Goal: Answer question/provide support: Share knowledge or assist other users

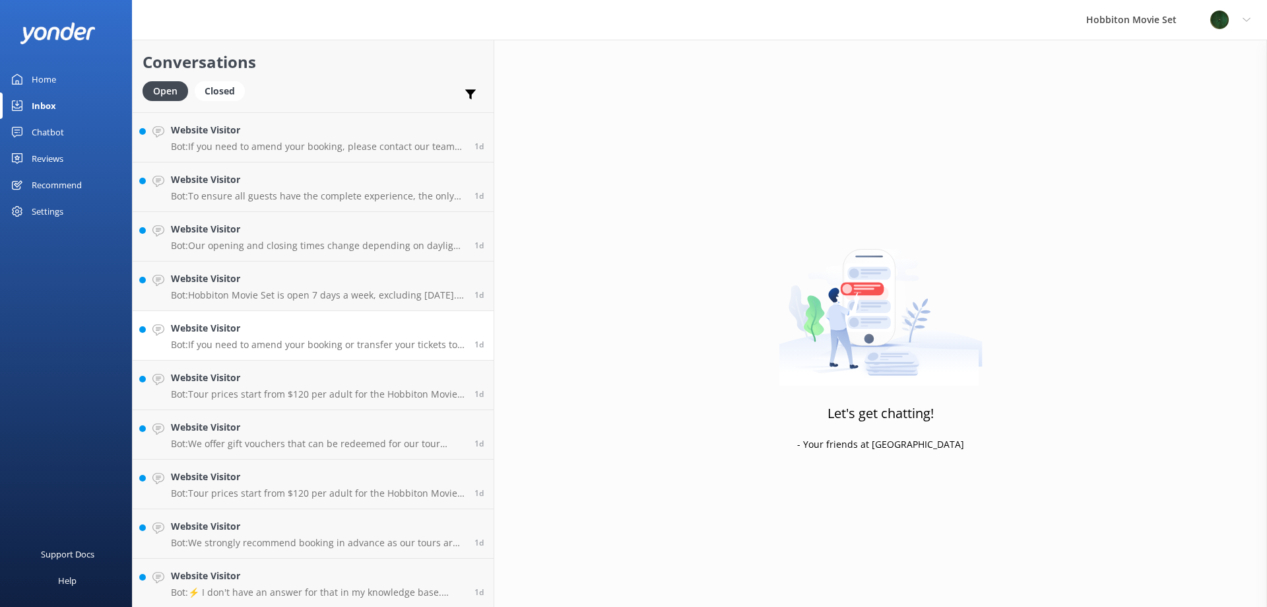
scroll to position [2671, 0]
click at [288, 530] on h4 "Website Visitor" at bounding box center [318, 525] width 294 height 15
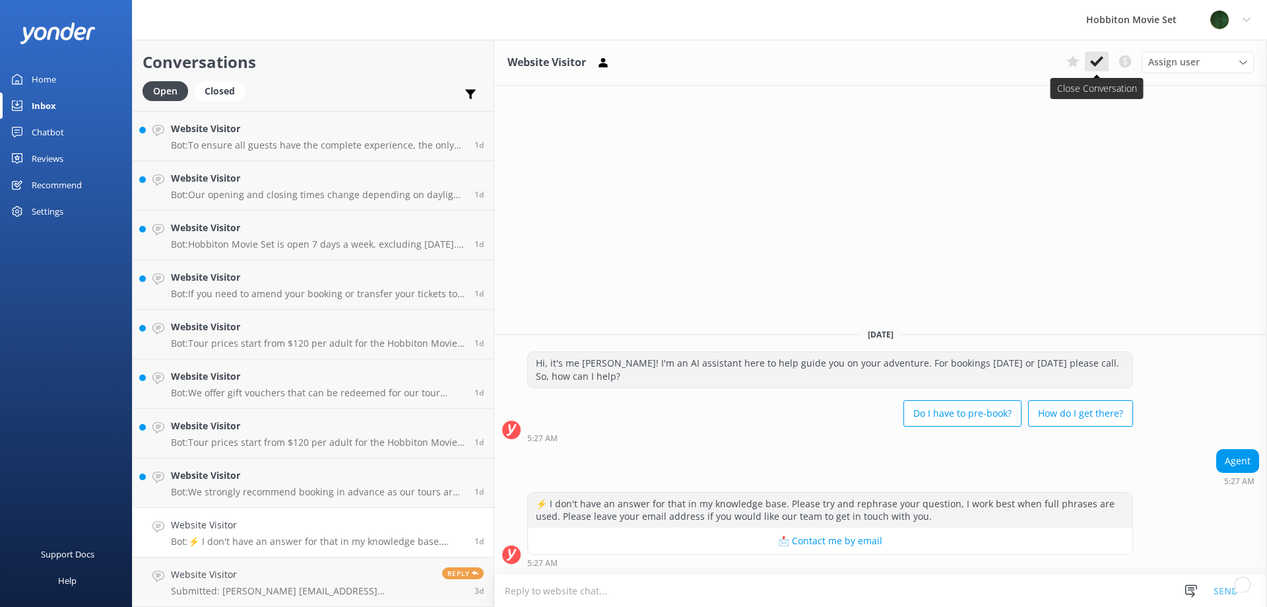
click at [1100, 61] on use at bounding box center [1097, 61] width 13 height 11
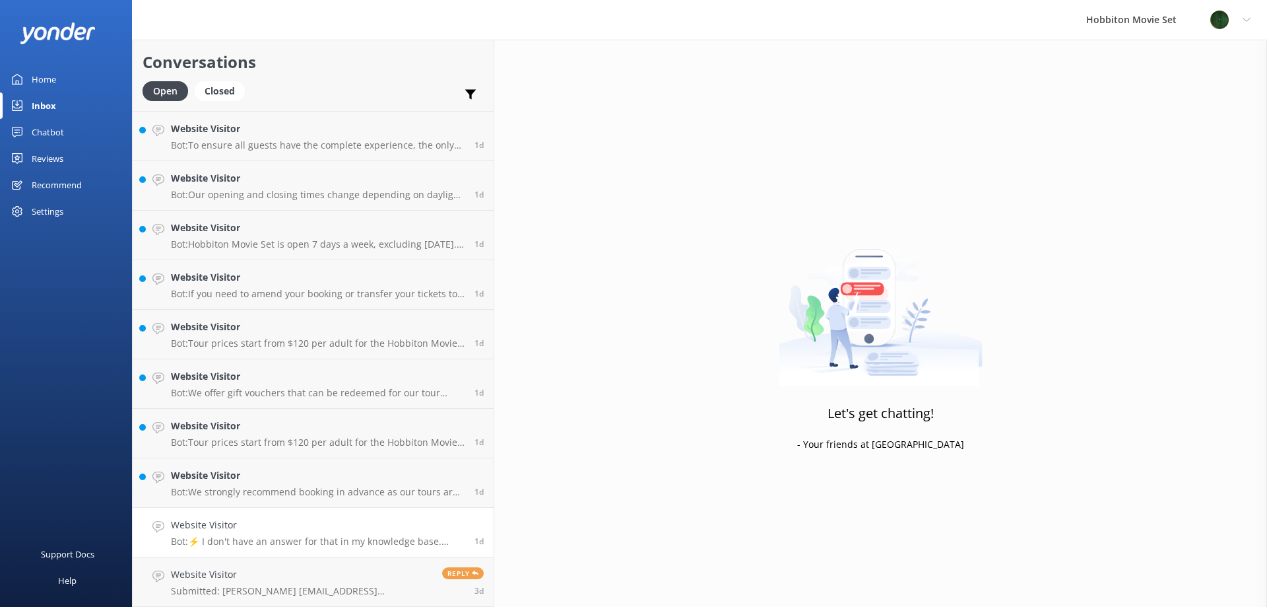
click at [284, 533] on div "Website Visitor Bot: ⚡ I don't have an answer for that in my knowledge base. Pl…" at bounding box center [318, 532] width 294 height 29
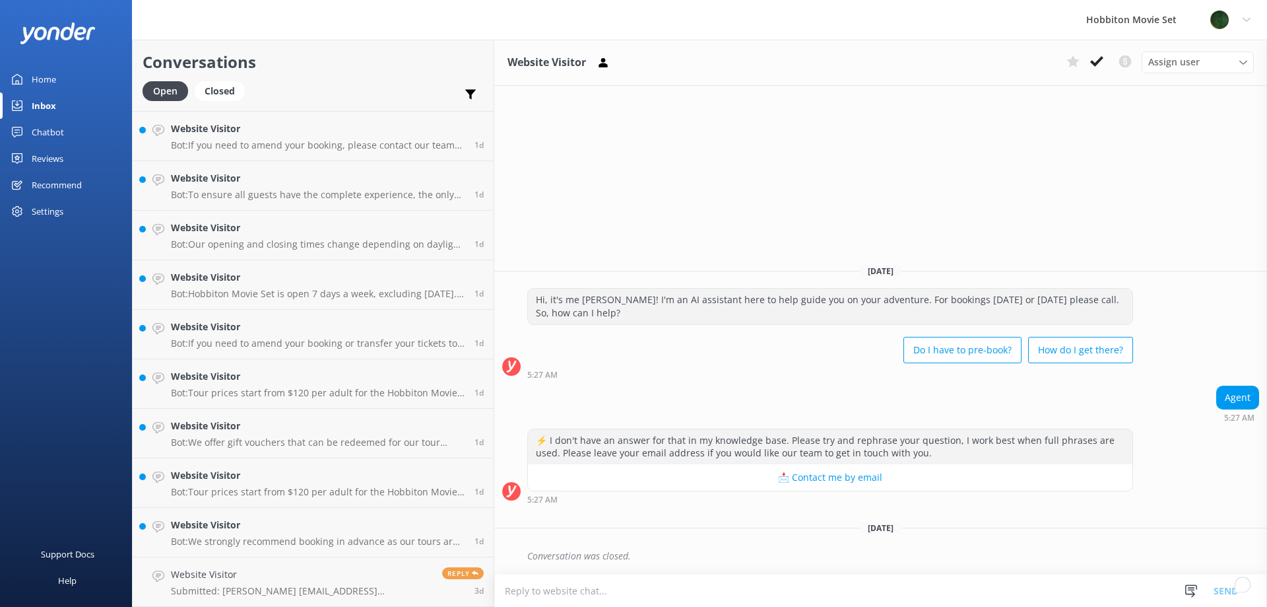
scroll to position [2621, 0]
click at [1097, 59] on icon at bounding box center [1097, 61] width 13 height 13
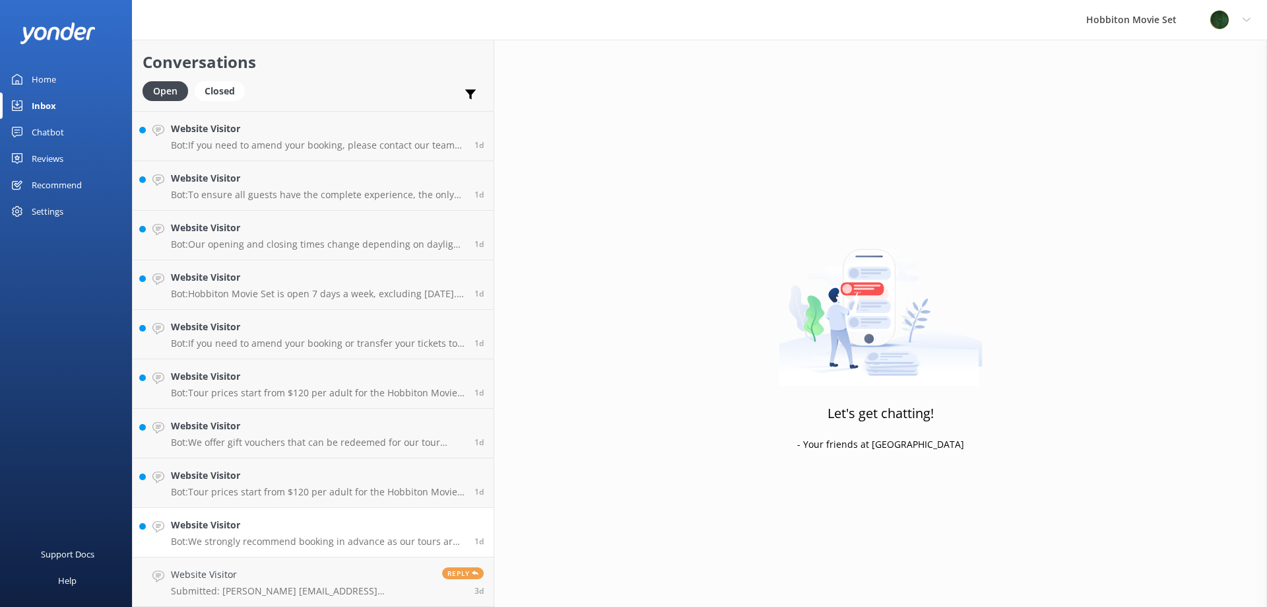
click at [277, 520] on h4 "Website Visitor" at bounding box center [318, 525] width 294 height 15
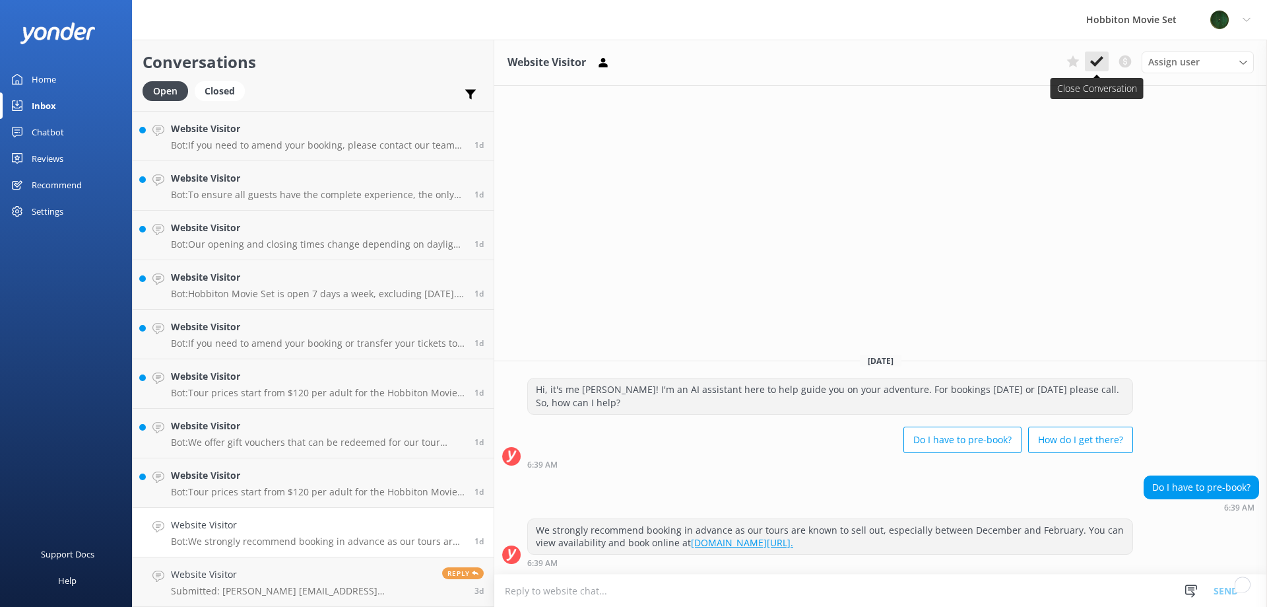
click at [1098, 59] on icon at bounding box center [1097, 61] width 13 height 13
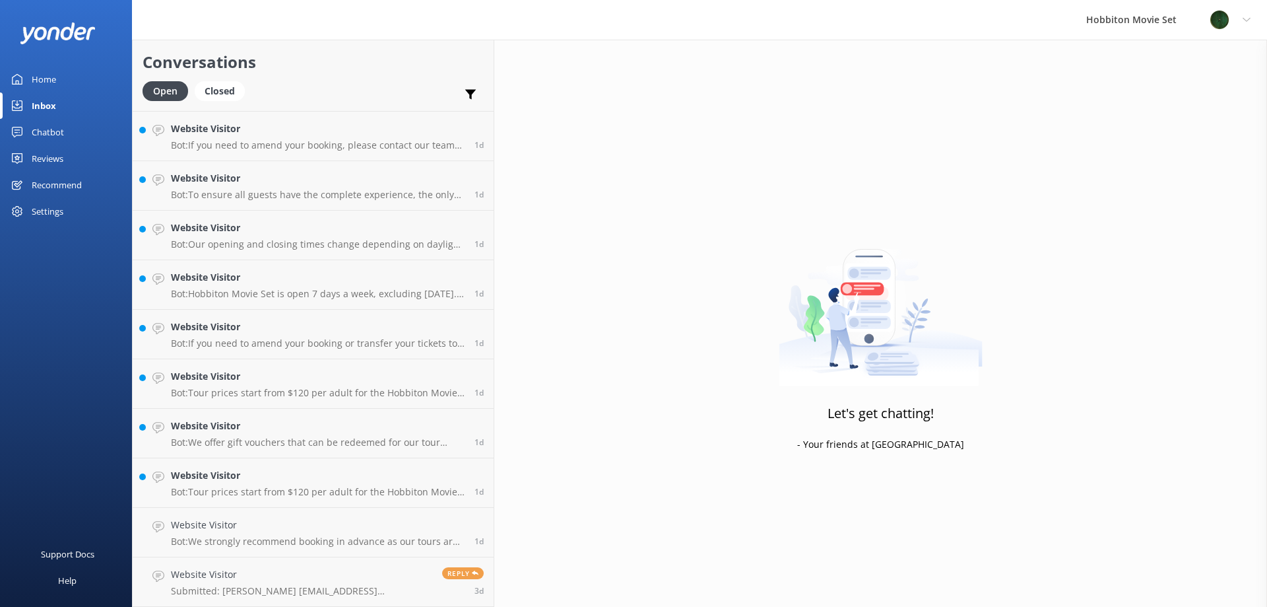
scroll to position [2572, 0]
click at [268, 539] on p "Bot: Tour prices start from $120 per adult for the Hobbiton Movie Set guided to…" at bounding box center [318, 541] width 294 height 12
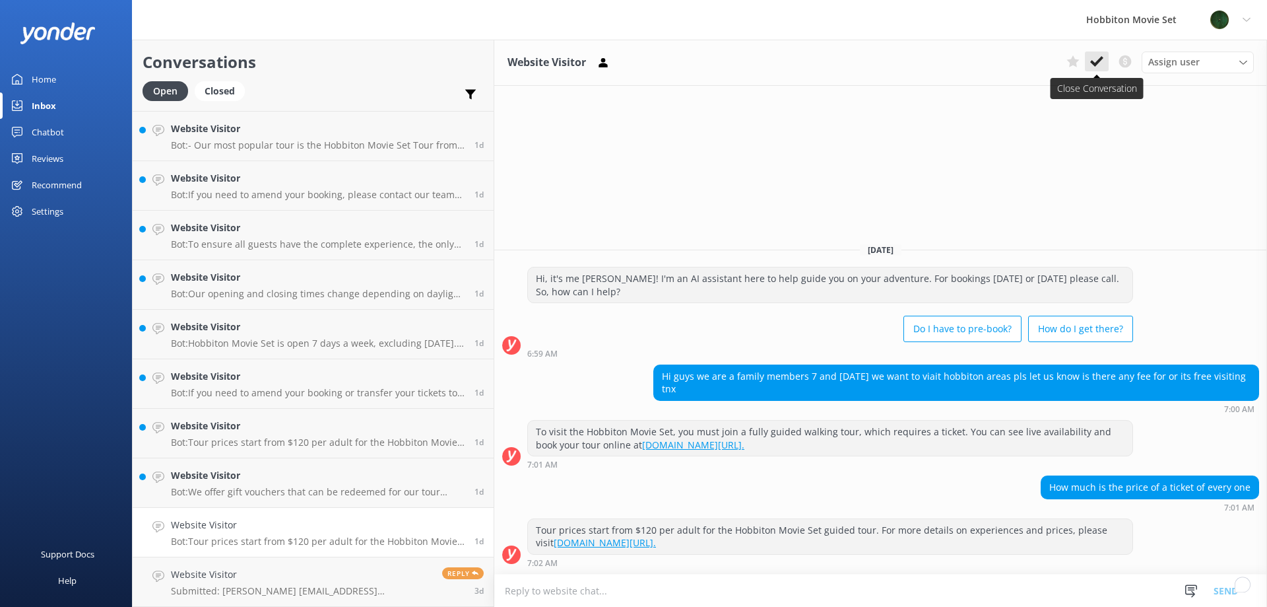
click at [1094, 63] on use at bounding box center [1097, 61] width 13 height 11
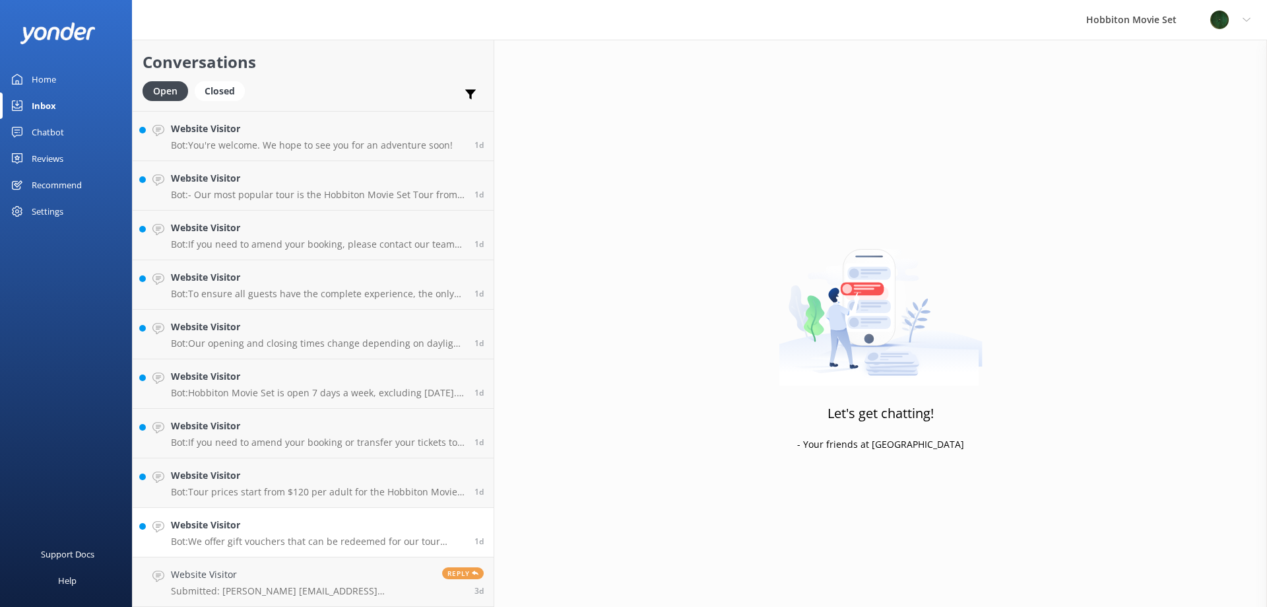
scroll to position [2522, 0]
click at [277, 525] on h4 "Website Visitor" at bounding box center [318, 525] width 294 height 15
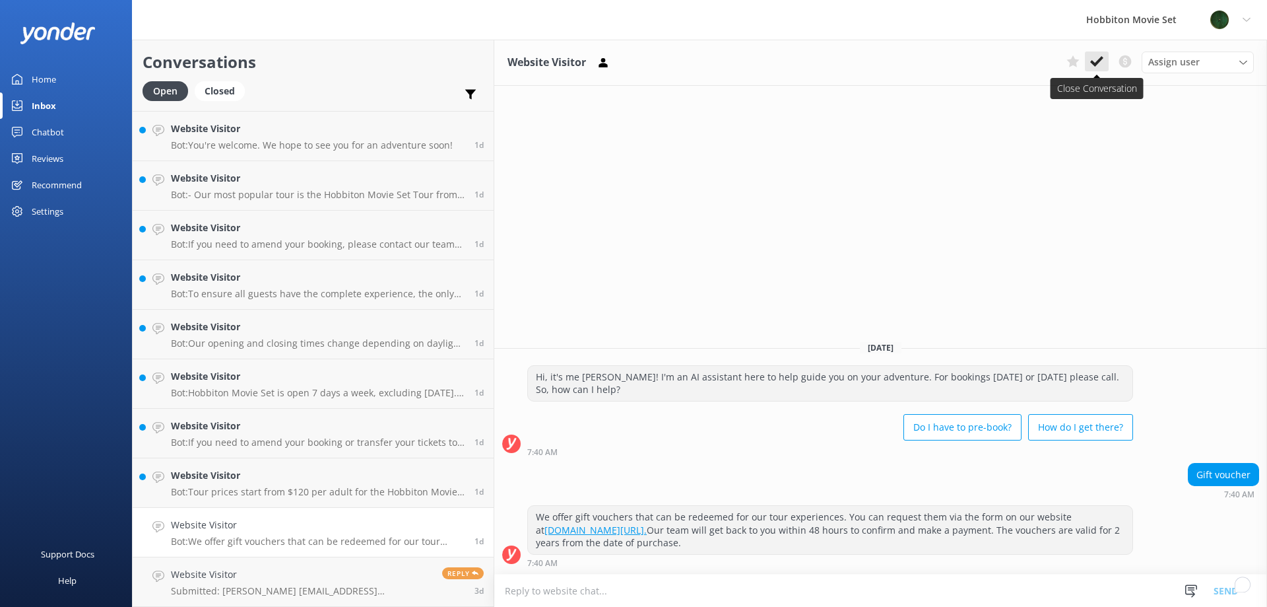
click at [1095, 58] on icon at bounding box center [1097, 61] width 13 height 13
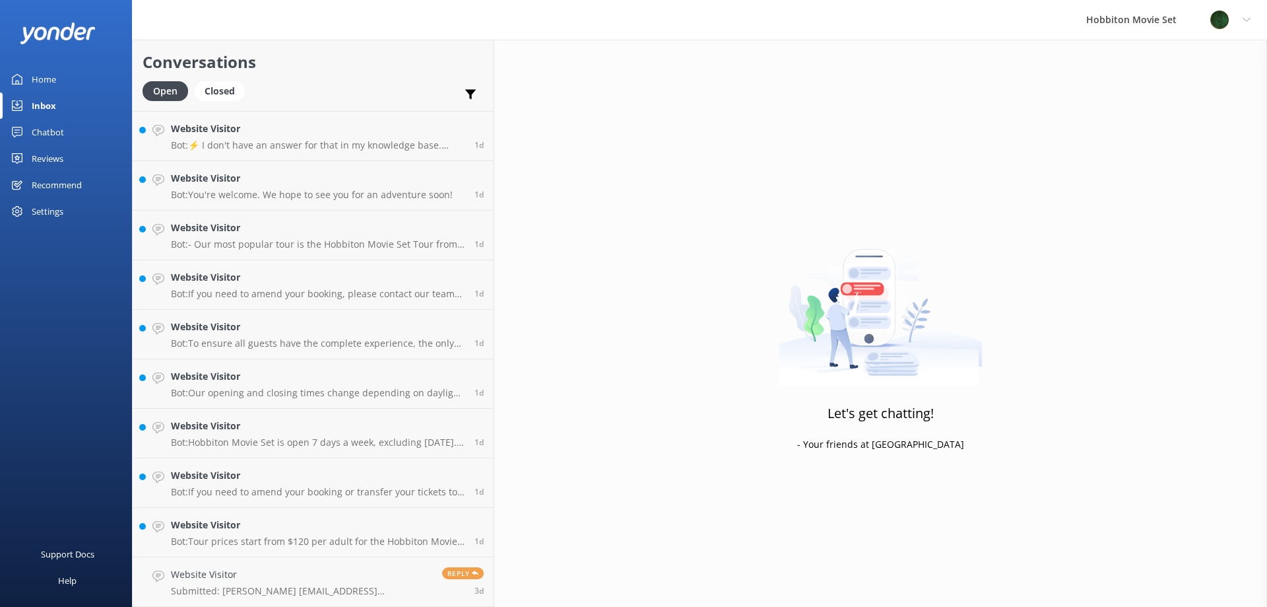
scroll to position [2473, 0]
click at [270, 529] on h4 "Website Visitor" at bounding box center [318, 525] width 294 height 15
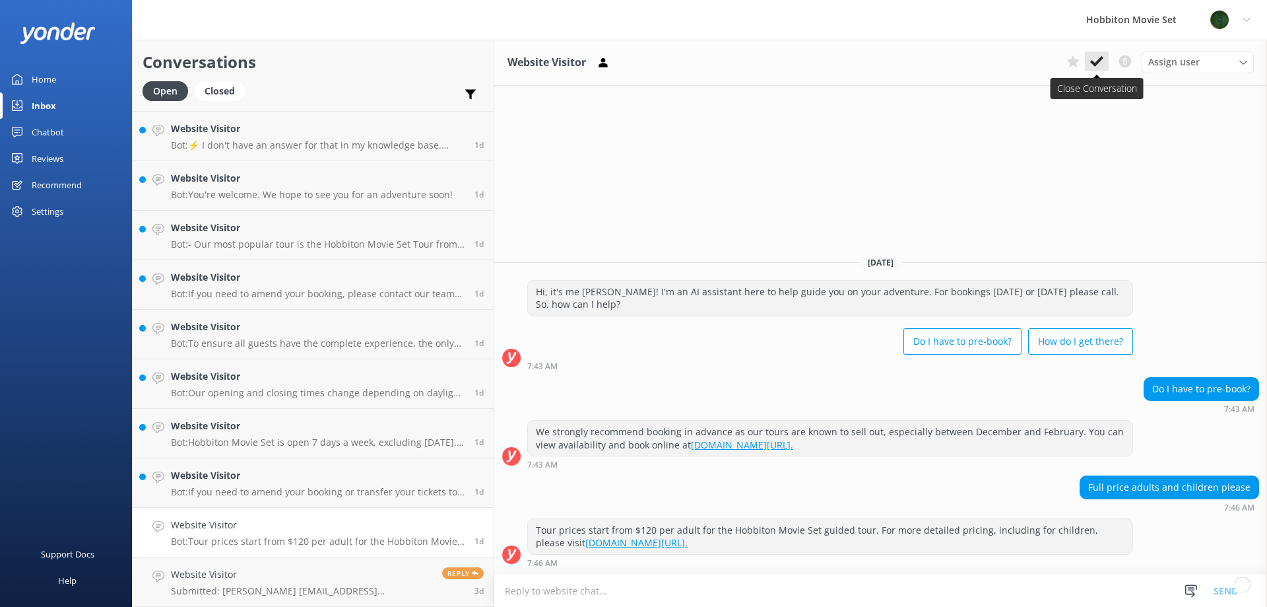
click at [1102, 61] on icon at bounding box center [1097, 61] width 13 height 13
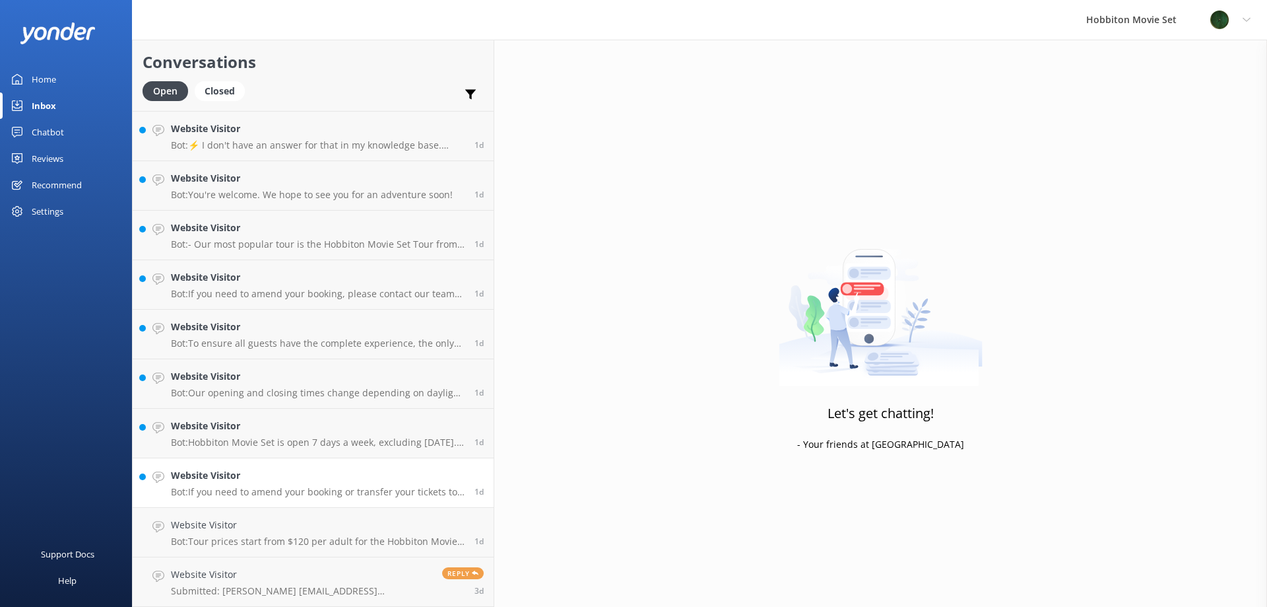
scroll to position [2423, 0]
click at [246, 547] on p "Bot: If you need to amend your booking or transfer your tickets to someone else…" at bounding box center [318, 541] width 294 height 12
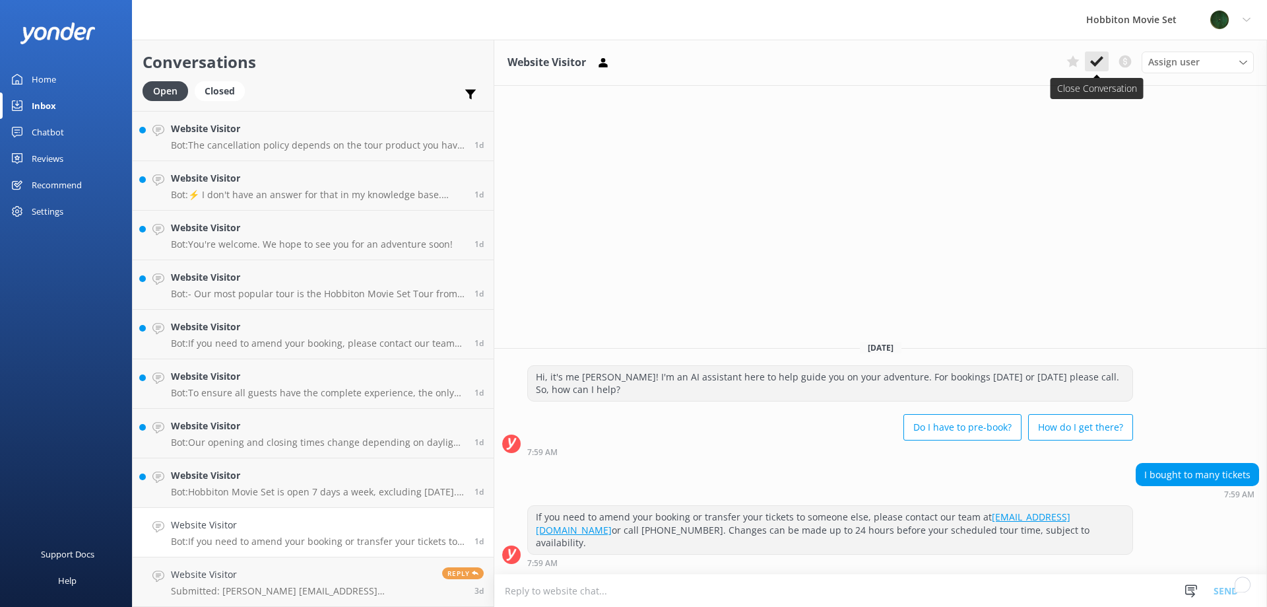
click at [1100, 61] on use at bounding box center [1097, 61] width 13 height 11
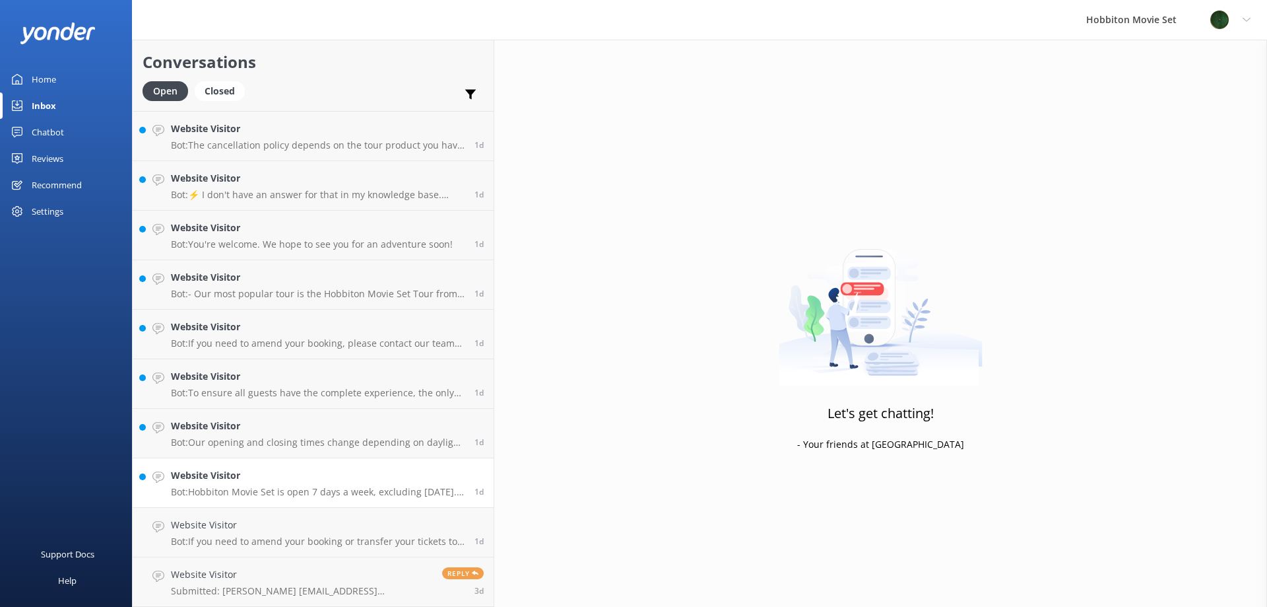
scroll to position [2374, 0]
click at [257, 527] on h4 "Website Visitor" at bounding box center [318, 525] width 294 height 15
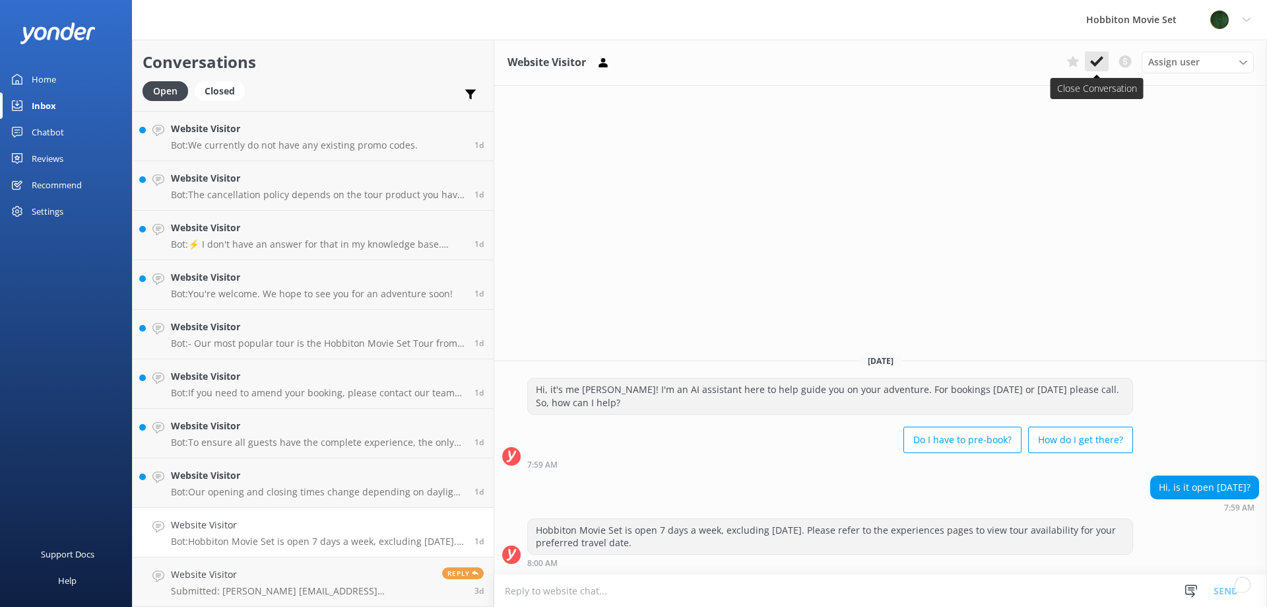
click at [1102, 62] on icon at bounding box center [1097, 61] width 13 height 13
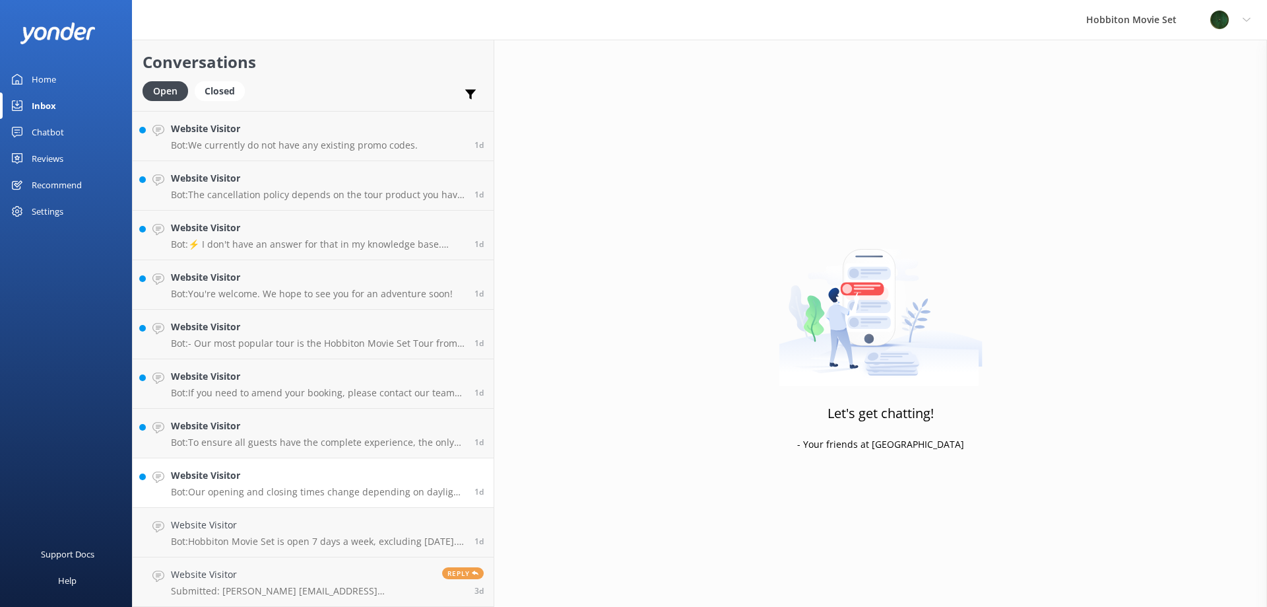
scroll to position [2324, 0]
click at [273, 533] on div "Website Visitor Bot: Our opening and closing times change depending on daylight…" at bounding box center [318, 532] width 294 height 29
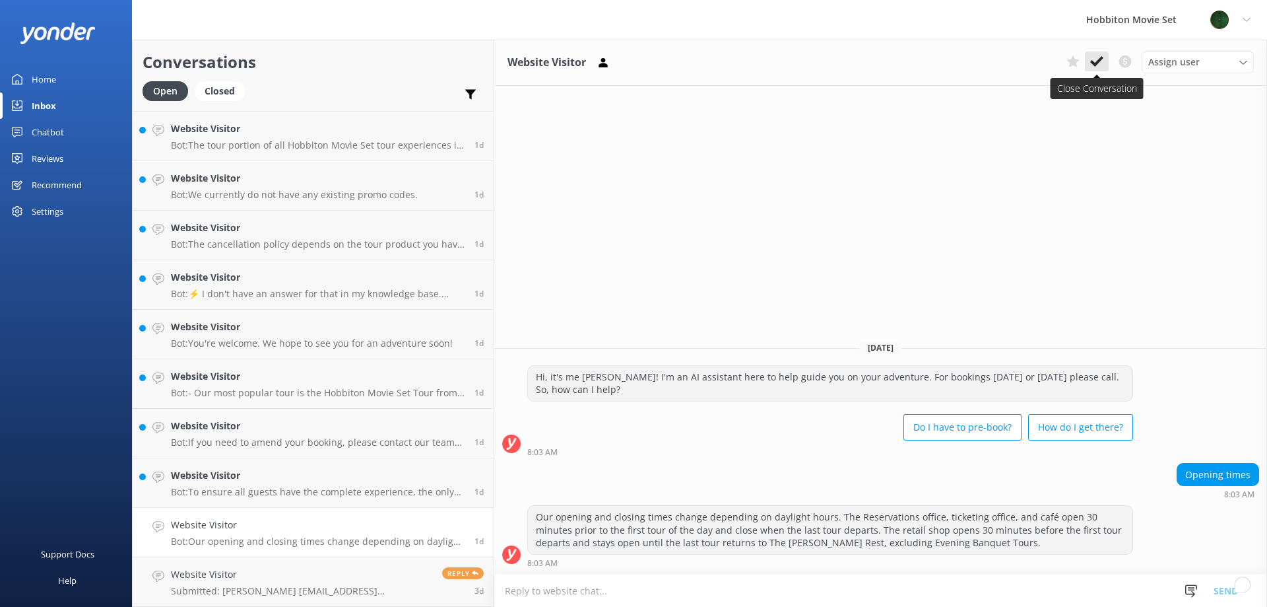
click at [1102, 62] on icon at bounding box center [1097, 61] width 13 height 13
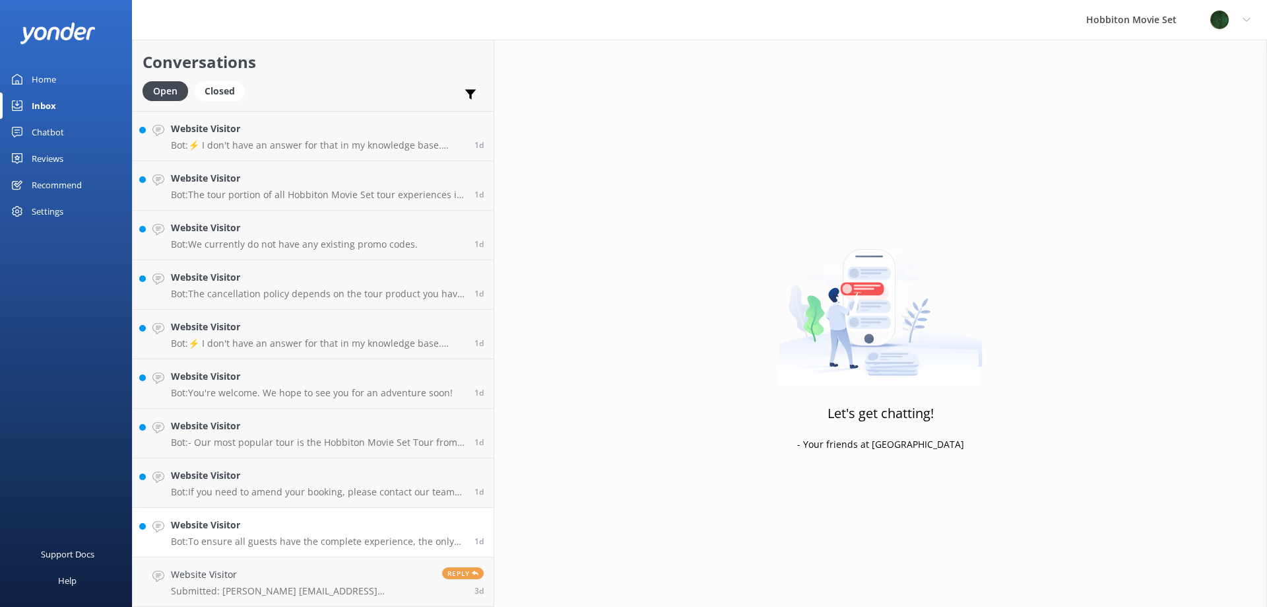
scroll to position [2275, 0]
click at [273, 519] on h4 "Website Visitor" at bounding box center [318, 525] width 294 height 15
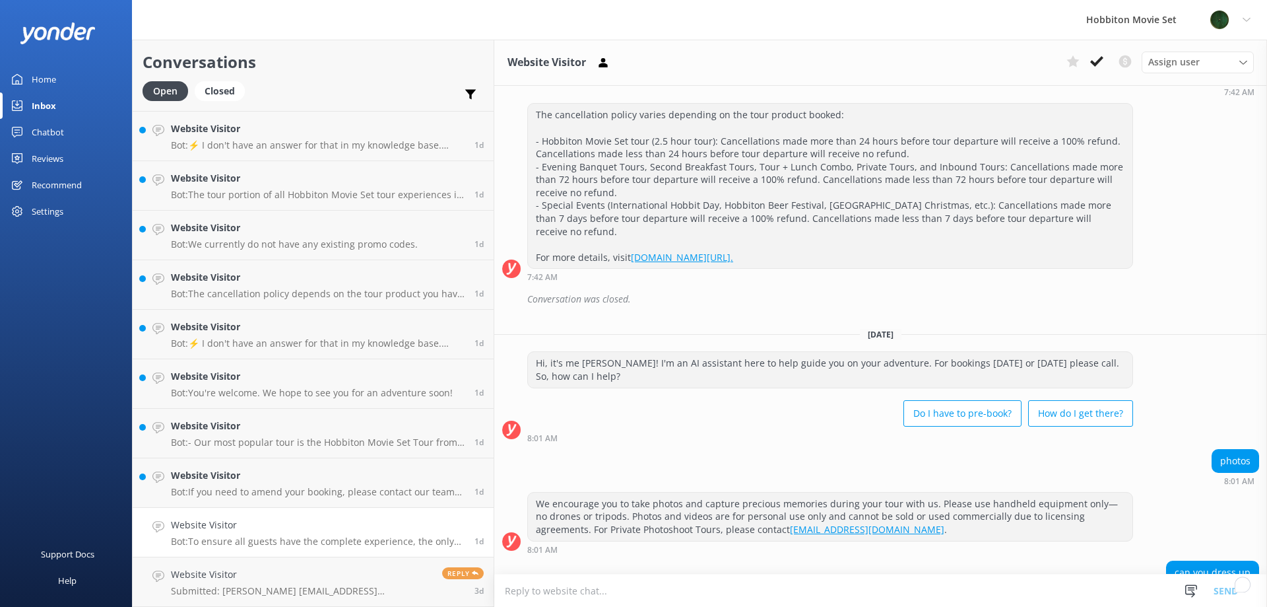
scroll to position [6081, 0]
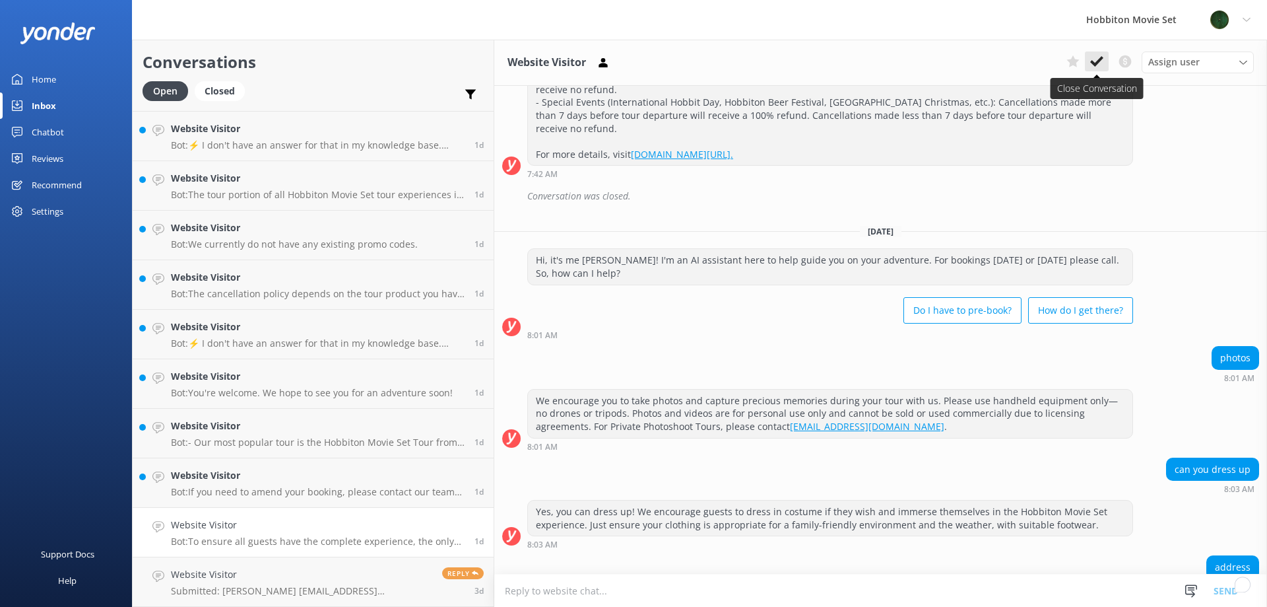
click at [1102, 63] on icon at bounding box center [1097, 61] width 13 height 13
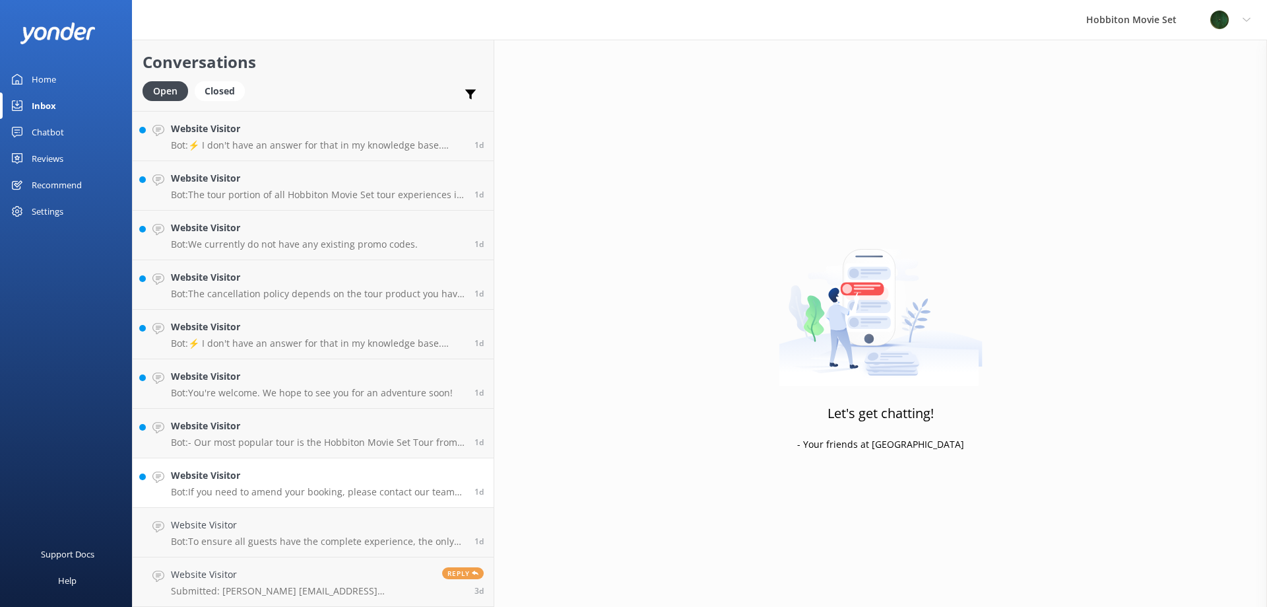
scroll to position [2225, 0]
click at [278, 545] on p "Bot: If you need to amend your booking, please contact our team at office@hobbi…" at bounding box center [318, 541] width 294 height 12
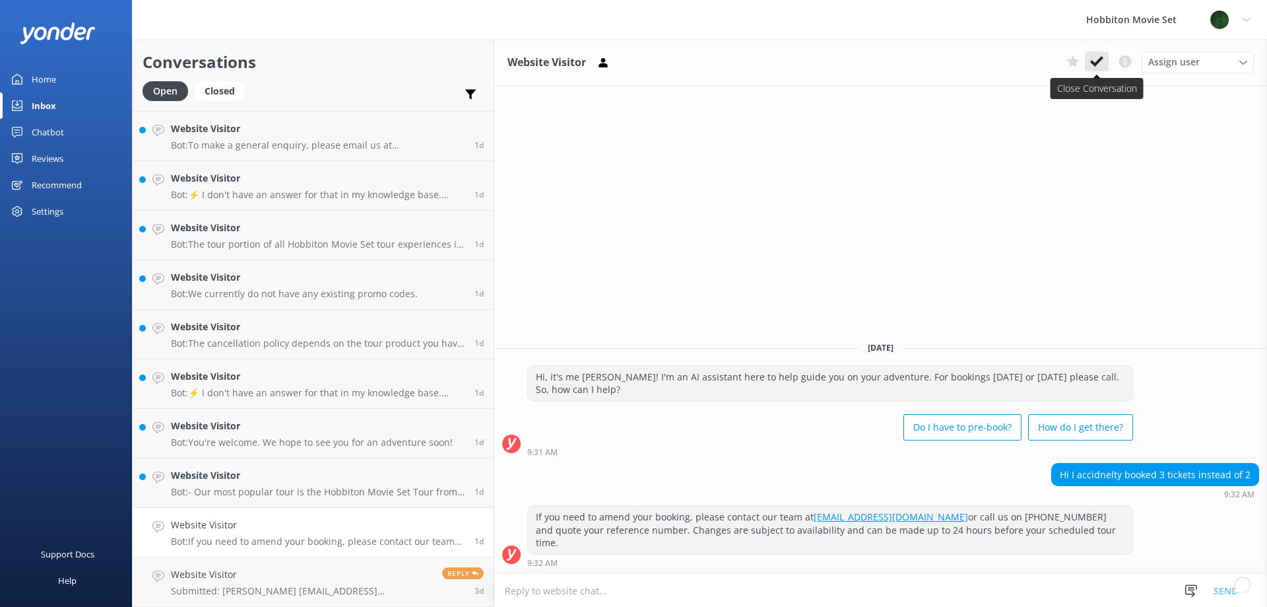
click at [1092, 63] on use at bounding box center [1097, 61] width 13 height 11
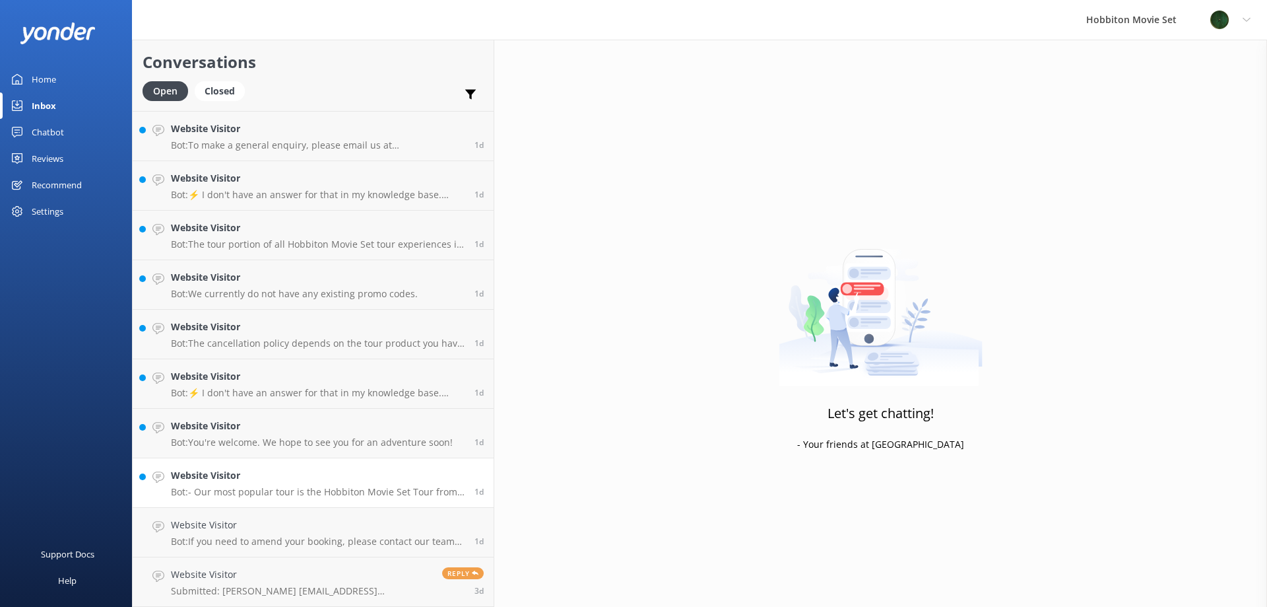
scroll to position [2176, 0]
click at [265, 533] on div "Website Visitor Bot: - Our most popular tour is the Hobbiton Movie Set Tour fro…" at bounding box center [318, 532] width 294 height 29
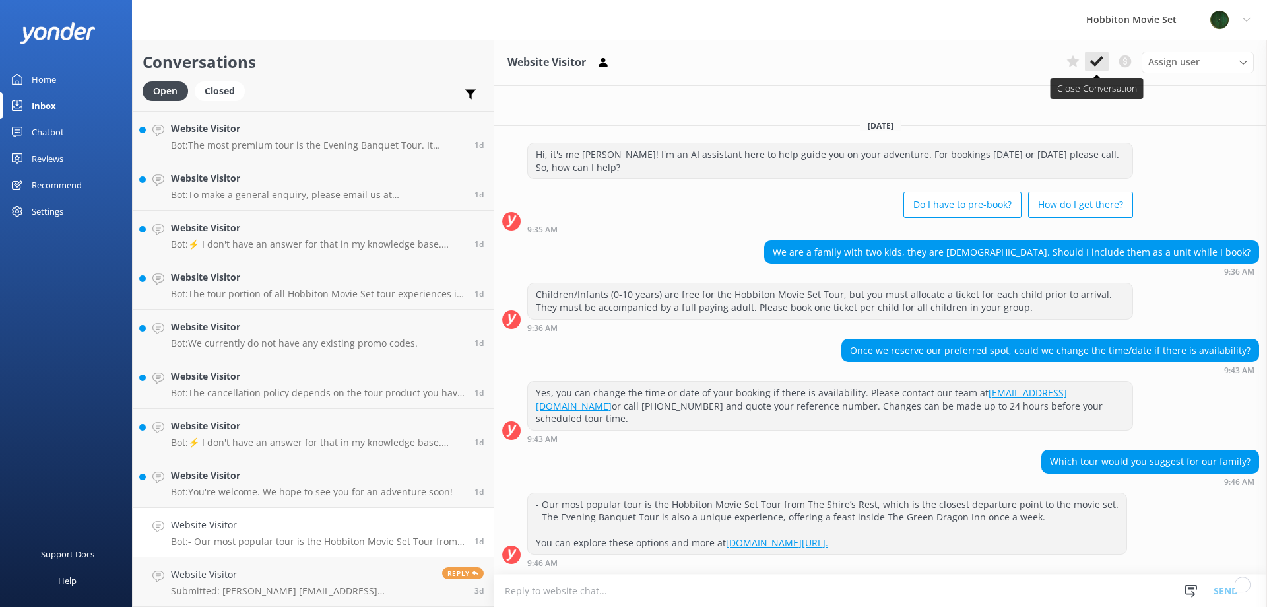
click at [1096, 59] on icon at bounding box center [1097, 61] width 13 height 13
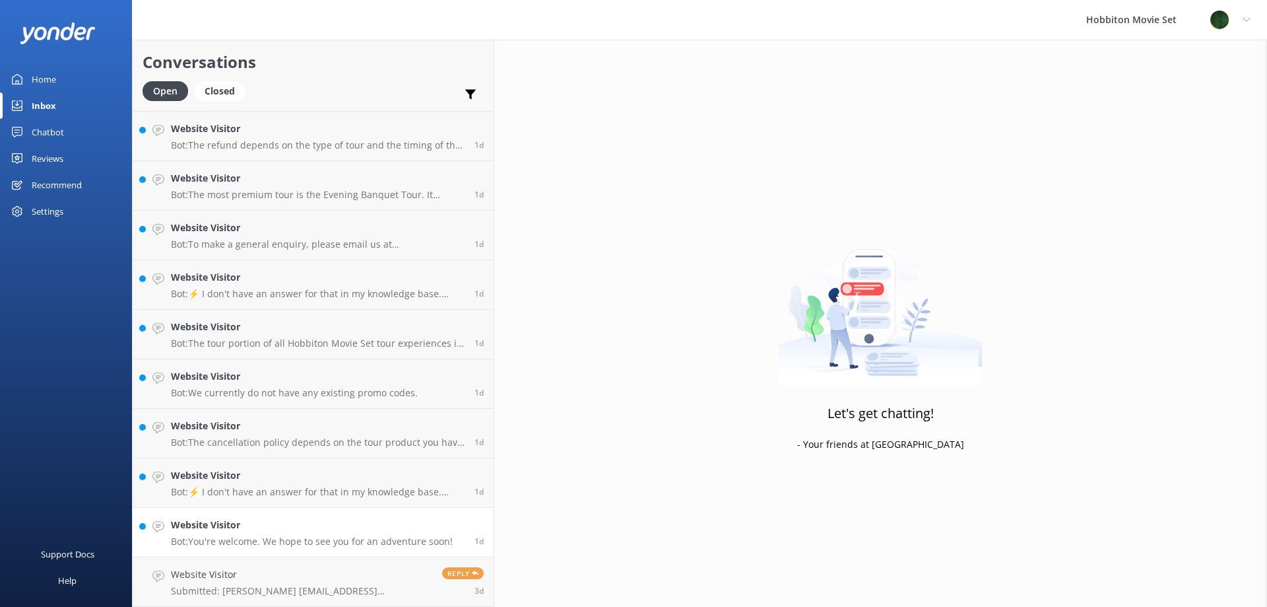
scroll to position [2126, 0]
click at [269, 536] on p "Bot: You're welcome. We hope to see you for an adventure soon!" at bounding box center [312, 541] width 282 height 12
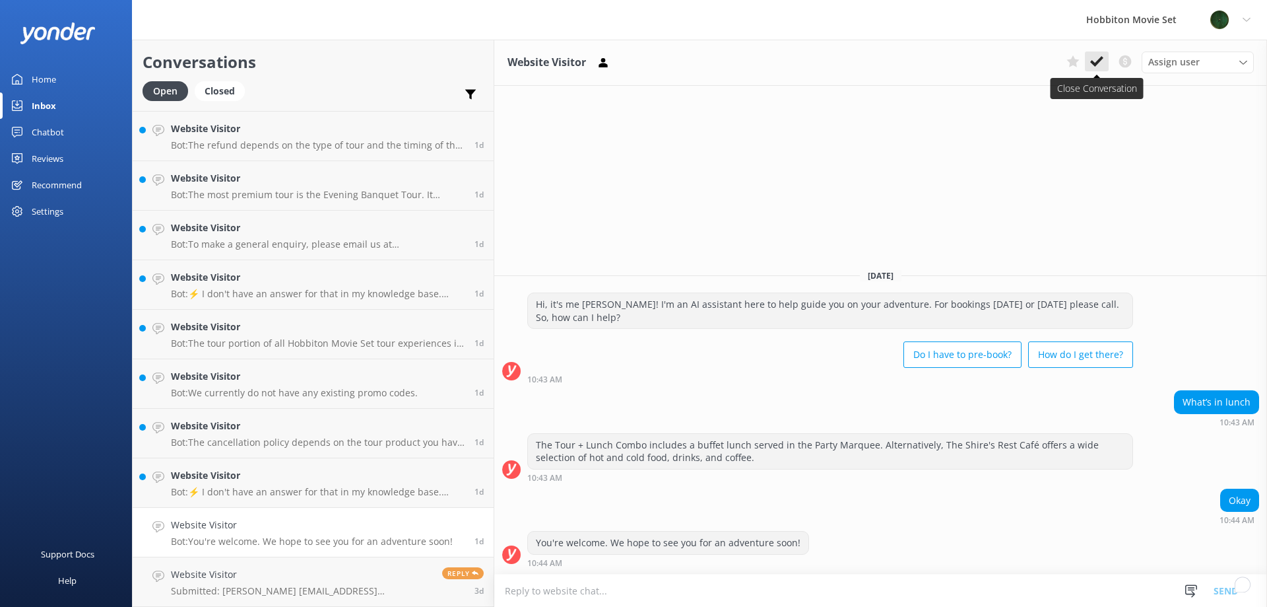
click at [1100, 61] on use at bounding box center [1097, 61] width 13 height 11
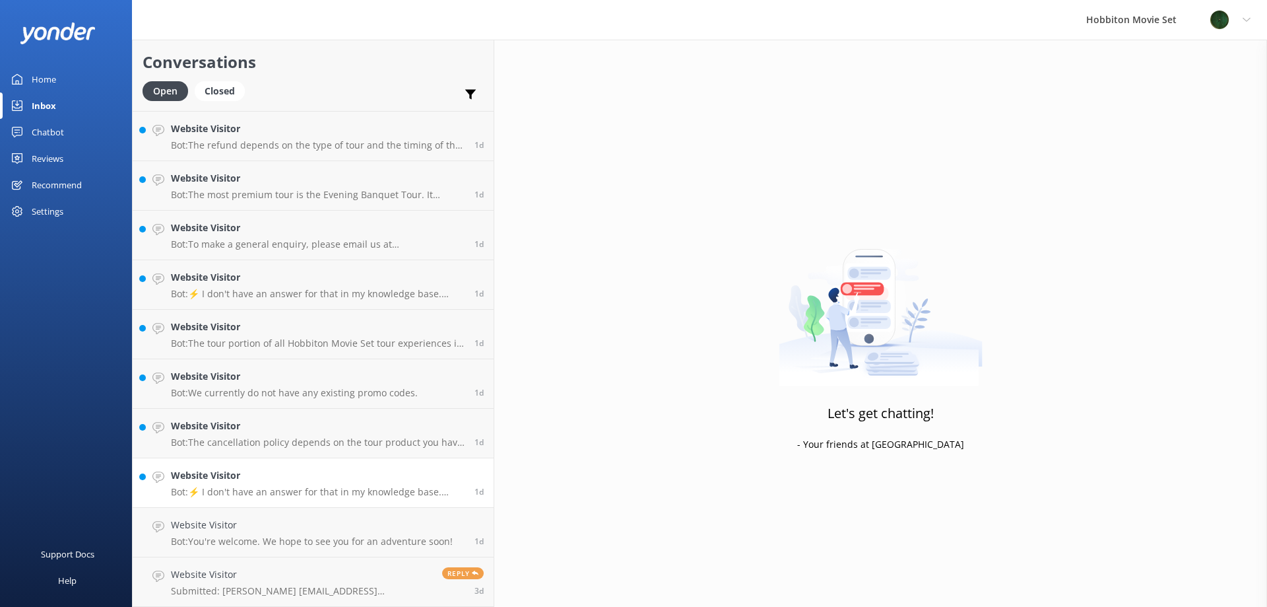
scroll to position [2077, 0]
click at [253, 531] on h4 "Website Visitor" at bounding box center [318, 525] width 294 height 15
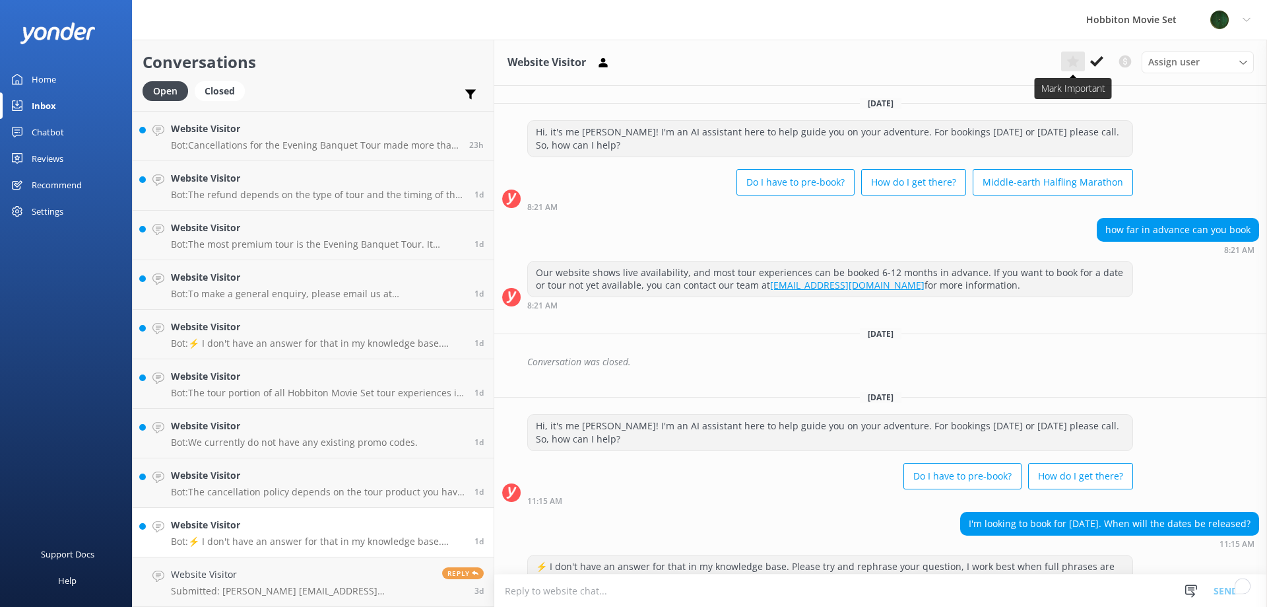
scroll to position [37, 0]
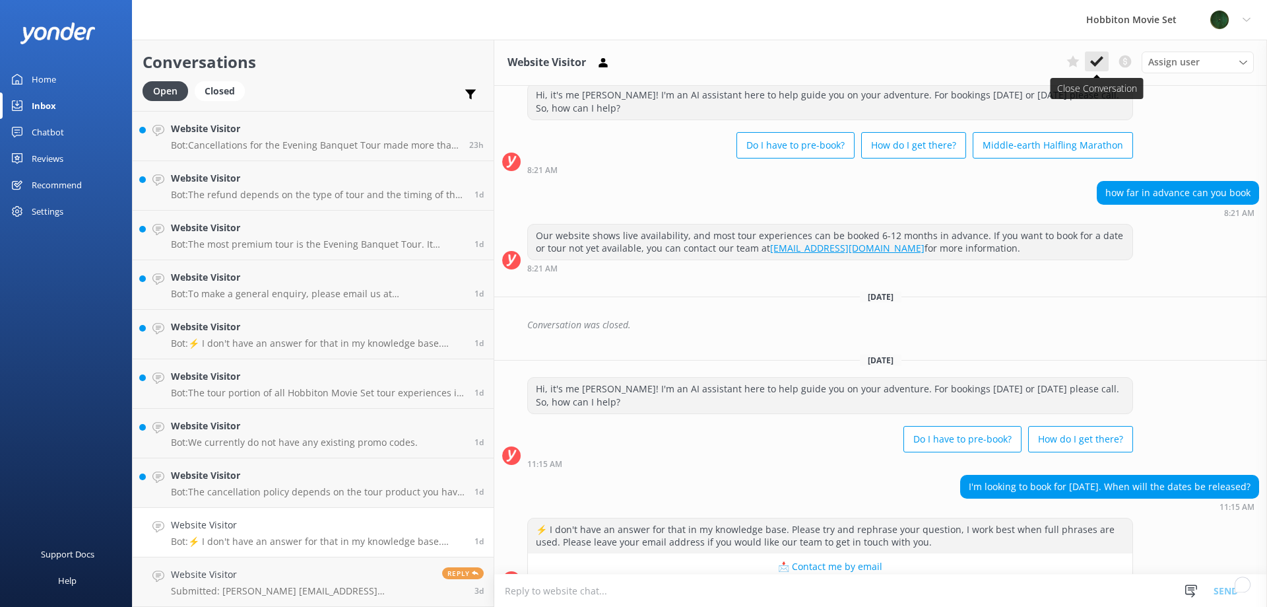
click at [1098, 53] on button at bounding box center [1097, 61] width 24 height 20
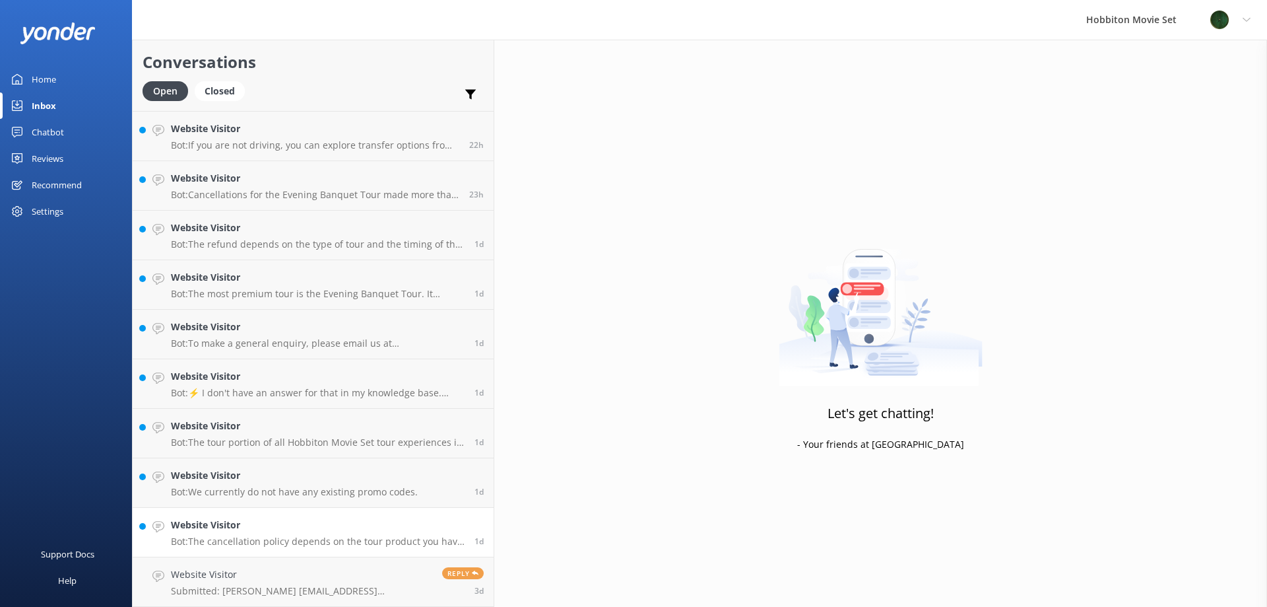
scroll to position [2027, 0]
click at [263, 530] on h4 "Website Visitor" at bounding box center [318, 525] width 294 height 15
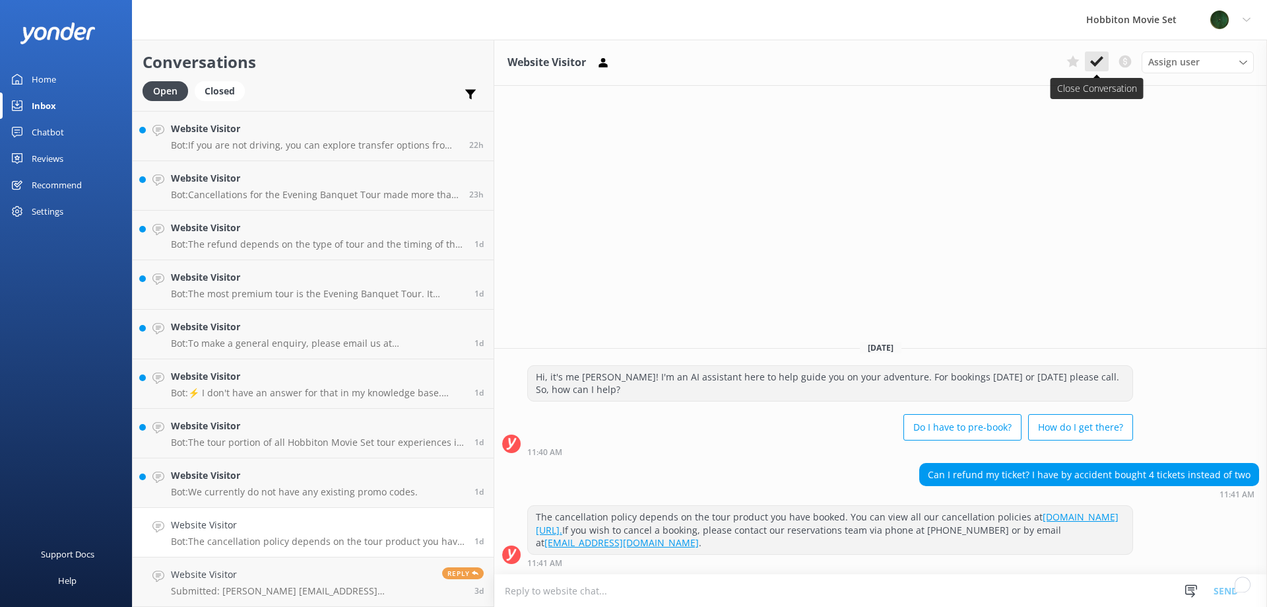
click at [1102, 66] on icon at bounding box center [1097, 61] width 13 height 13
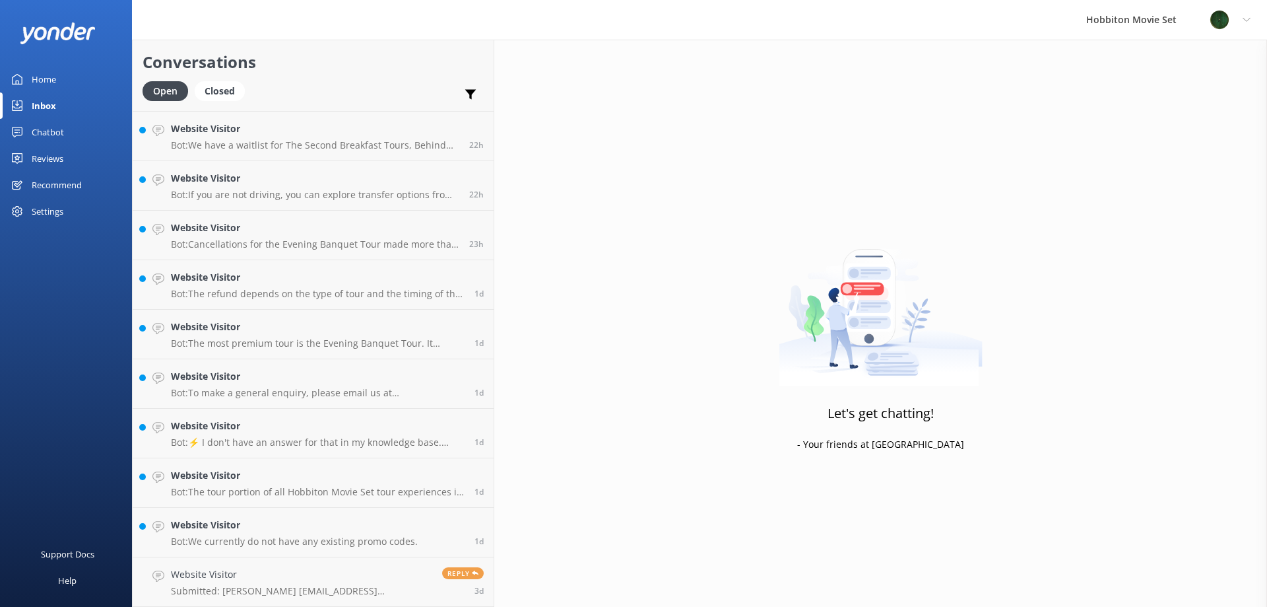
scroll to position [1978, 0]
click at [222, 531] on h4 "Website Visitor" at bounding box center [294, 525] width 247 height 15
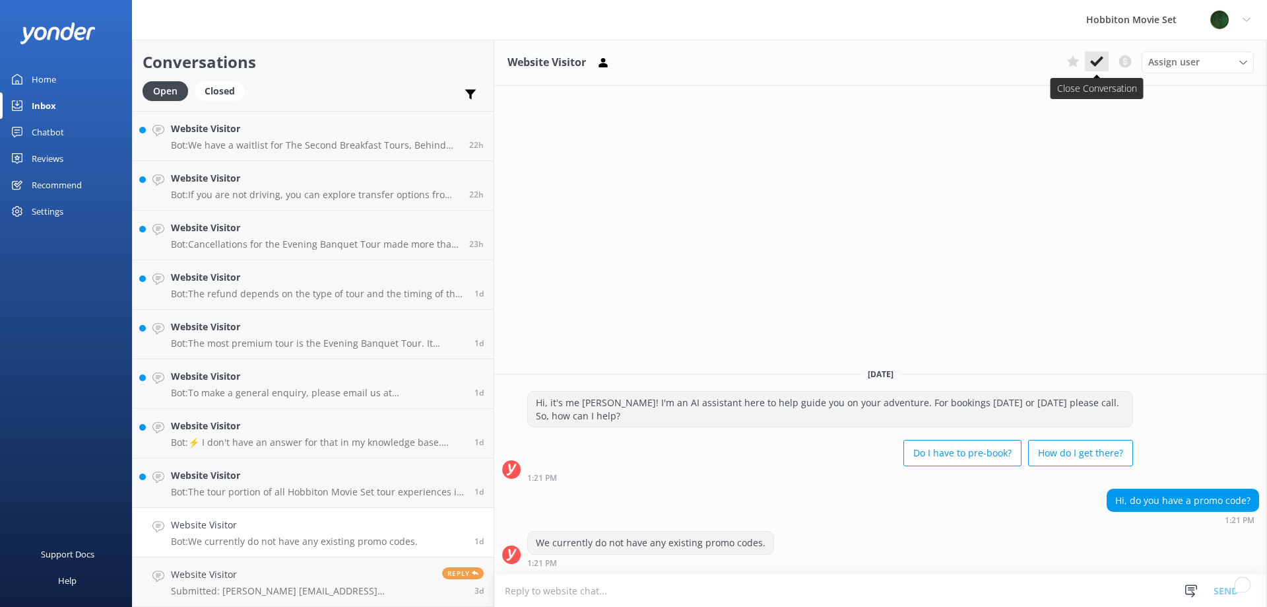
click at [1102, 57] on use at bounding box center [1097, 61] width 13 height 11
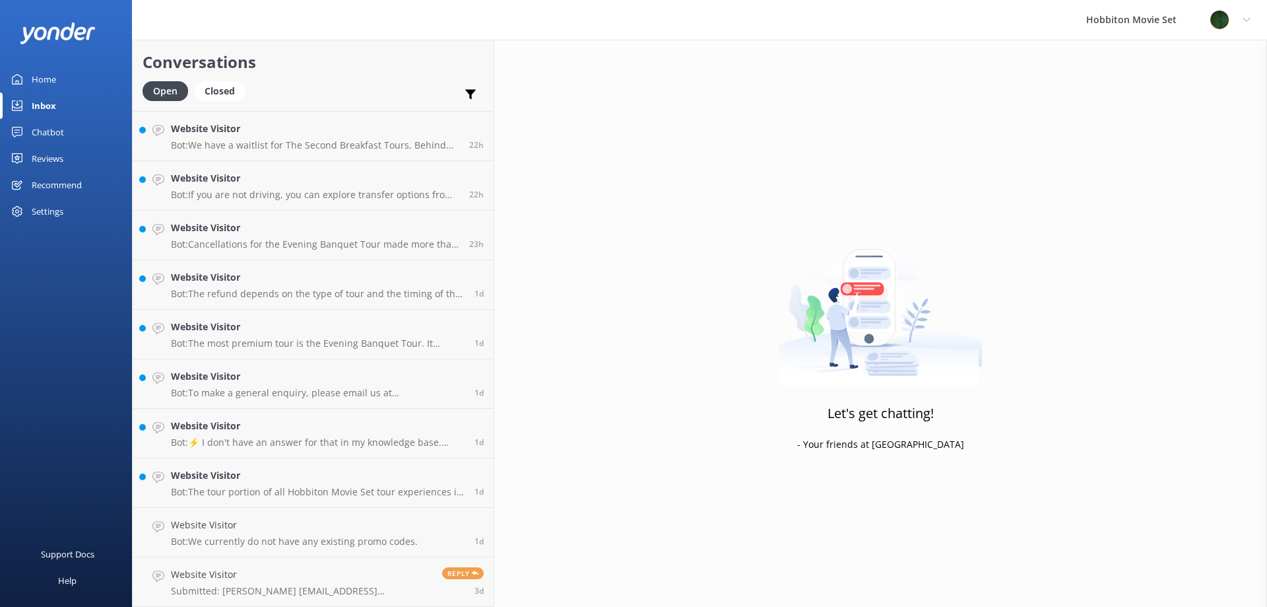
scroll to position [1928, 0]
click at [229, 537] on p "Bot: The tour portion of all Hobbiton Movie Set tour experiences is approximate…" at bounding box center [318, 541] width 294 height 12
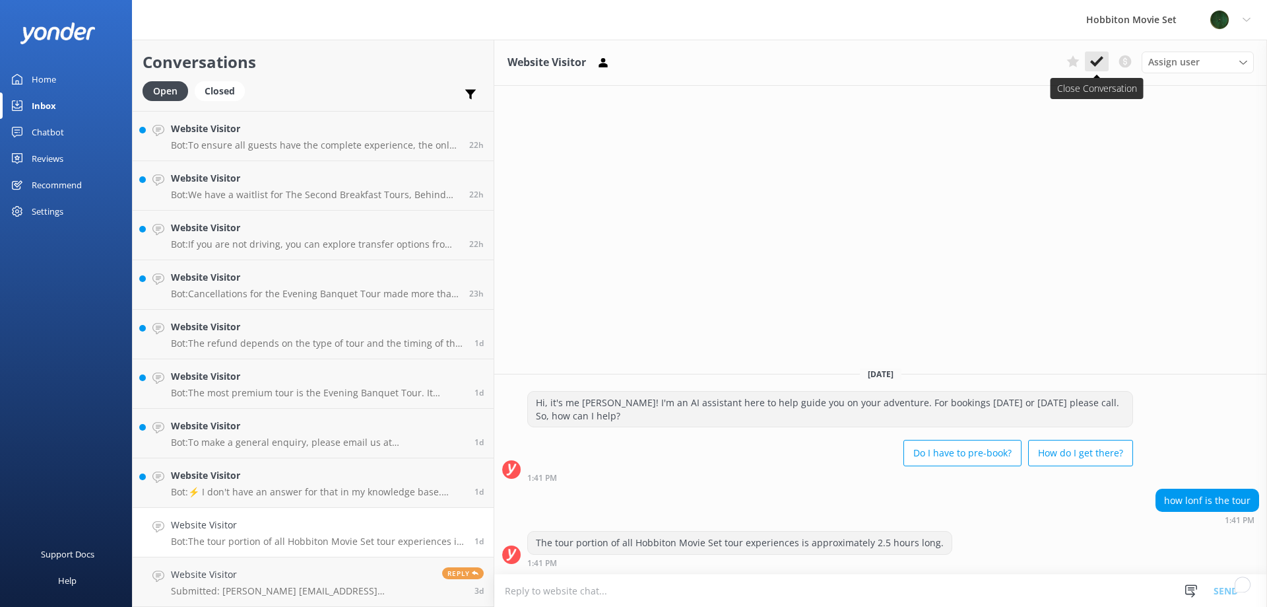
click at [1097, 59] on icon at bounding box center [1097, 61] width 13 height 13
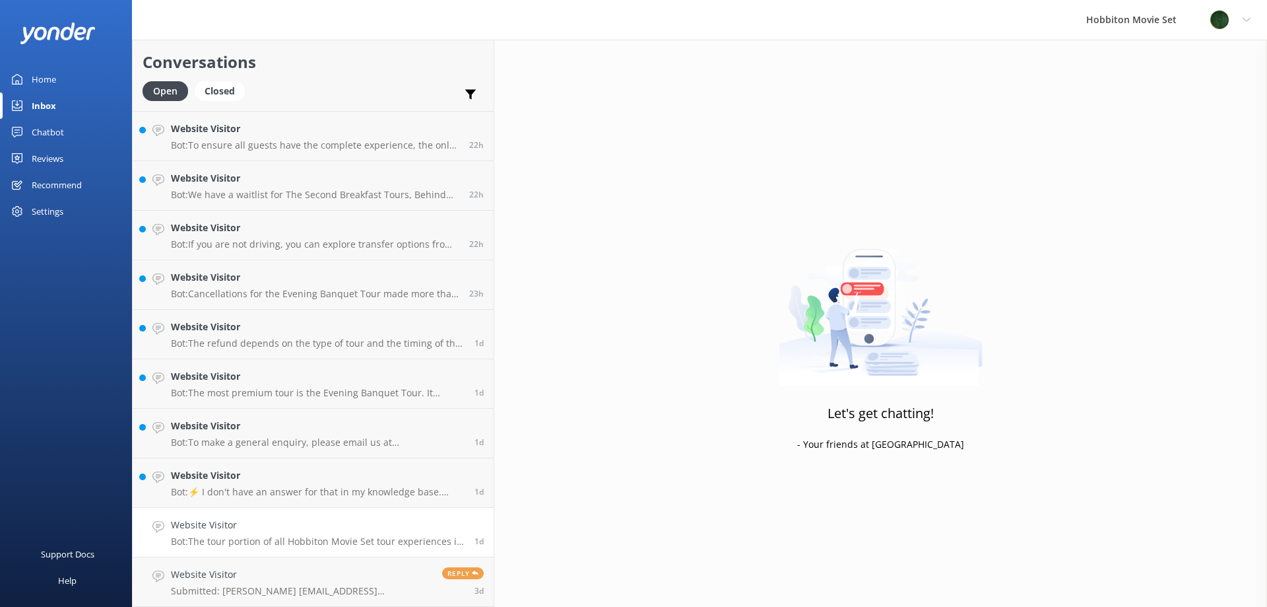
scroll to position [1879, 0]
click at [278, 526] on h4 "Website Visitor" at bounding box center [318, 525] width 294 height 15
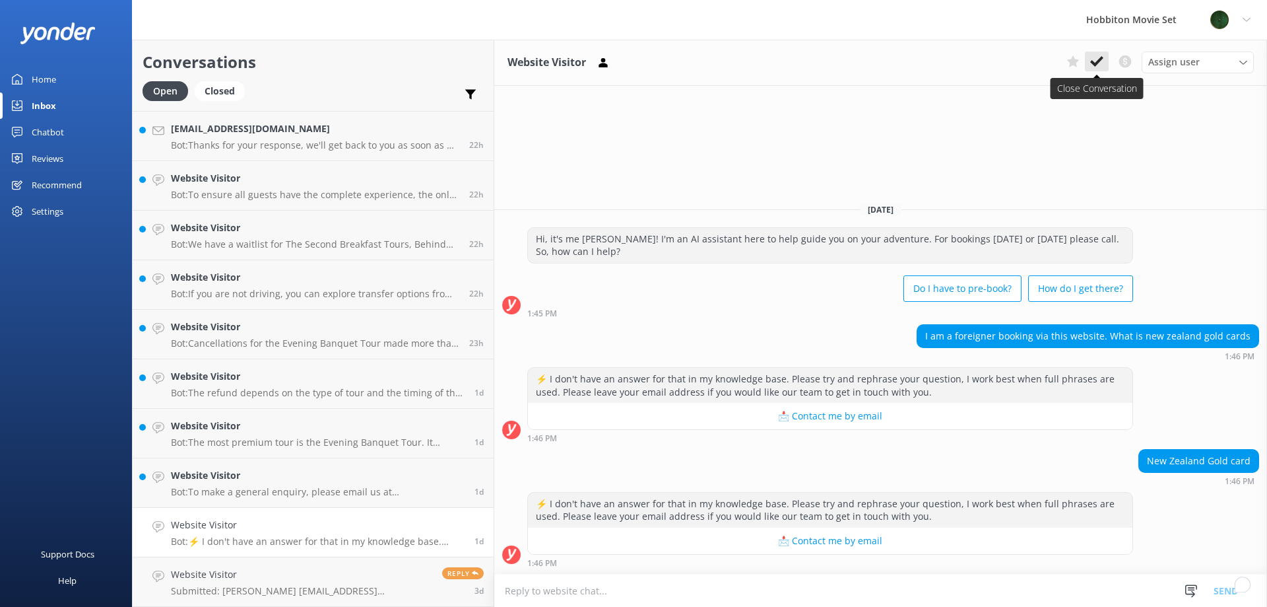
click at [1101, 55] on icon at bounding box center [1097, 61] width 13 height 13
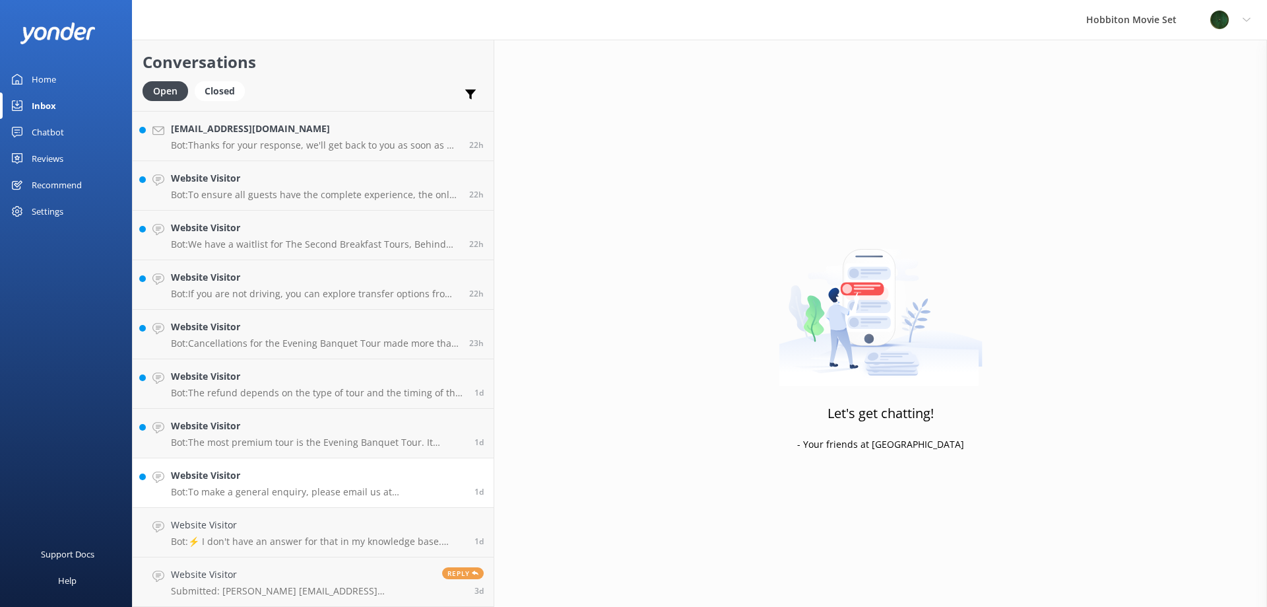
scroll to position [1829, 0]
click at [258, 515] on link "Website Visitor Bot: To make a general enquiry, please email us at office@hobbi…" at bounding box center [313, 533] width 361 height 50
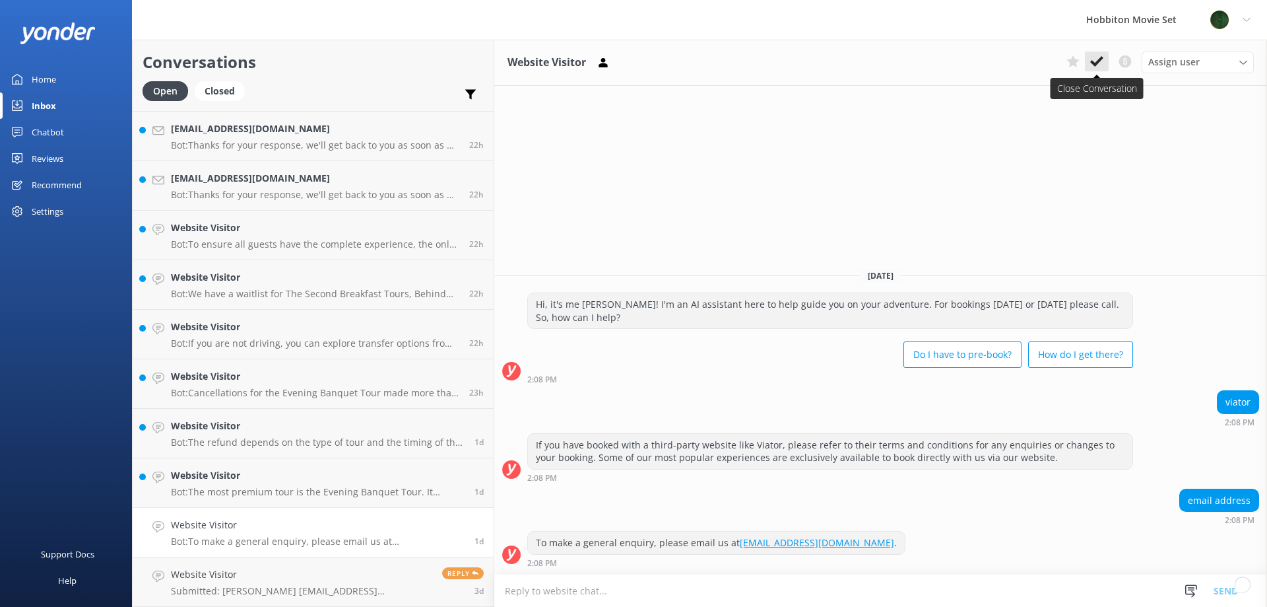
click at [1098, 65] on icon at bounding box center [1097, 61] width 13 height 13
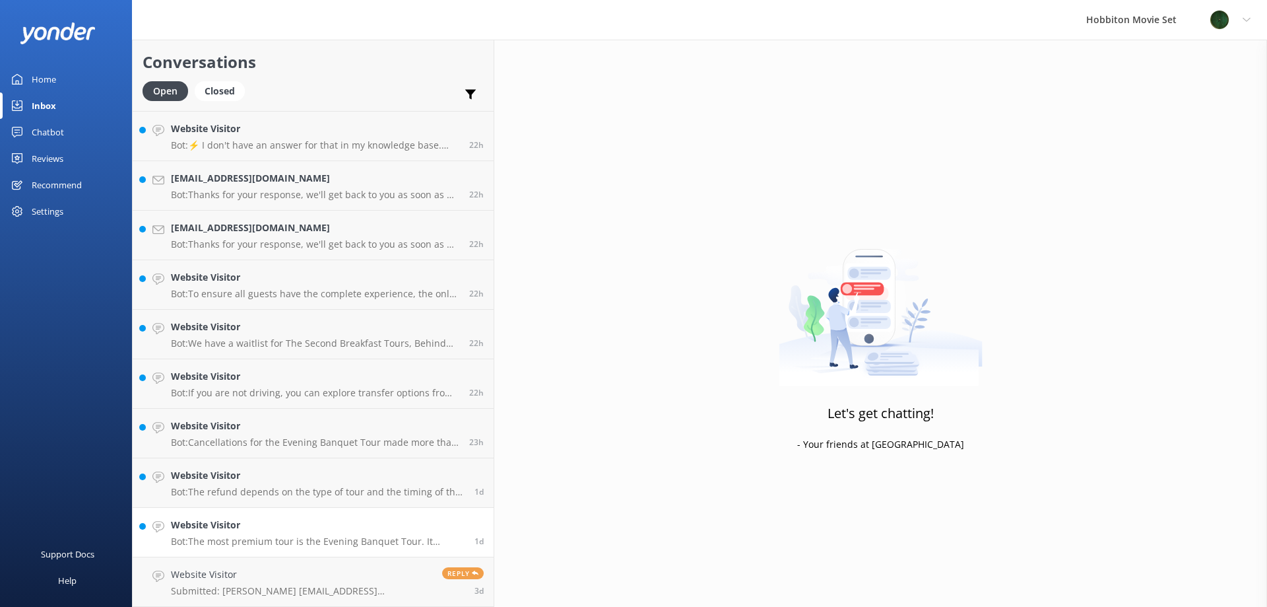
scroll to position [1780, 0]
click at [245, 537] on p "Bot: The most premium tour is the Evening Banquet Tour. It includes a guided to…" at bounding box center [318, 541] width 294 height 12
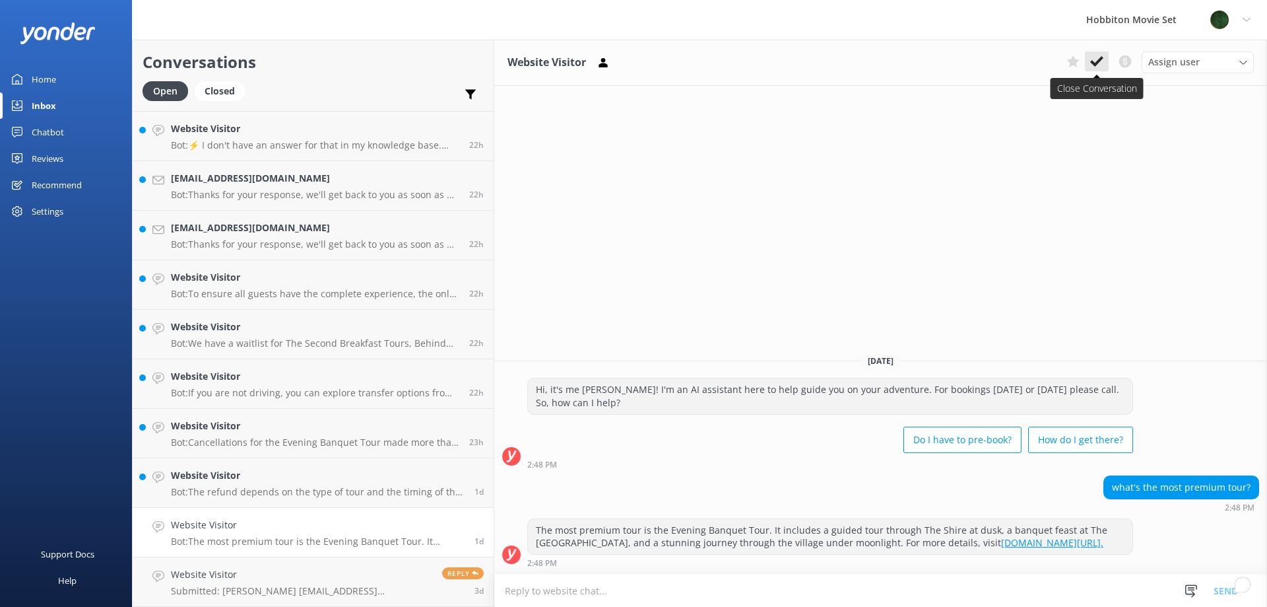
click at [1098, 65] on icon at bounding box center [1097, 61] width 13 height 13
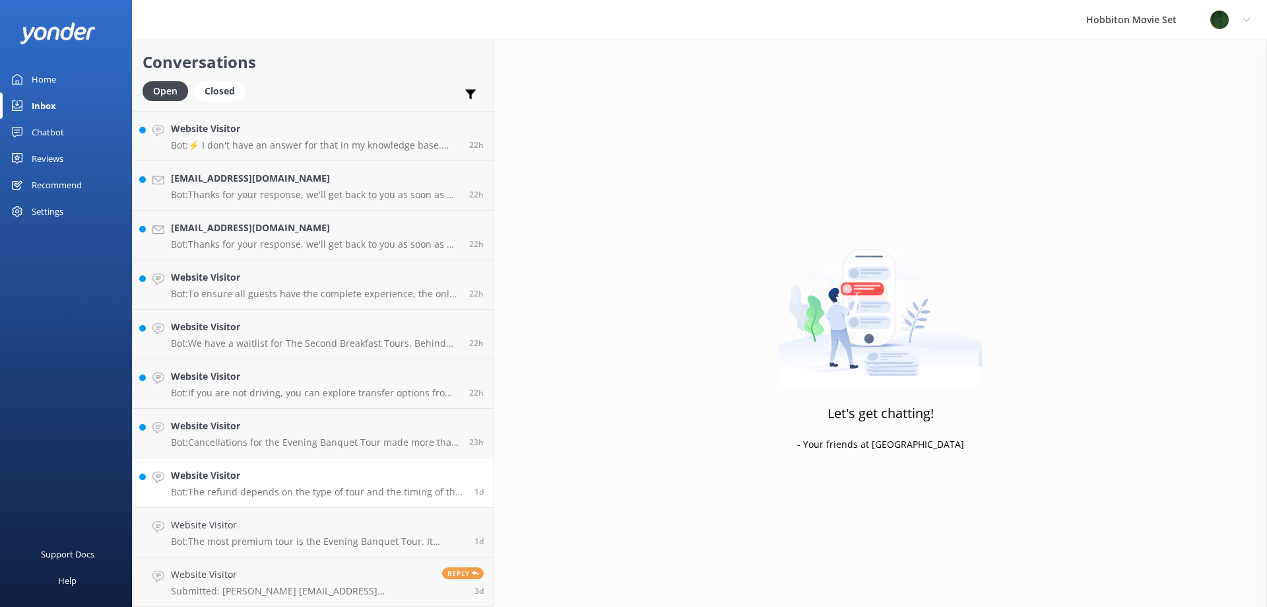
scroll to position [1730, 0]
click at [294, 533] on div "Website Visitor Bot: The refund depends on the type of tour and the timing of t…" at bounding box center [318, 532] width 294 height 29
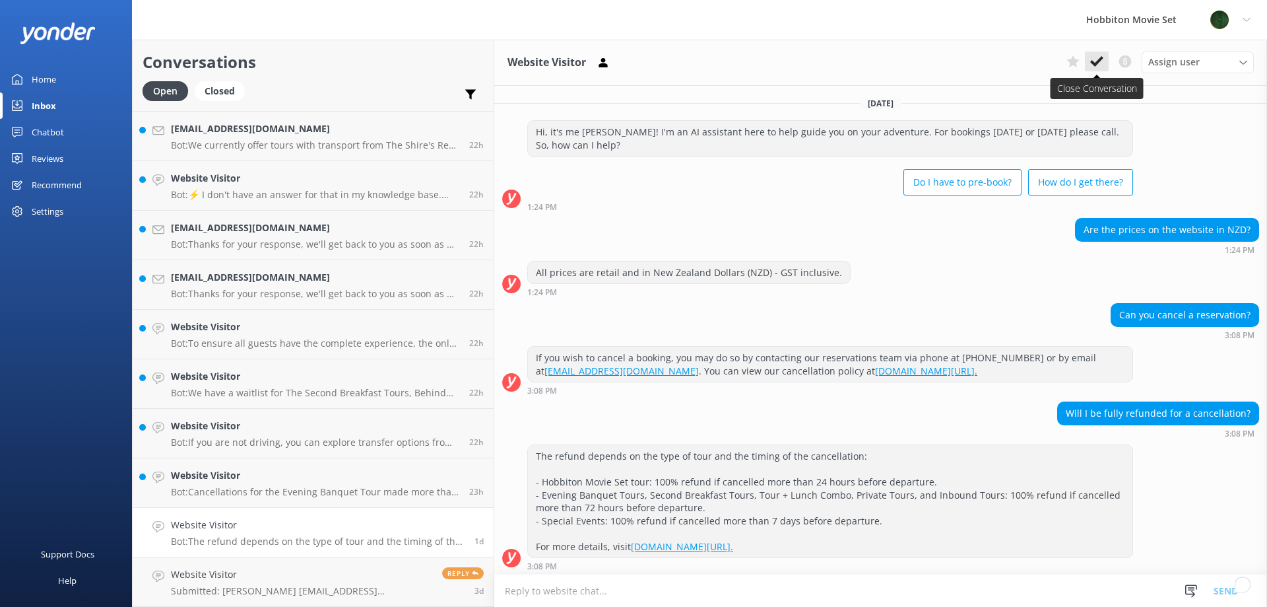
click at [1093, 55] on icon at bounding box center [1097, 61] width 13 height 13
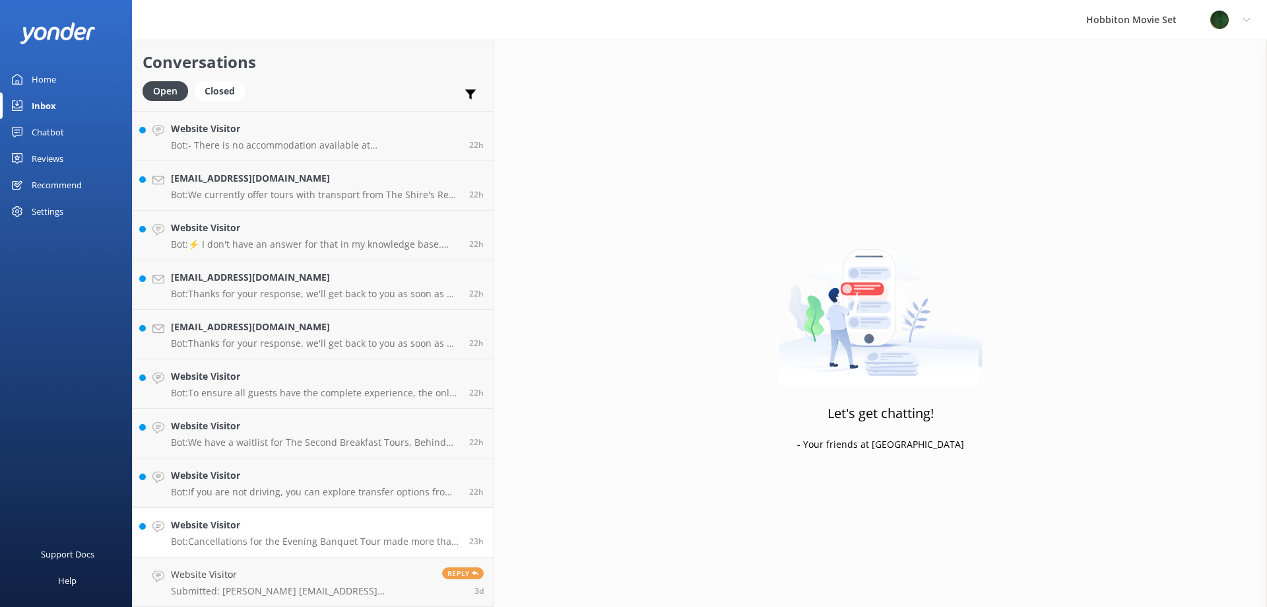
scroll to position [1681, 0]
click at [268, 537] on p "Bot: Cancellations for the Evening Banquet Tour made more than 72 hours before …" at bounding box center [315, 541] width 288 height 12
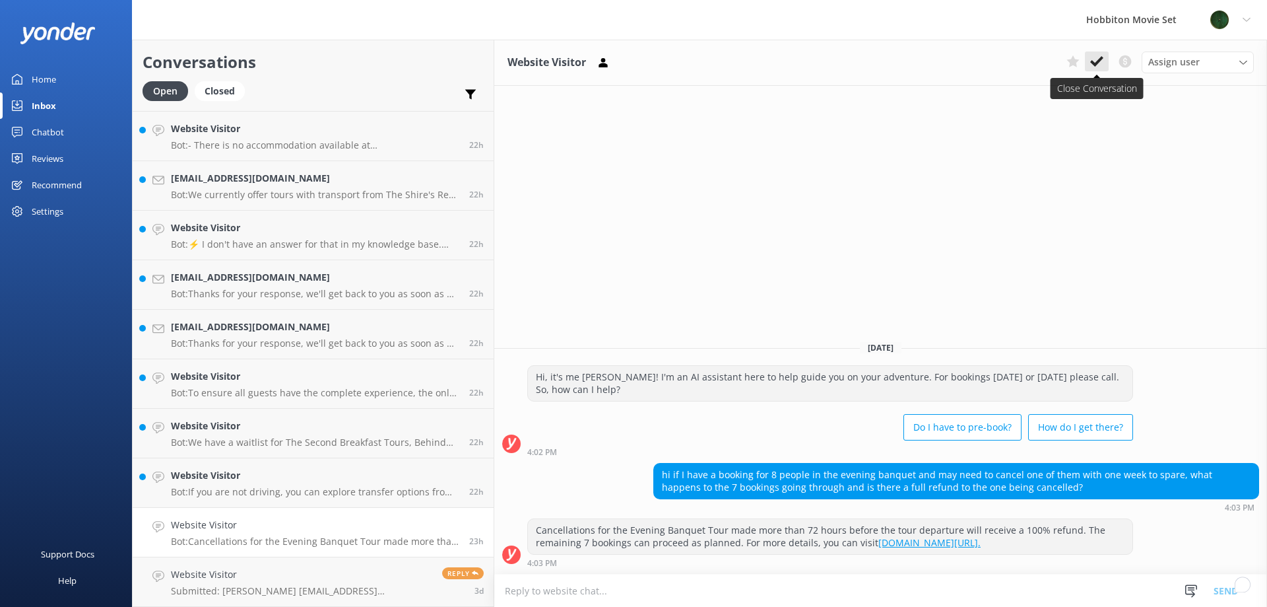
click at [1094, 57] on icon at bounding box center [1097, 61] width 13 height 13
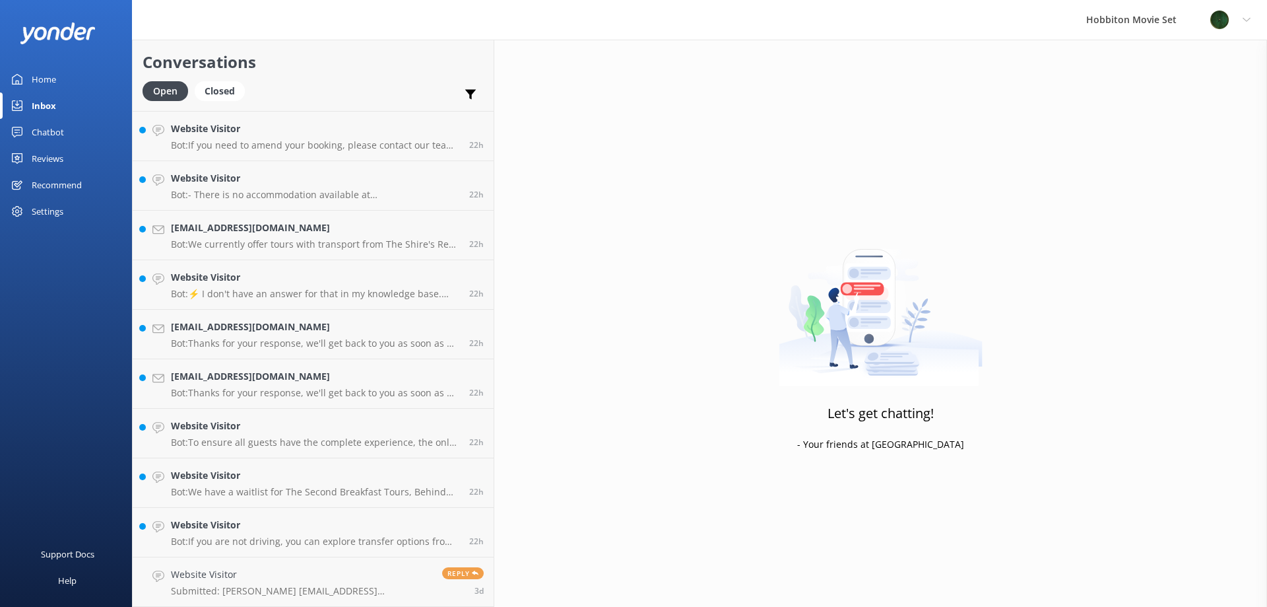
scroll to position [1631, 0]
click at [246, 538] on p "Bot: If you are not driving, you can explore transfer options from your locatio…" at bounding box center [315, 541] width 288 height 12
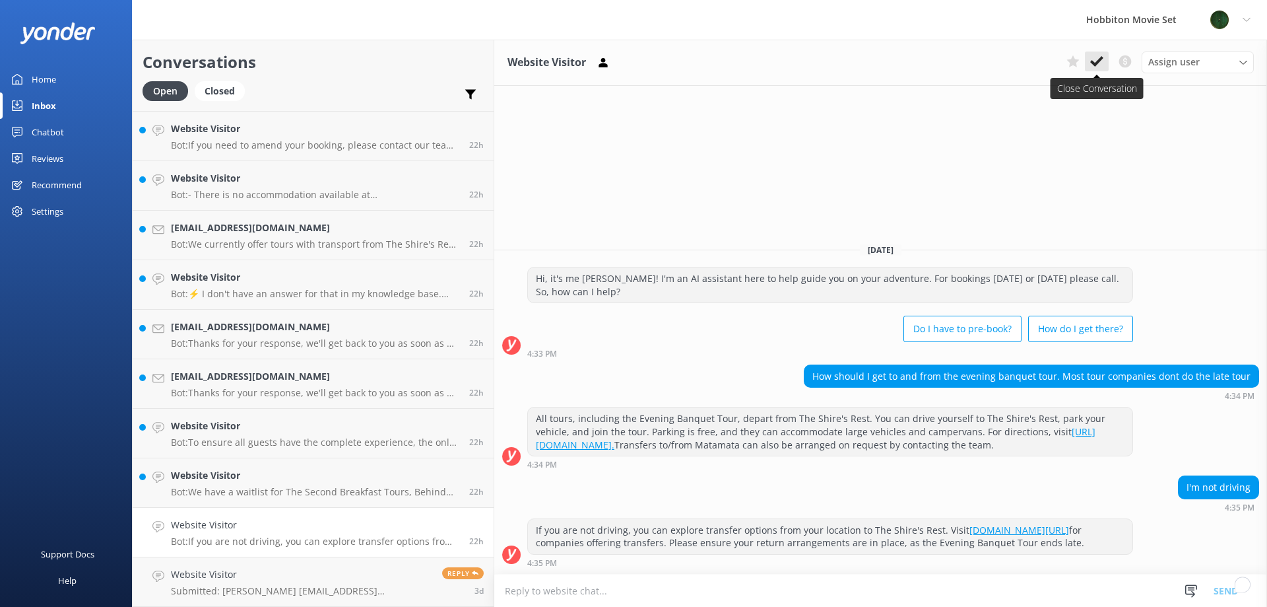
click at [1101, 56] on icon at bounding box center [1097, 61] width 13 height 13
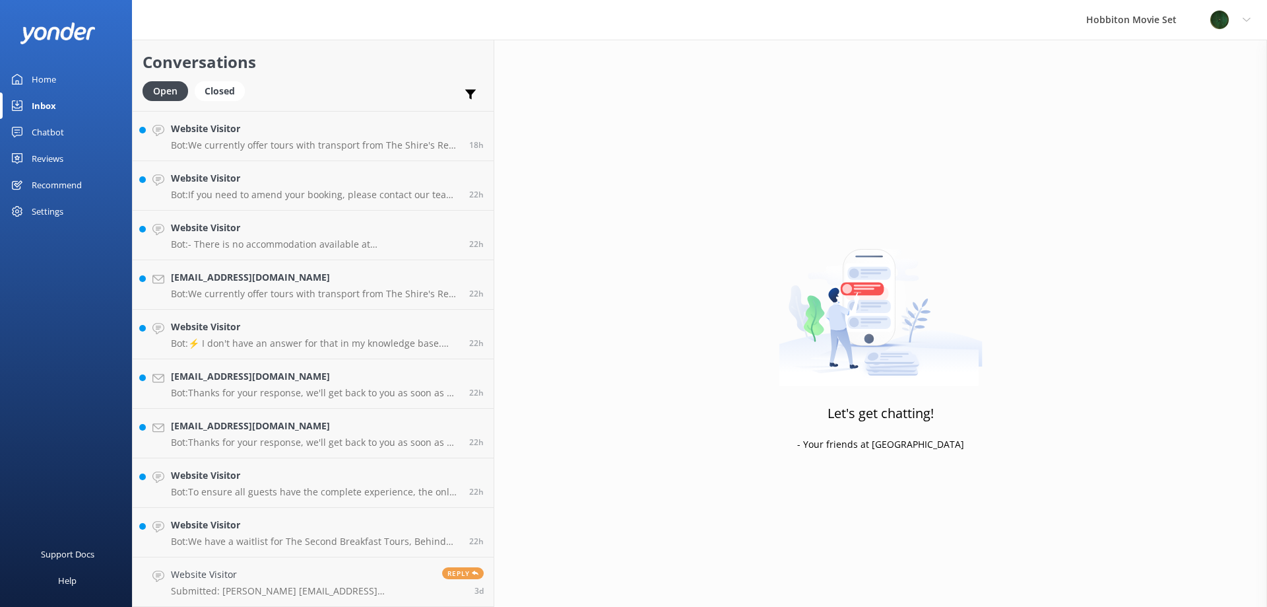
scroll to position [1582, 0]
click at [221, 523] on h4 "Website Visitor" at bounding box center [315, 525] width 288 height 15
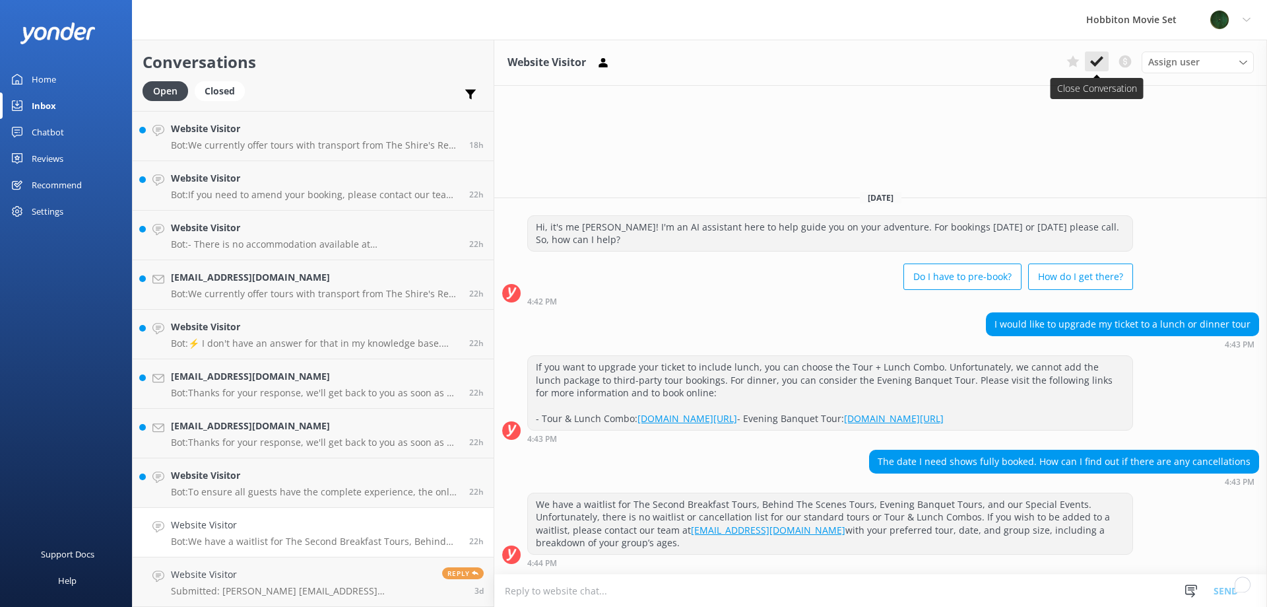
click at [1099, 59] on use at bounding box center [1097, 61] width 13 height 11
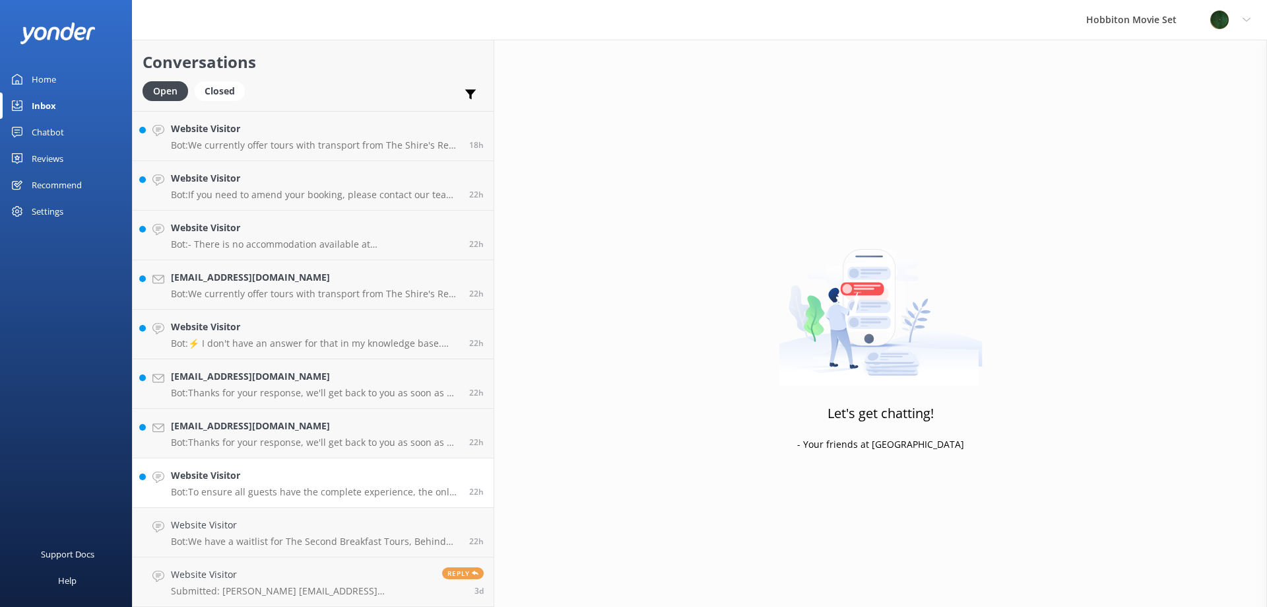
scroll to position [1532, 0]
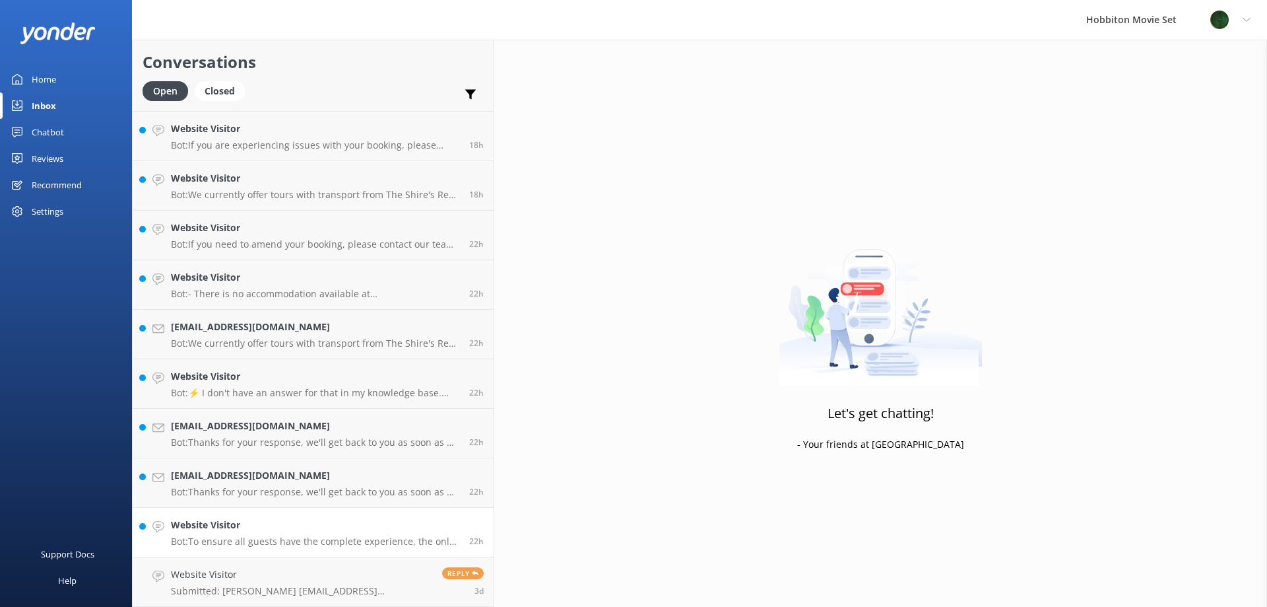
click at [201, 535] on p "Bot: To ensure all guests have the complete experience, the only way to access …" at bounding box center [315, 541] width 288 height 12
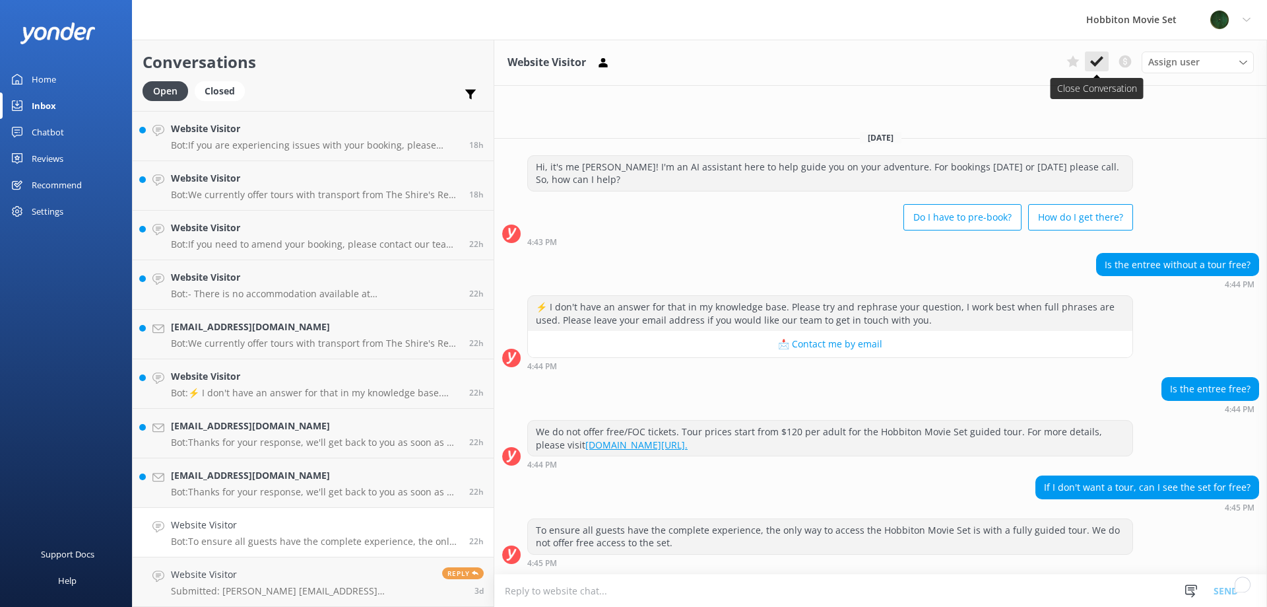
click at [1103, 63] on icon at bounding box center [1097, 61] width 13 height 13
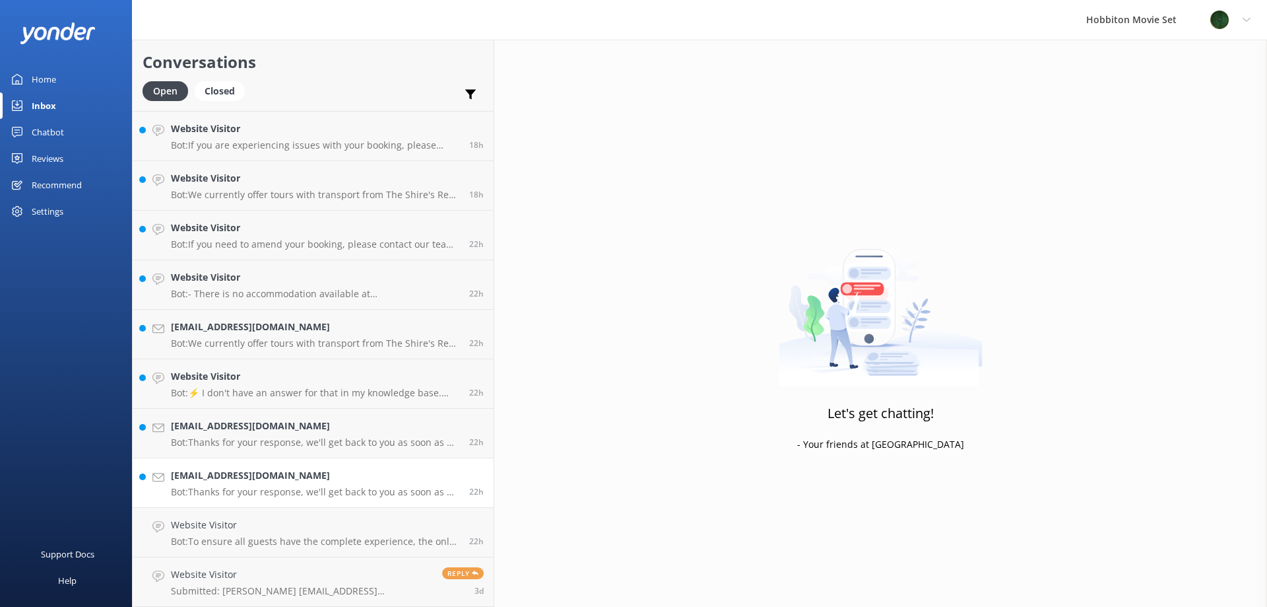
scroll to position [1483, 0]
click at [236, 532] on h4 "[EMAIL_ADDRESS][DOMAIN_NAME]" at bounding box center [315, 525] width 288 height 15
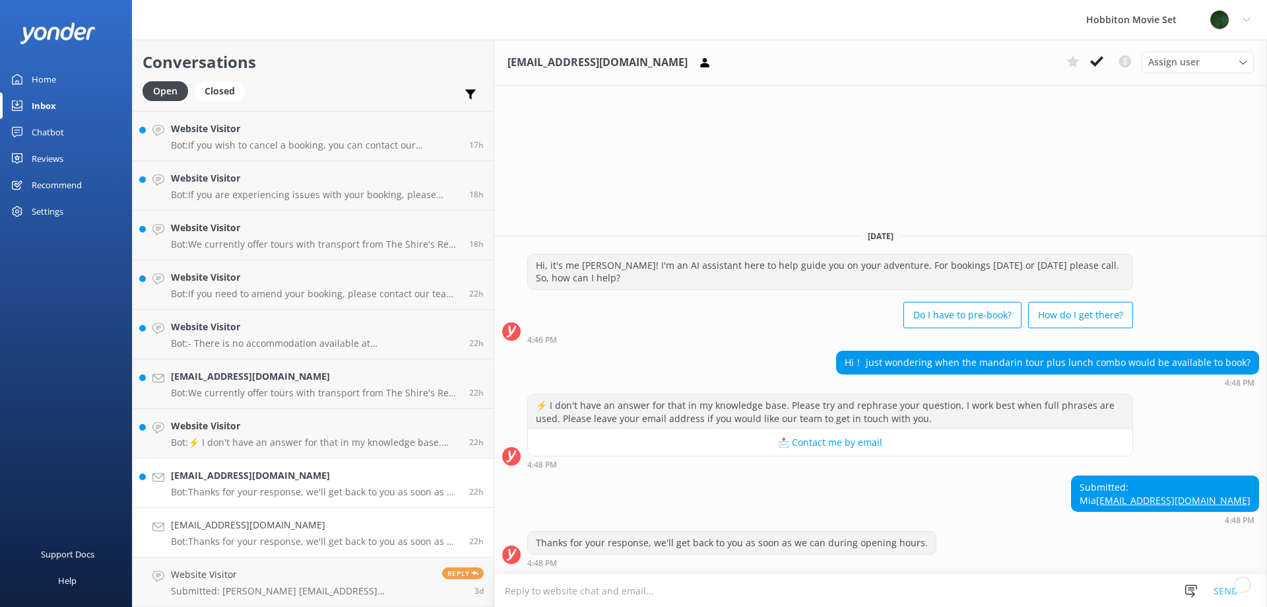
click at [222, 479] on h4 "[EMAIL_ADDRESS][DOMAIN_NAME]" at bounding box center [315, 475] width 288 height 15
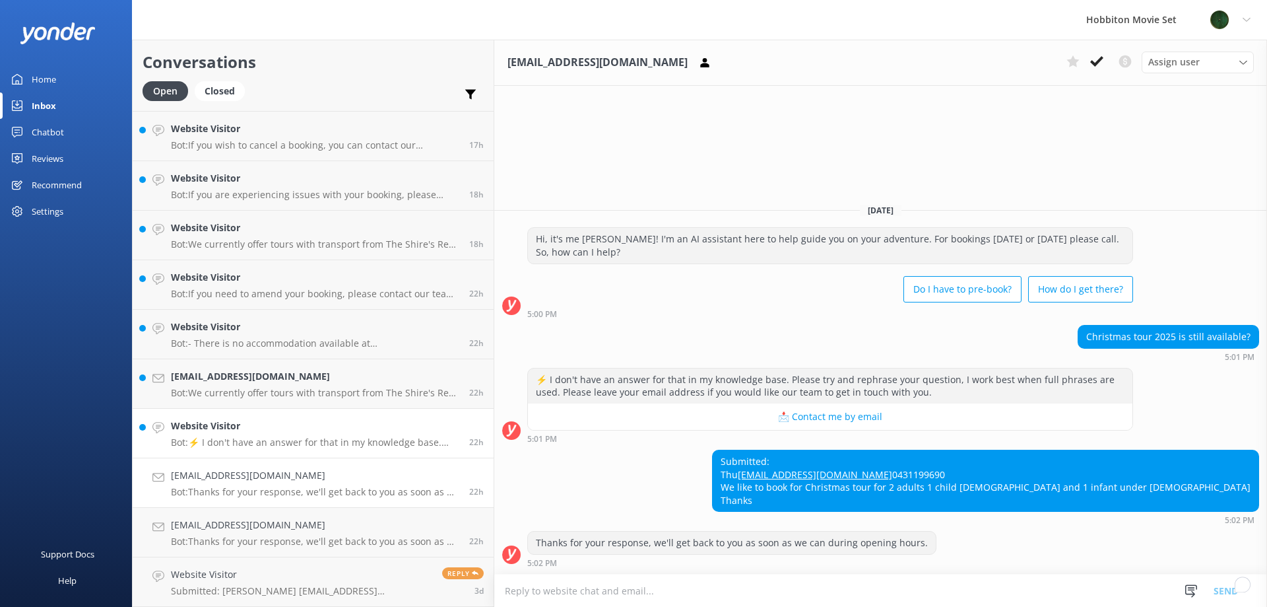
click at [272, 452] on link "Website Visitor Bot: ⚡ I don't have an answer for that in my knowledge base. Pl…" at bounding box center [313, 434] width 361 height 50
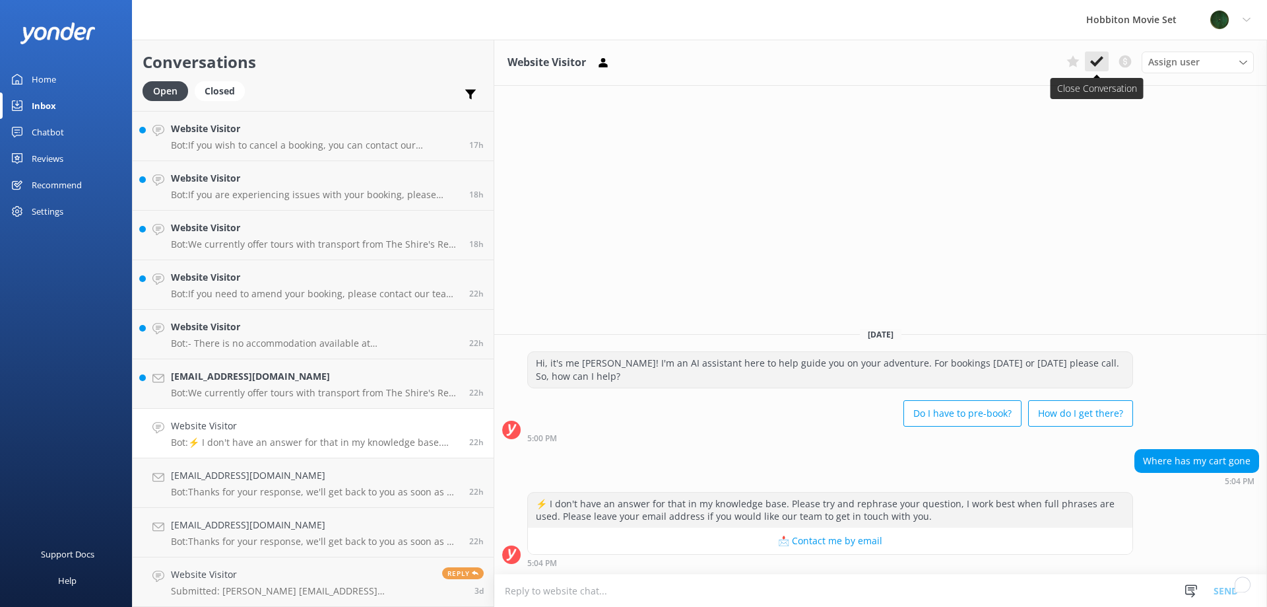
click at [1099, 59] on icon at bounding box center [1097, 61] width 13 height 13
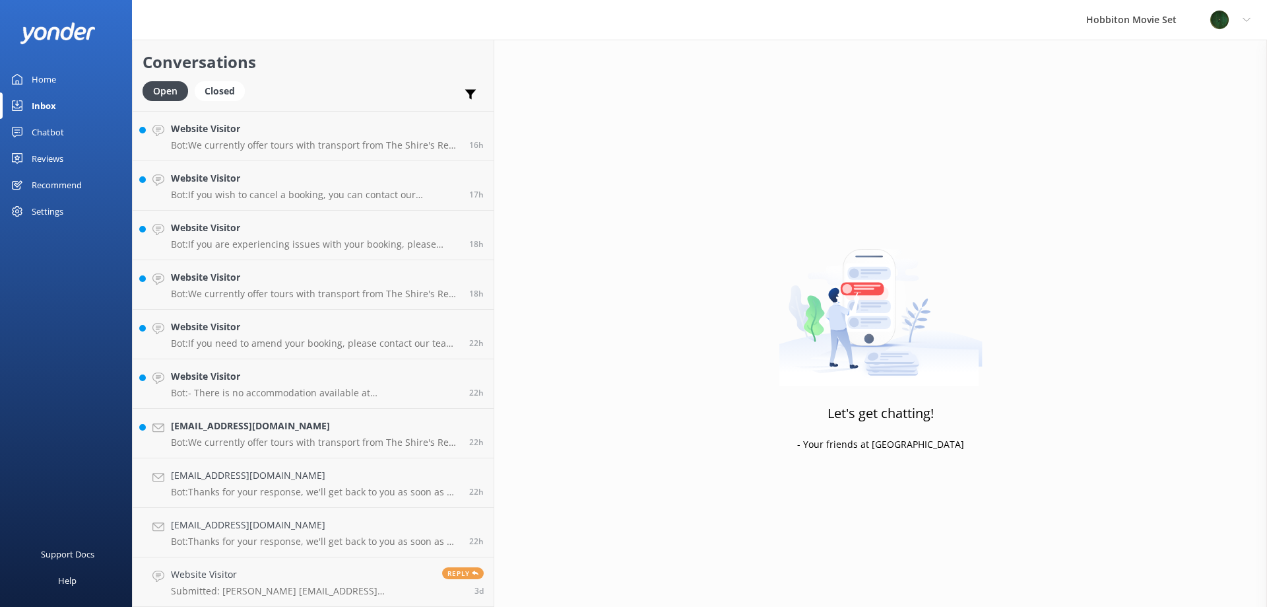
scroll to position [1433, 0]
click at [285, 440] on p "Bot: We currently offer tours with transport from The Shire's Rest and Matamata…" at bounding box center [315, 442] width 288 height 12
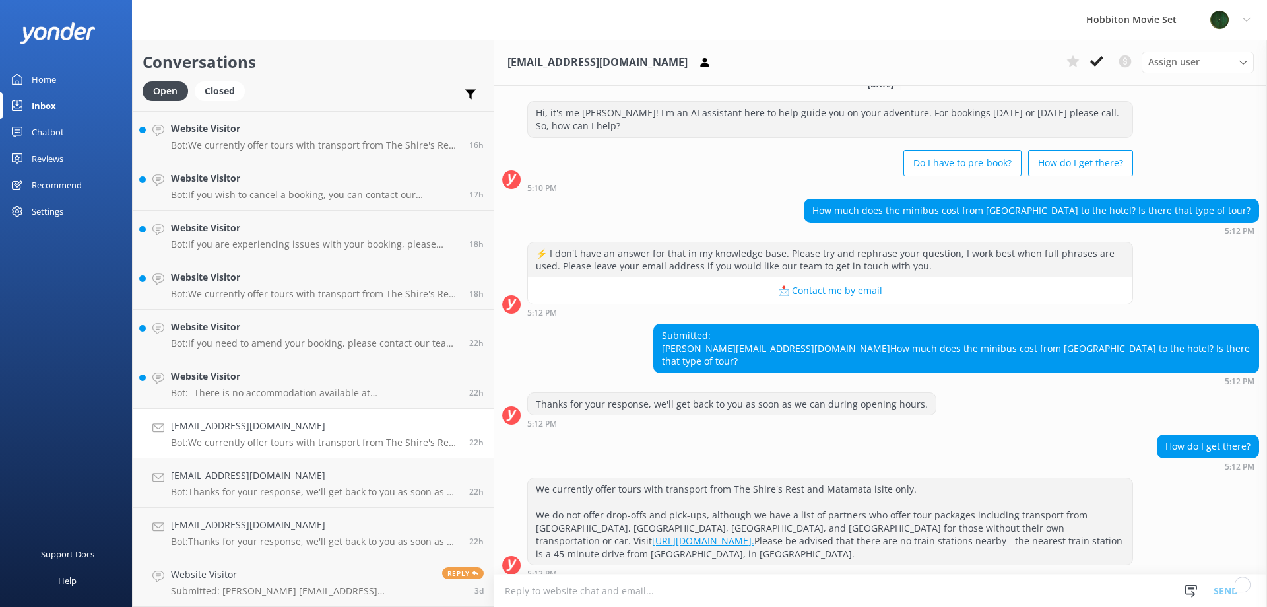
scroll to position [30, 0]
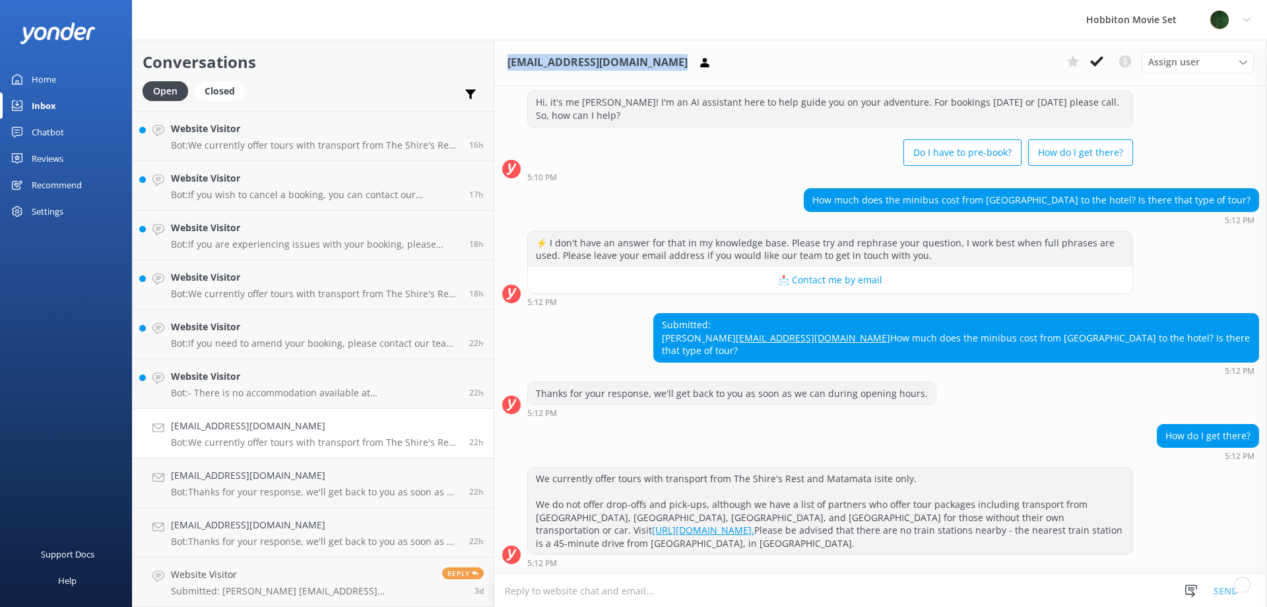
drag, startPoint x: 492, startPoint y: 63, endPoint x: 411, endPoint y: 73, distance: 81.1
click at [494, 73] on div "faby_14@live.cl Assign user Hannah Team Member Lily Shayne Christian Mikayla So…" at bounding box center [880, 63] width 773 height 46
copy div "faby_14@live.cl"
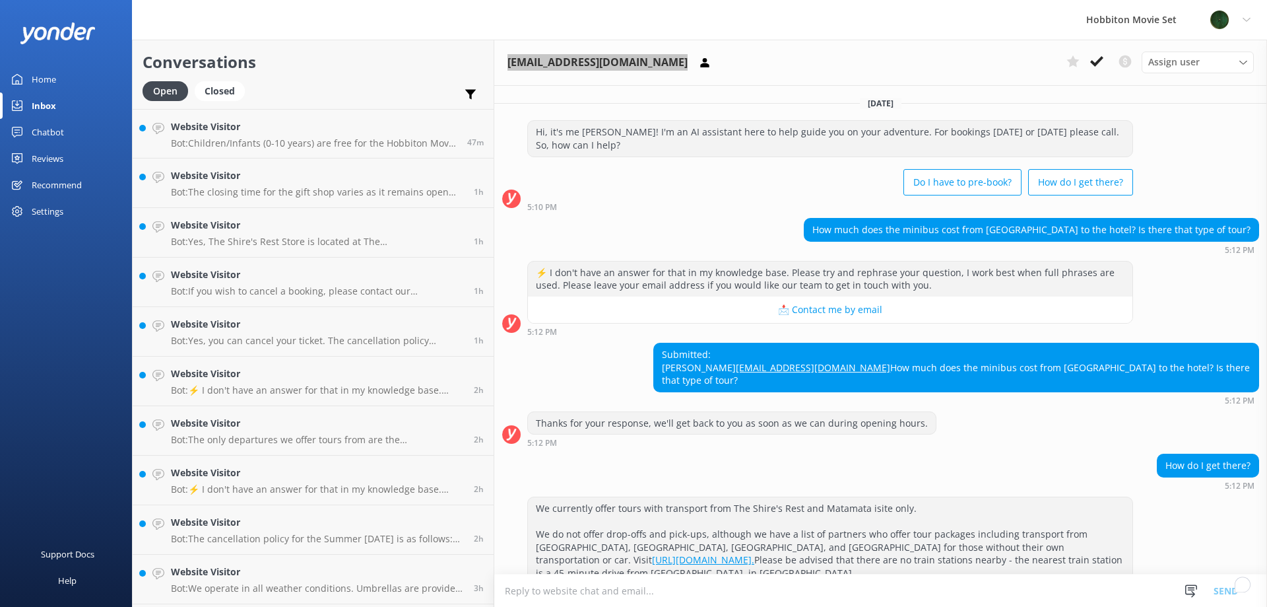
scroll to position [30, 0]
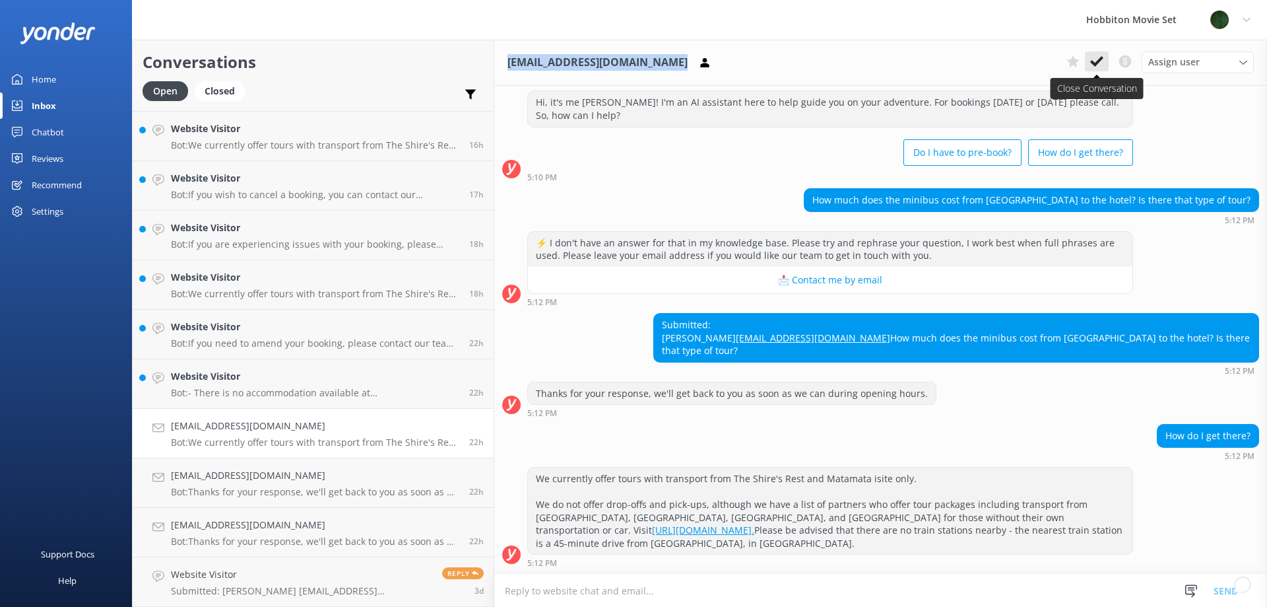
click at [1093, 55] on icon at bounding box center [1097, 61] width 13 height 13
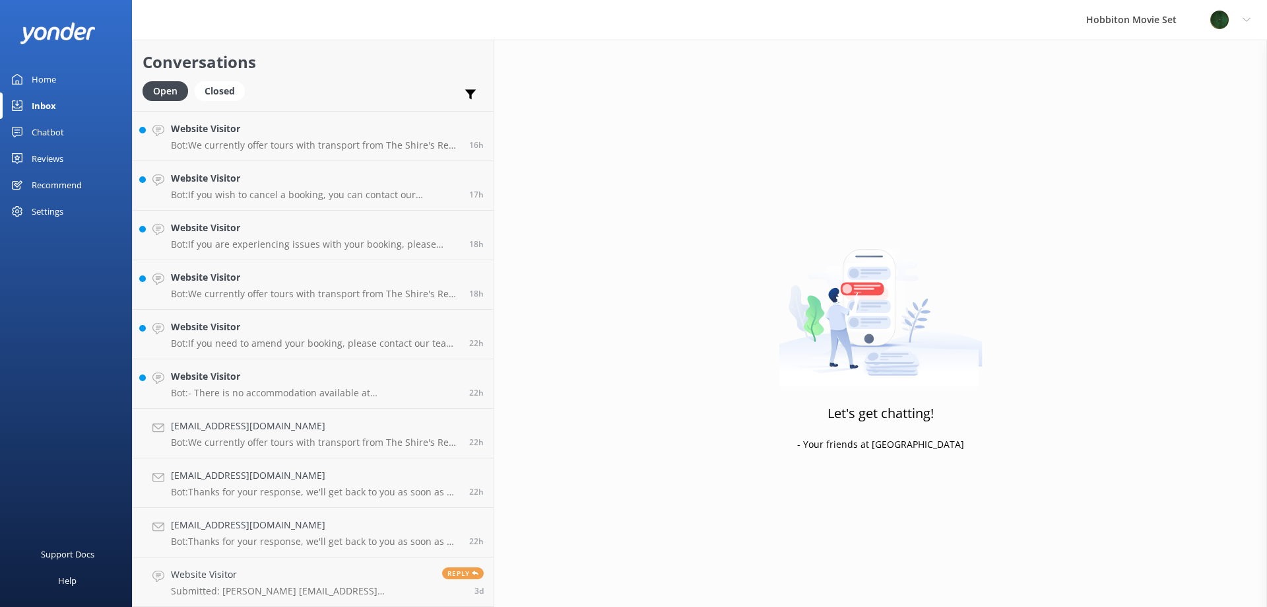
scroll to position [1384, 0]
click at [227, 422] on h4 "Website Visitor" at bounding box center [315, 426] width 288 height 15
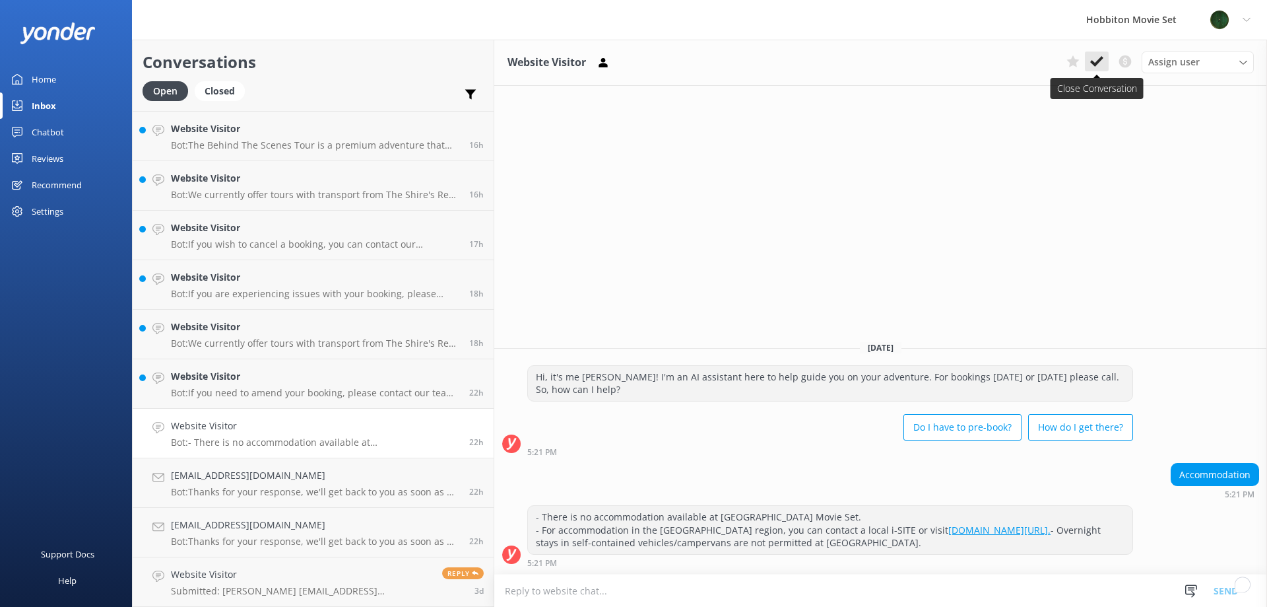
click at [1102, 59] on use at bounding box center [1097, 61] width 13 height 11
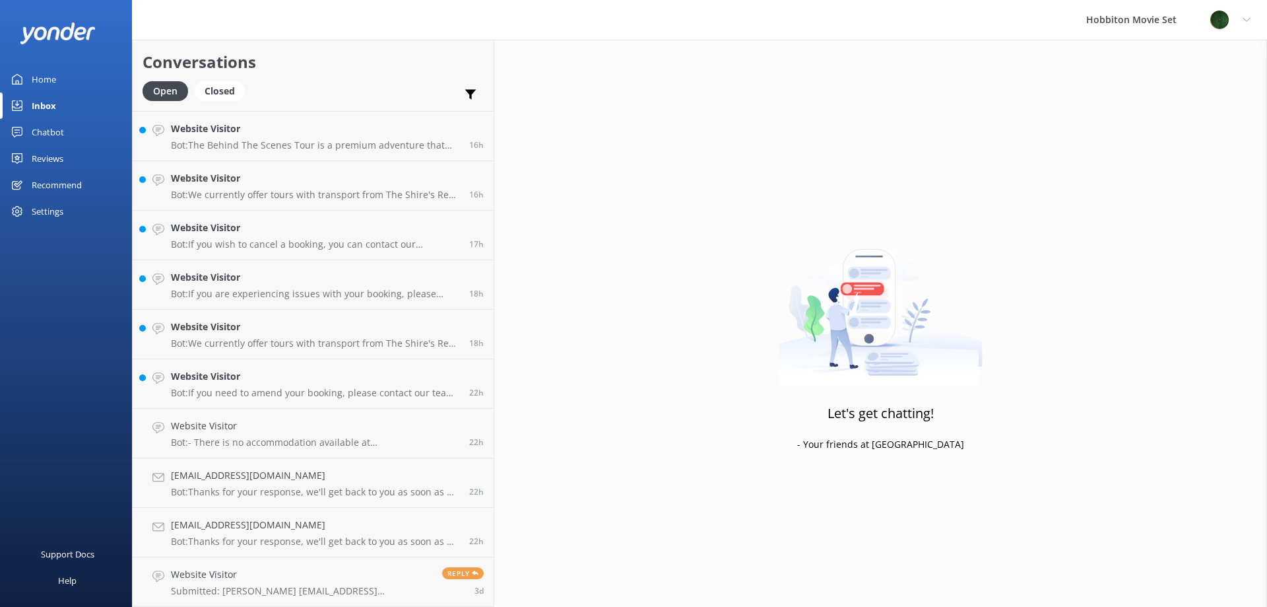
scroll to position [1334, 0]
click at [253, 438] on p "Bot: If you need to amend your booking, please contact our team at office@hobbi…" at bounding box center [315, 442] width 288 height 12
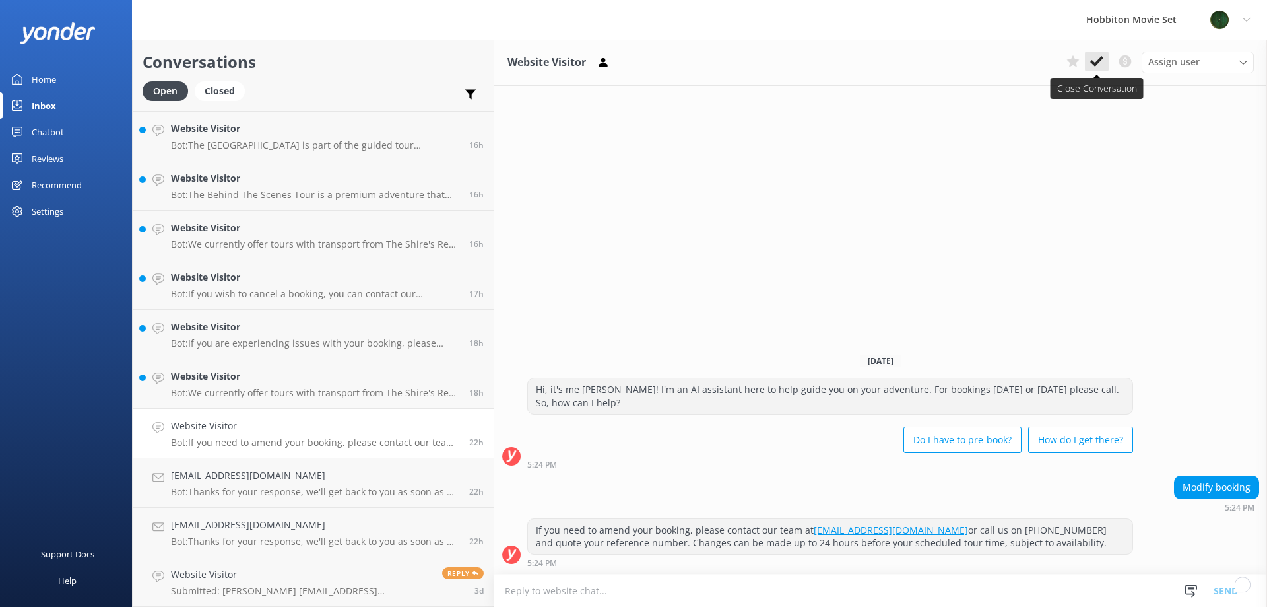
click at [1100, 58] on icon at bounding box center [1097, 61] width 13 height 13
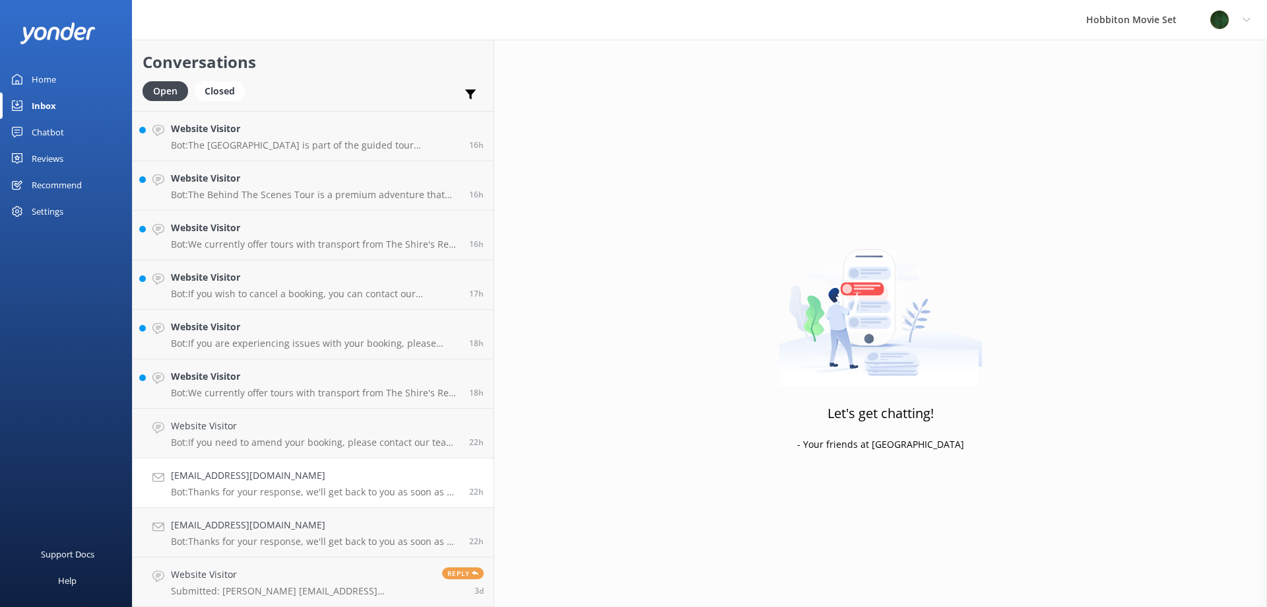
scroll to position [1285, 0]
click at [238, 438] on p "Bot: We currently offer tours with transport from The Shire's Rest and Matamata…" at bounding box center [315, 442] width 288 height 12
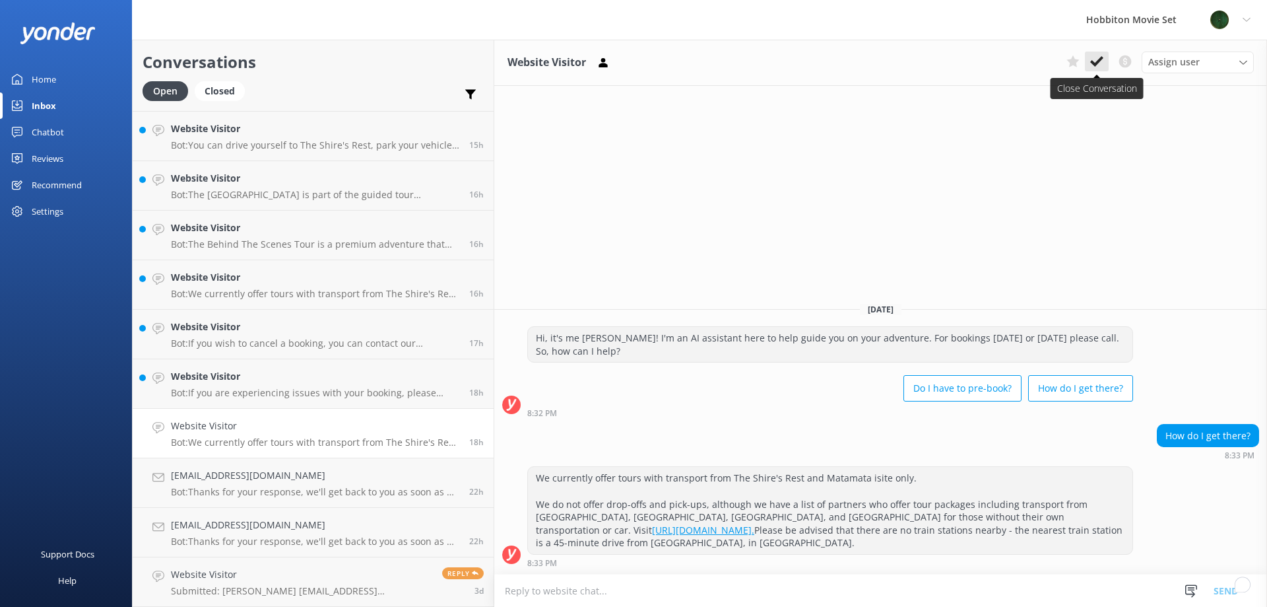
click at [1091, 64] on icon at bounding box center [1097, 61] width 13 height 13
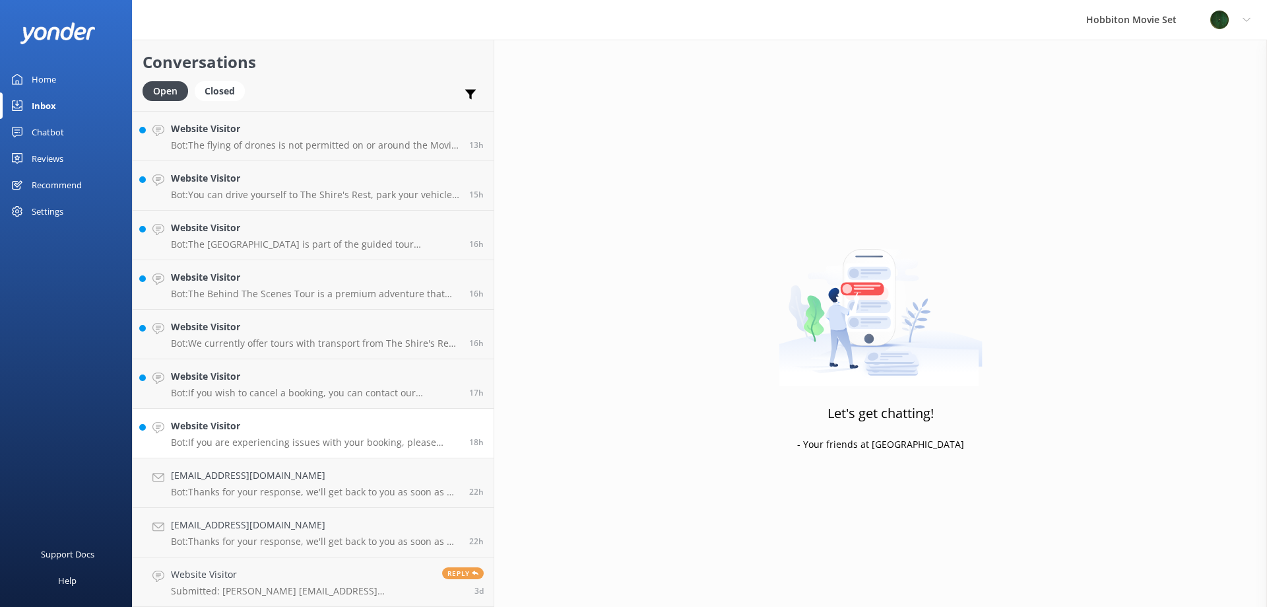
scroll to position [1235, 0]
click at [299, 442] on p "Bot: If you are experiencing issues with your booking, please contact our team …" at bounding box center [315, 442] width 288 height 12
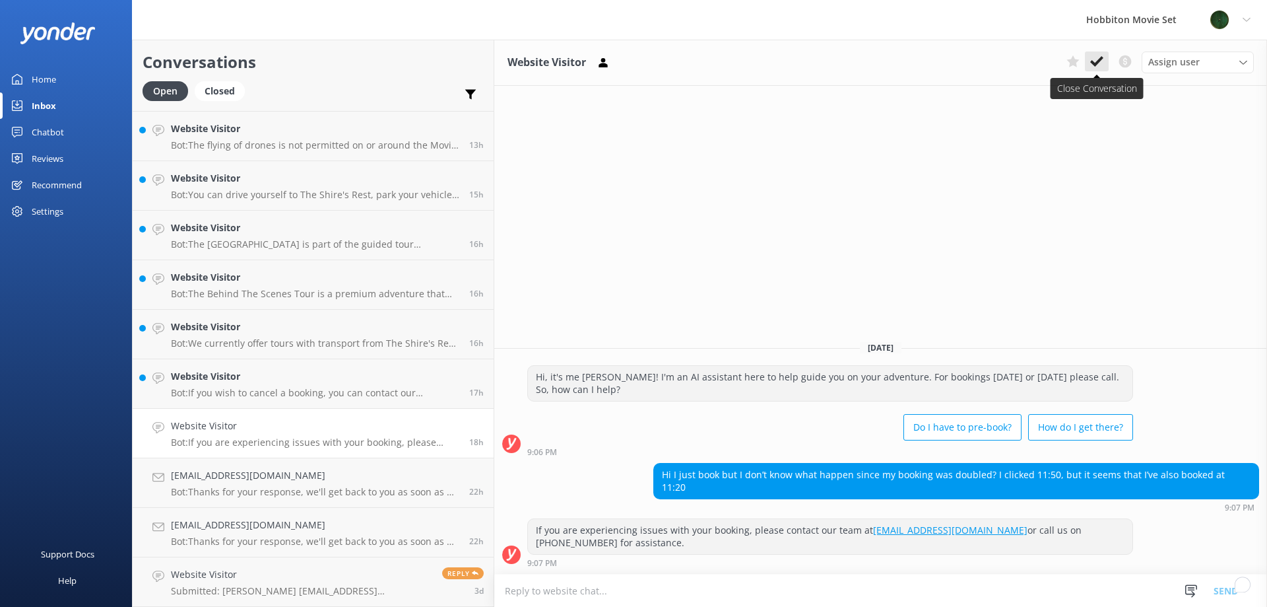
click at [1089, 60] on button at bounding box center [1097, 61] width 24 height 20
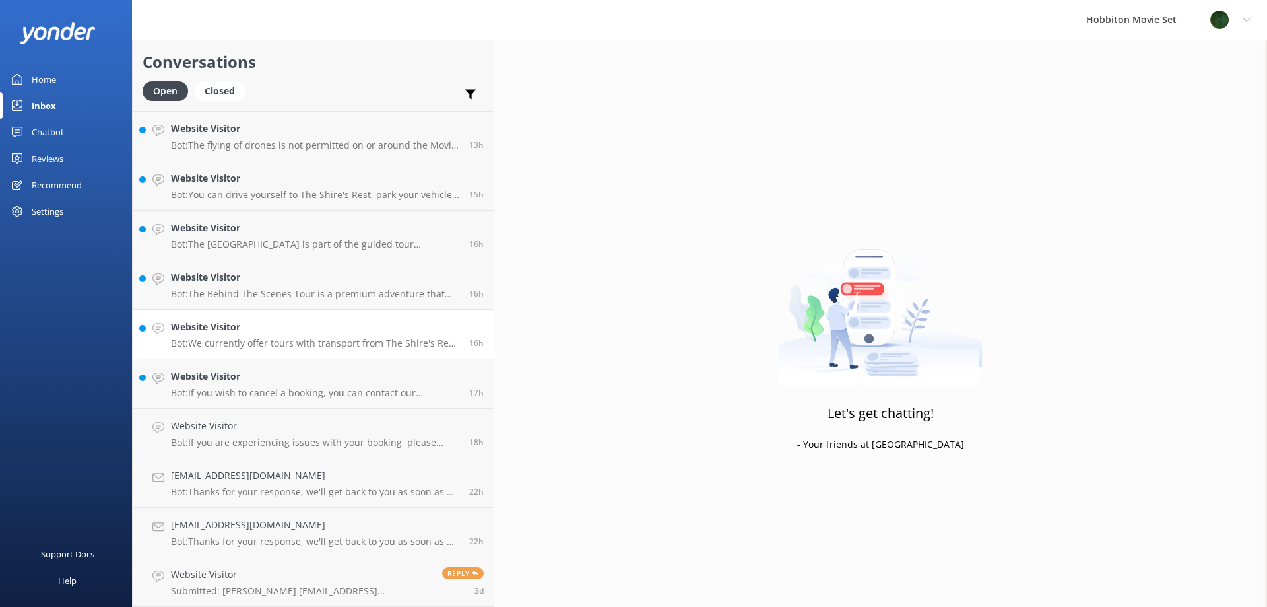
scroll to position [1186, 0]
click at [220, 438] on p "Bot: If you wish to cancel a booking, you can contact our reservations team via…" at bounding box center [315, 442] width 288 height 12
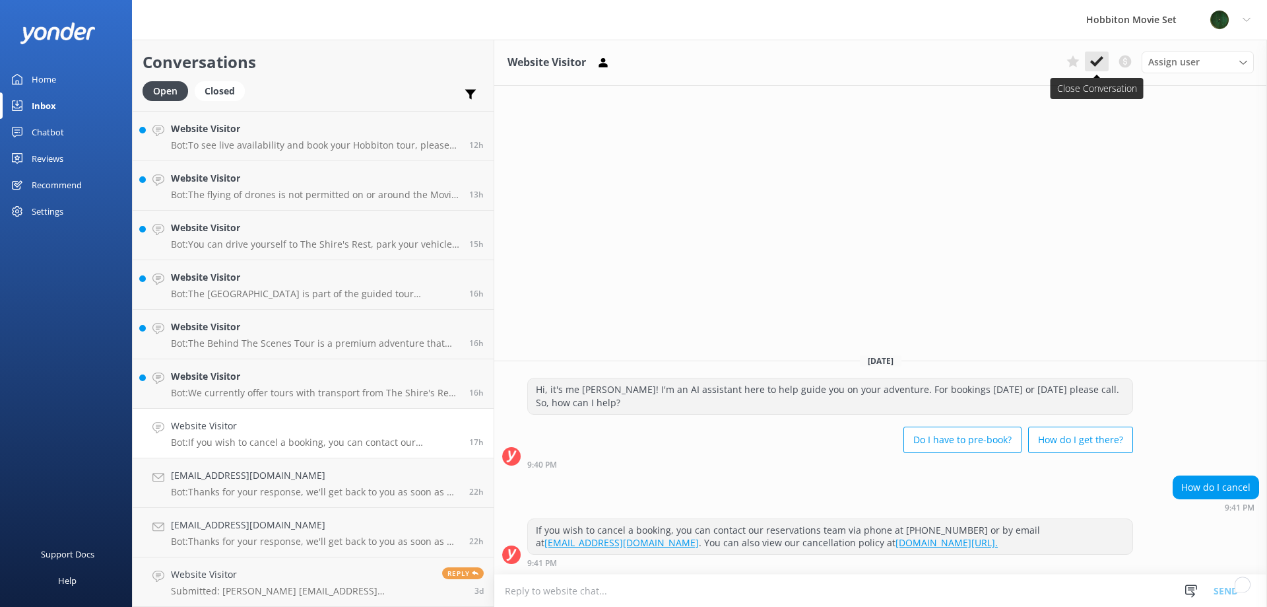
click at [1099, 67] on icon at bounding box center [1097, 61] width 13 height 13
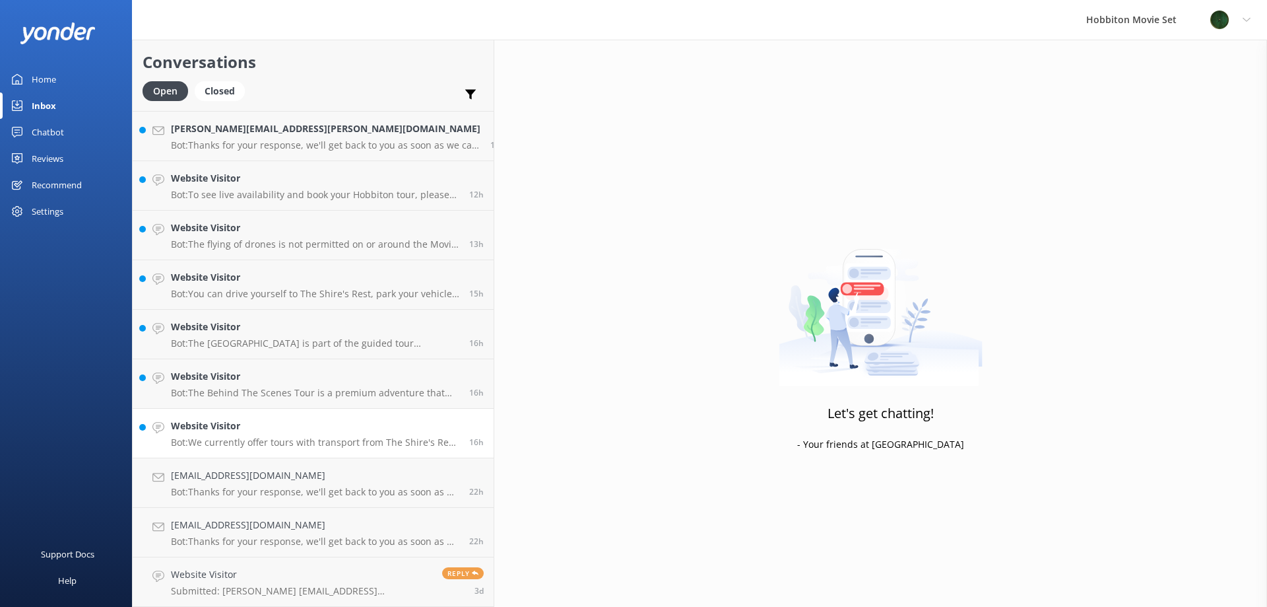
scroll to position [1136, 0]
click at [294, 440] on p "Bot: We currently offer tours with transport from The Shire's Rest and Matamata…" at bounding box center [315, 442] width 288 height 12
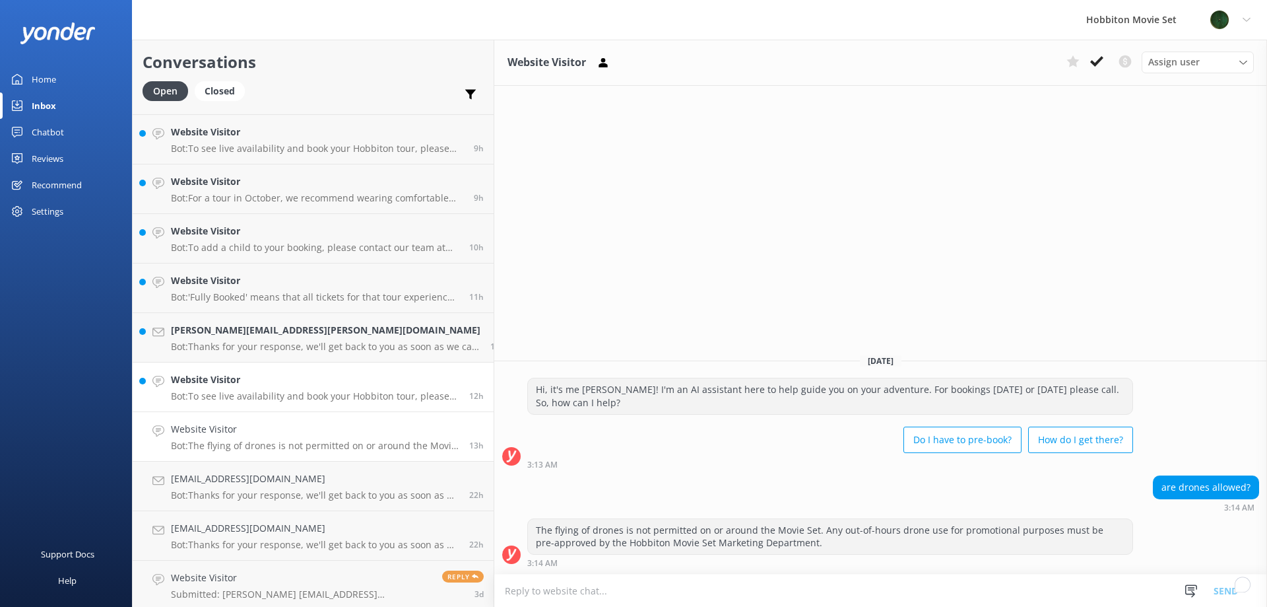
scroll to position [938, 0]
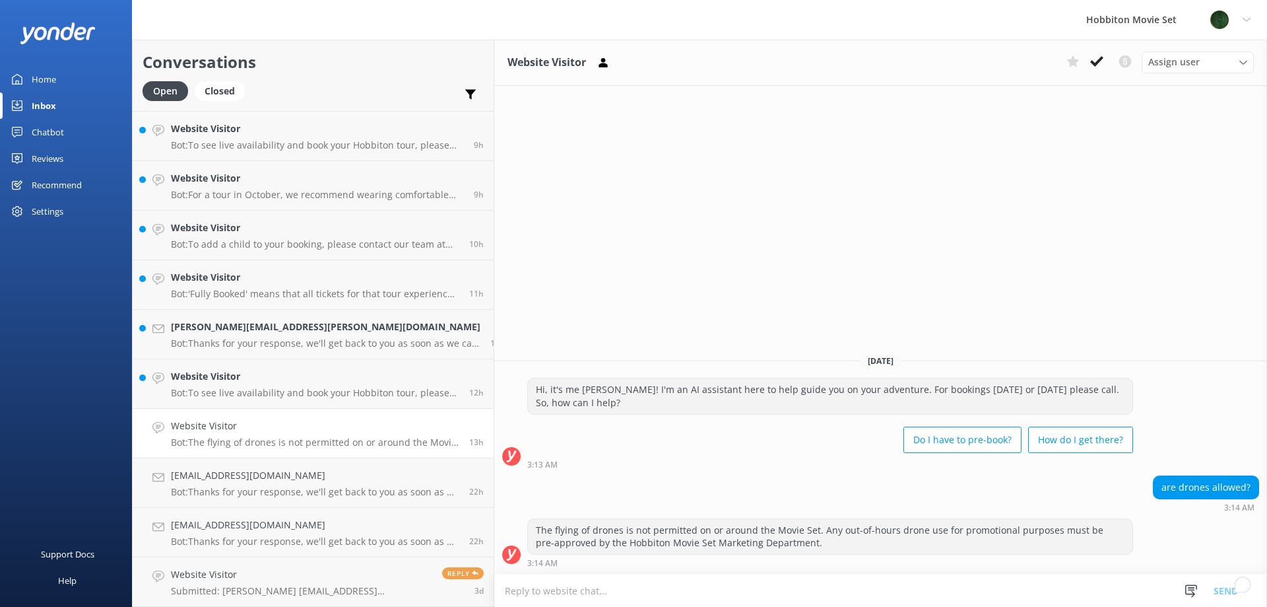
click at [269, 422] on h4 "Website Visitor" at bounding box center [315, 426] width 288 height 15
click at [1091, 63] on icon at bounding box center [1097, 61] width 13 height 13
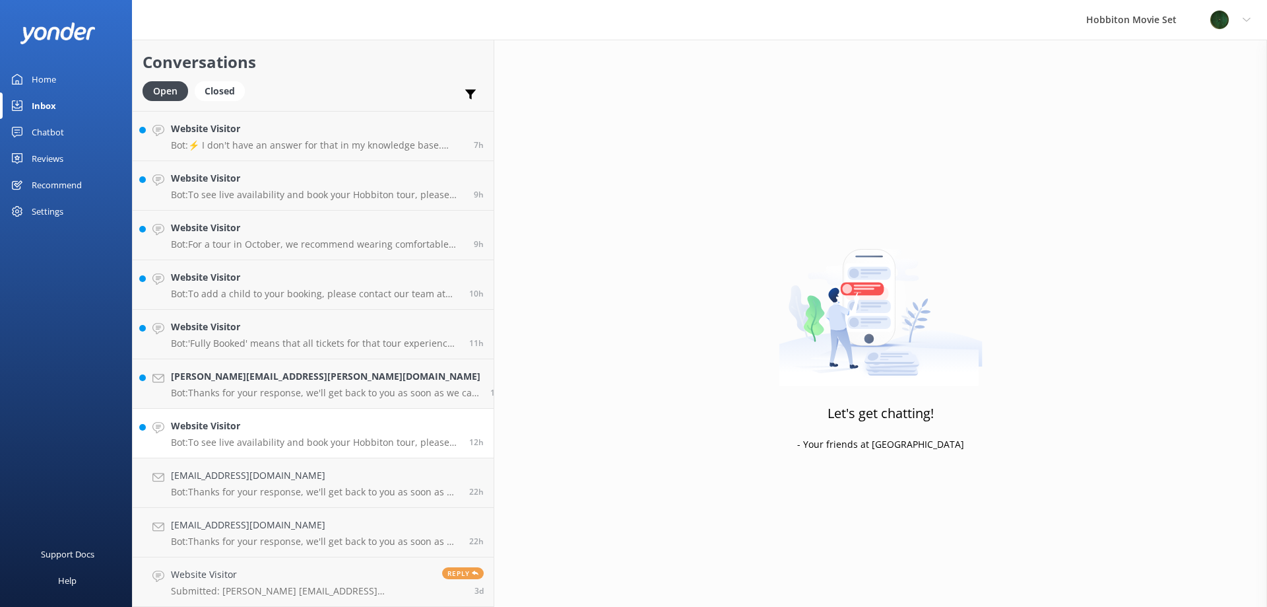
scroll to position [889, 0]
click at [261, 428] on h4 "Website Visitor" at bounding box center [315, 426] width 288 height 15
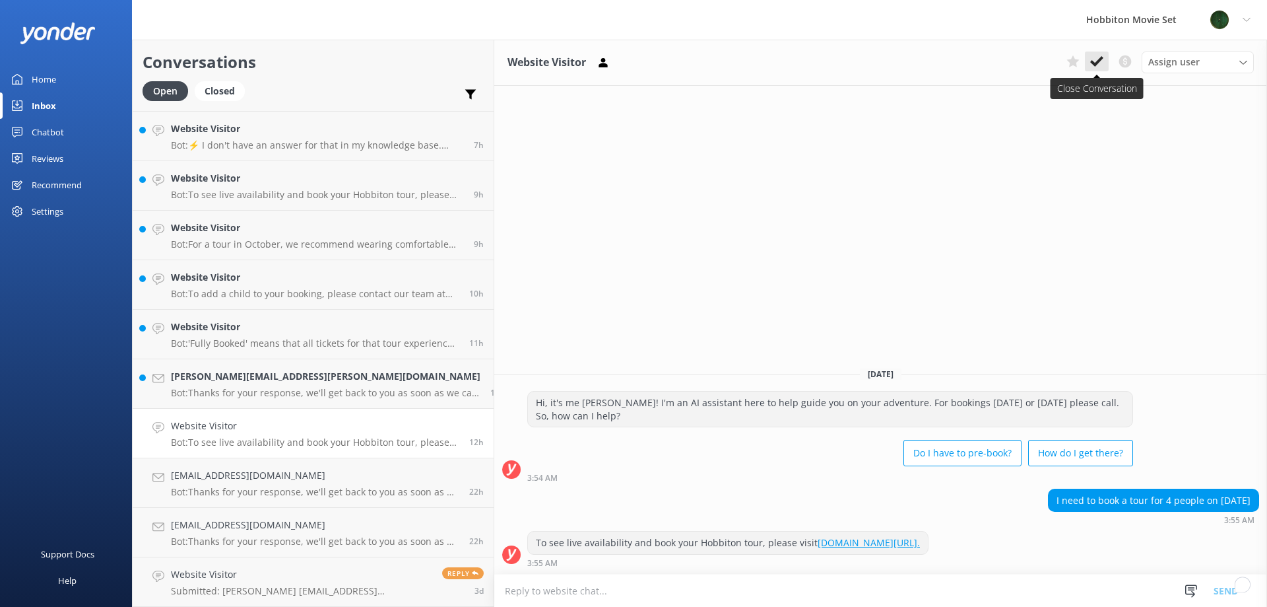
click at [1096, 61] on icon at bounding box center [1097, 61] width 13 height 13
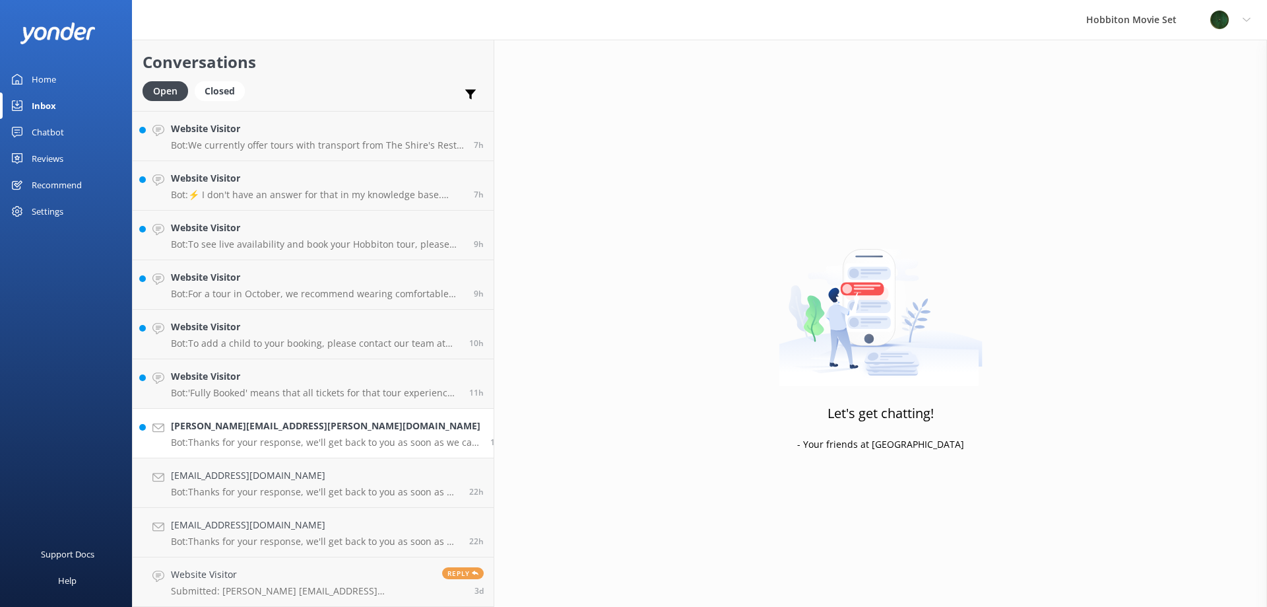
scroll to position [839, 0]
click at [275, 435] on div "[PERSON_NAME][EMAIL_ADDRESS][PERSON_NAME][DOMAIN_NAME] Bot: Thanks for your res…" at bounding box center [326, 433] width 310 height 29
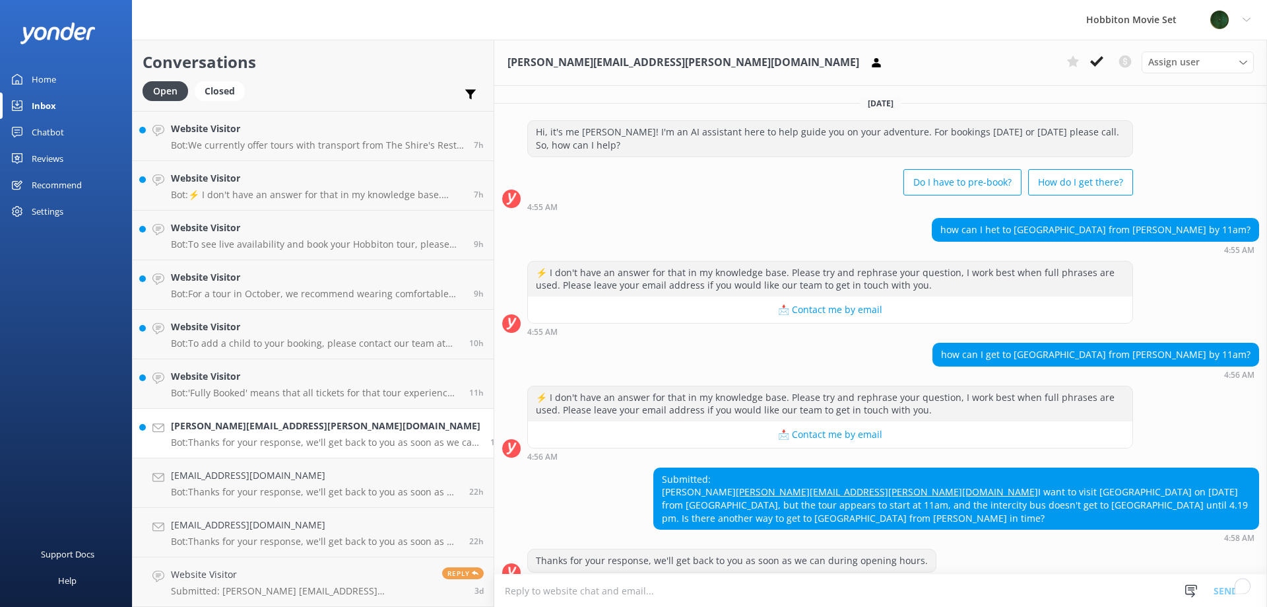
scroll to position [18, 0]
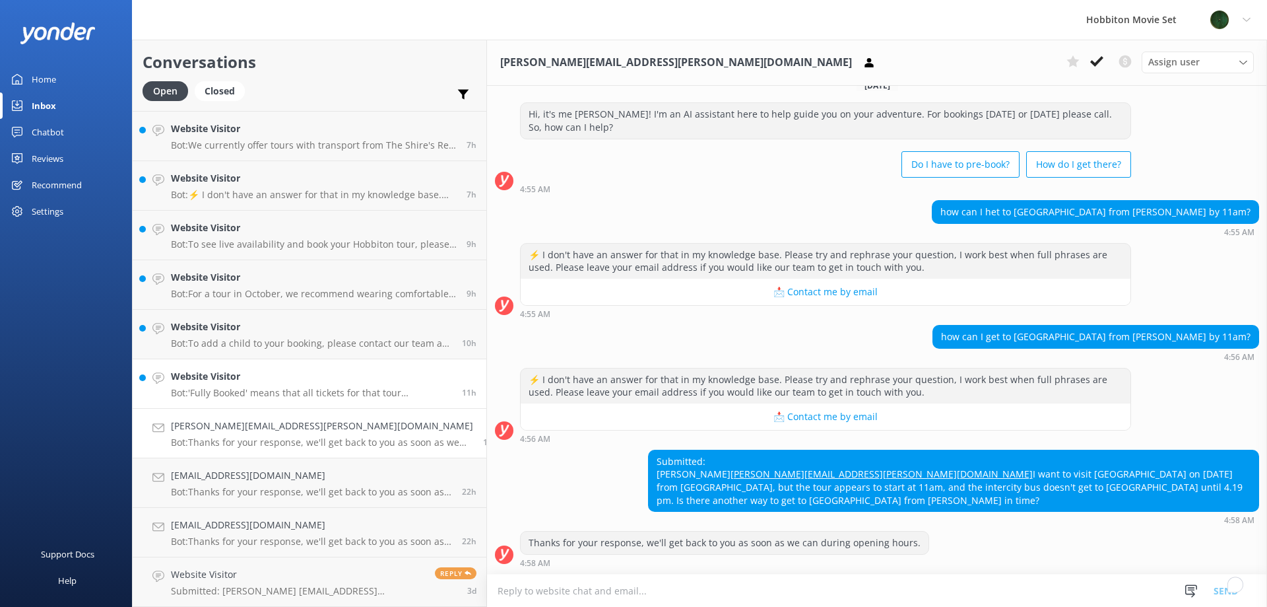
click at [312, 380] on h4 "Website Visitor" at bounding box center [311, 376] width 281 height 15
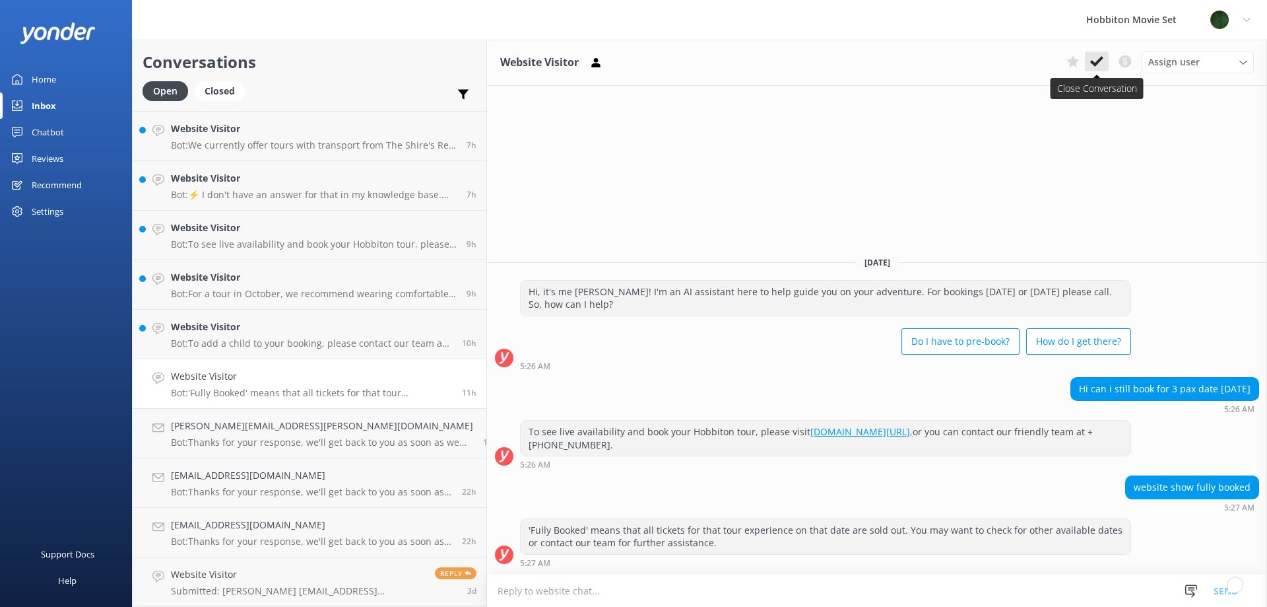
click at [1095, 65] on use at bounding box center [1097, 61] width 13 height 11
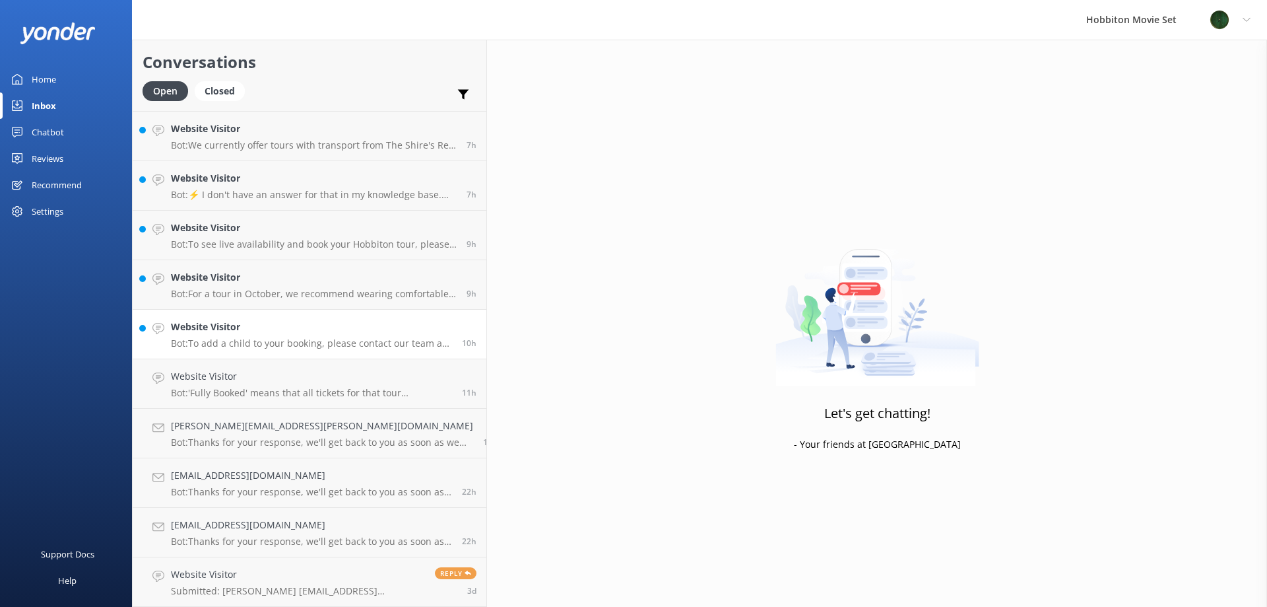
scroll to position [790, 0]
click at [267, 380] on h4 "Website Visitor" at bounding box center [311, 376] width 281 height 15
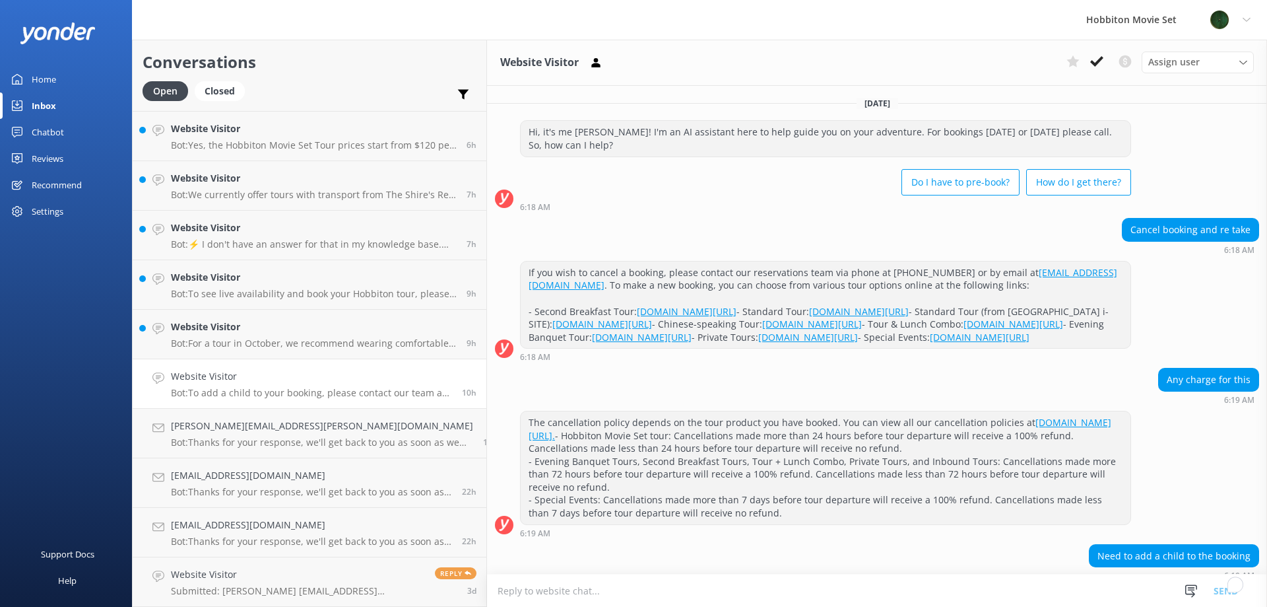
scroll to position [133, 0]
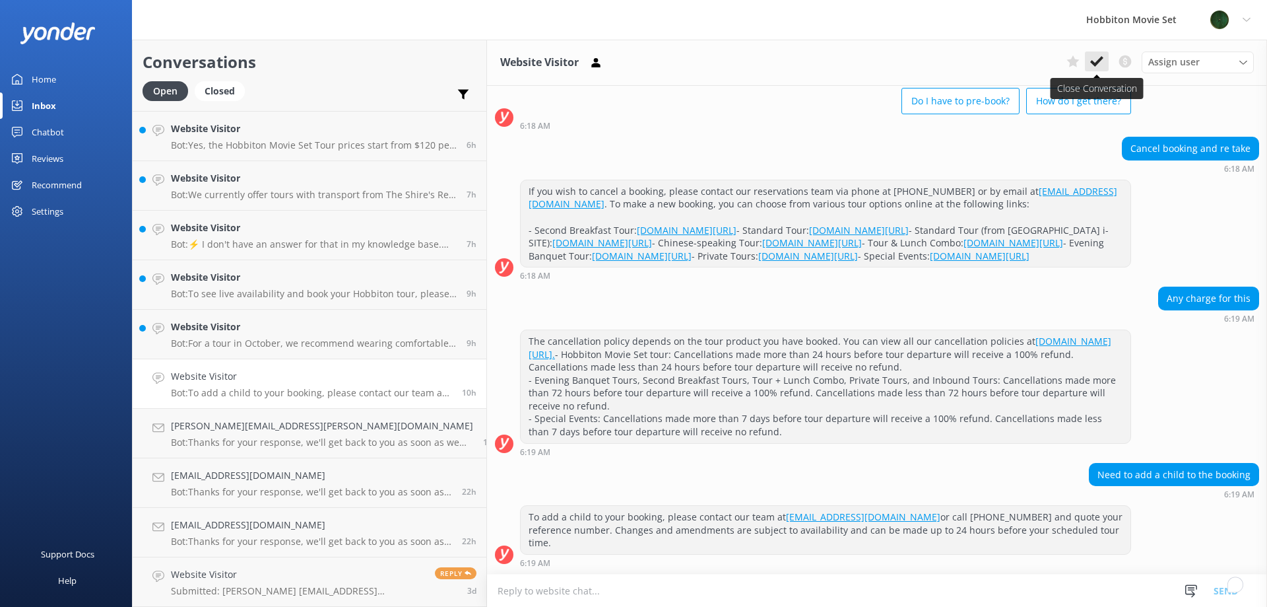
click at [1095, 64] on use at bounding box center [1097, 61] width 13 height 11
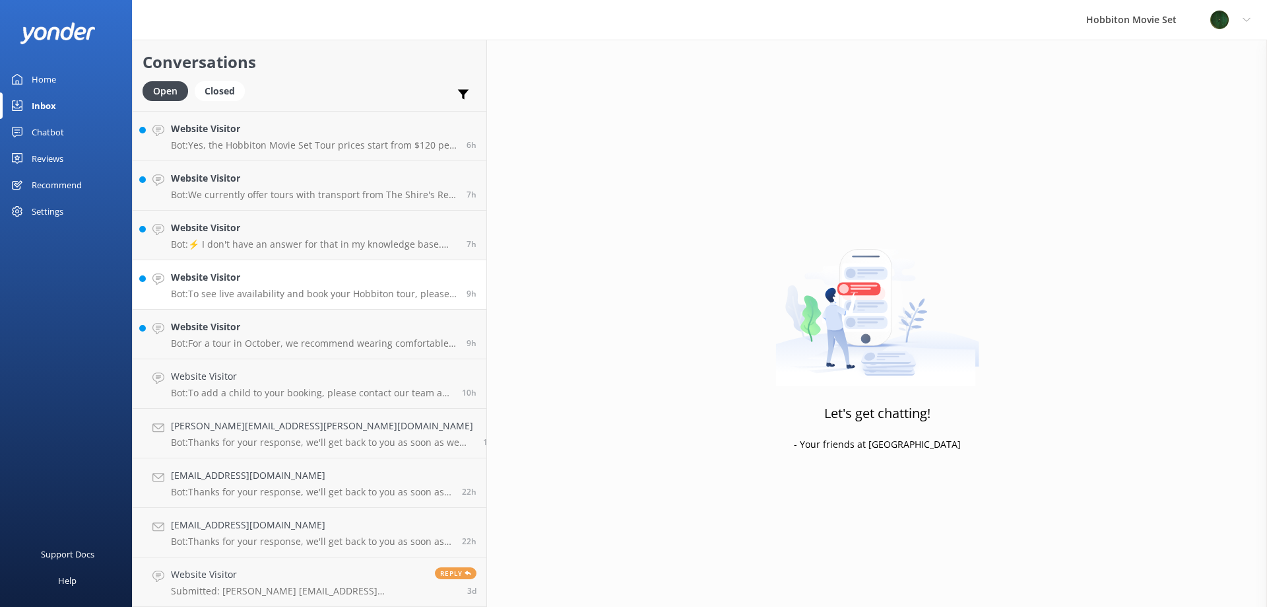
scroll to position [740, 0]
click at [293, 376] on h4 "Website Visitor" at bounding box center [314, 376] width 286 height 15
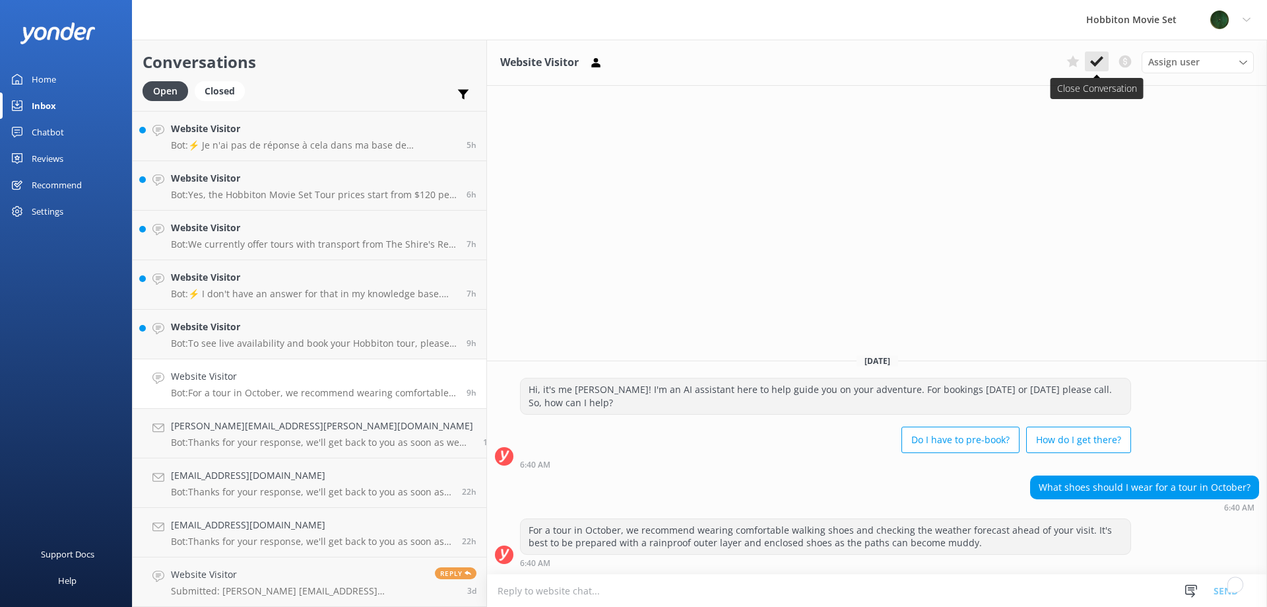
click at [1095, 62] on icon at bounding box center [1097, 61] width 13 height 13
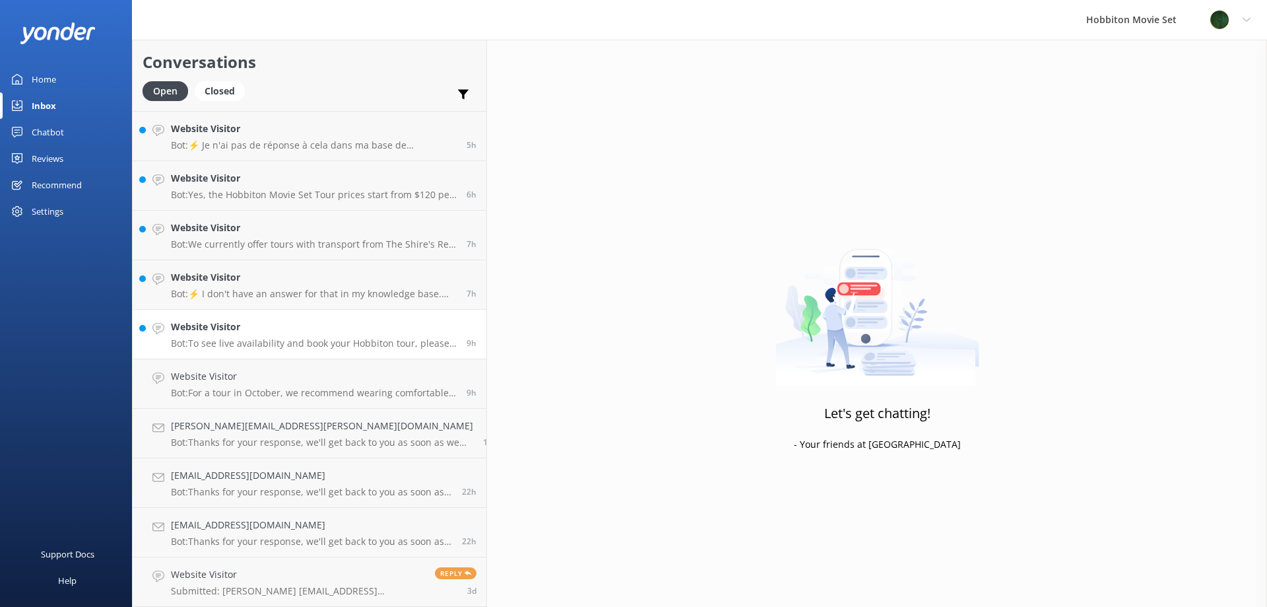
scroll to position [691, 0]
click at [265, 380] on h4 "Website Visitor" at bounding box center [314, 376] width 286 height 15
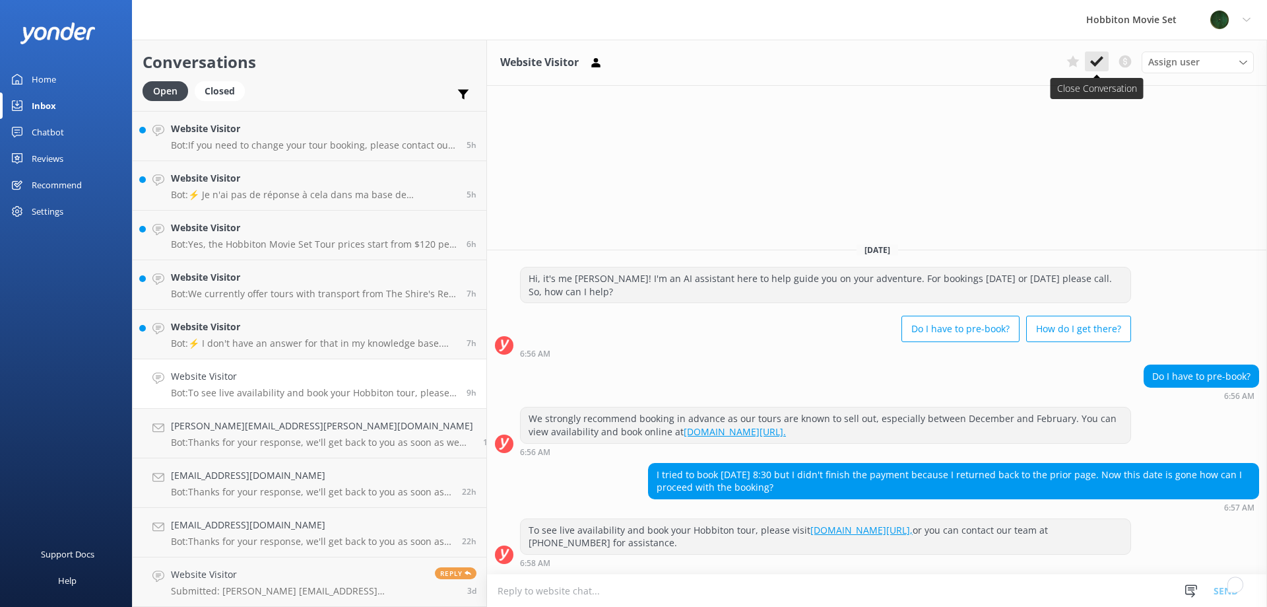
click at [1097, 55] on icon at bounding box center [1097, 61] width 13 height 13
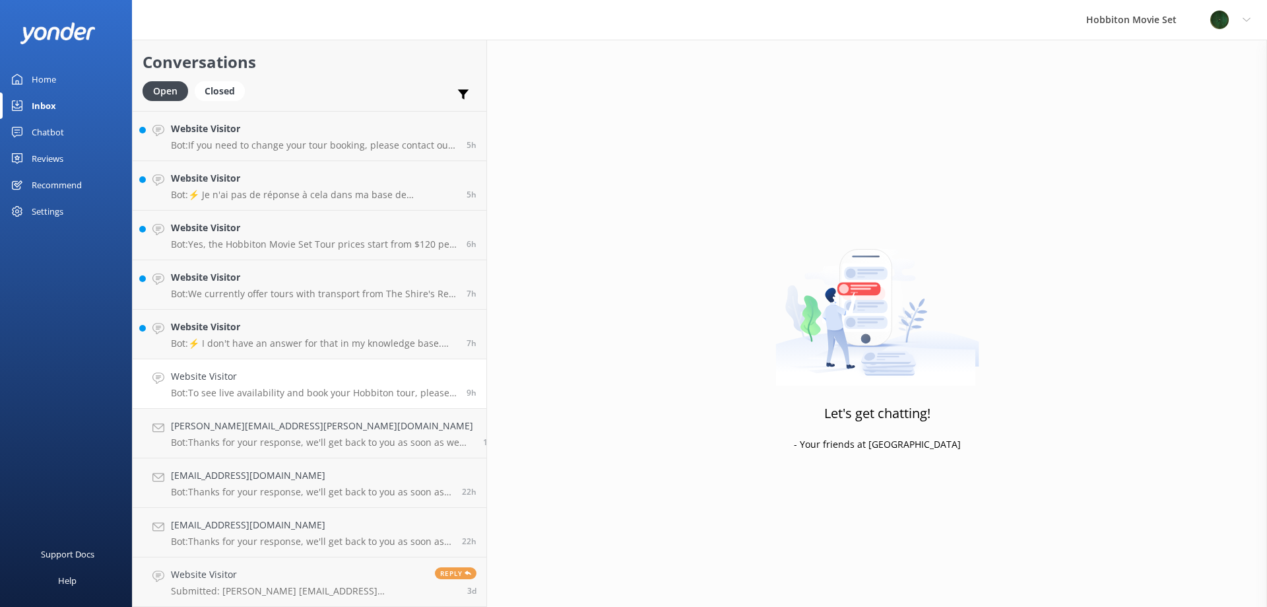
scroll to position [641, 0]
click at [290, 373] on h4 "Website Visitor" at bounding box center [314, 376] width 286 height 15
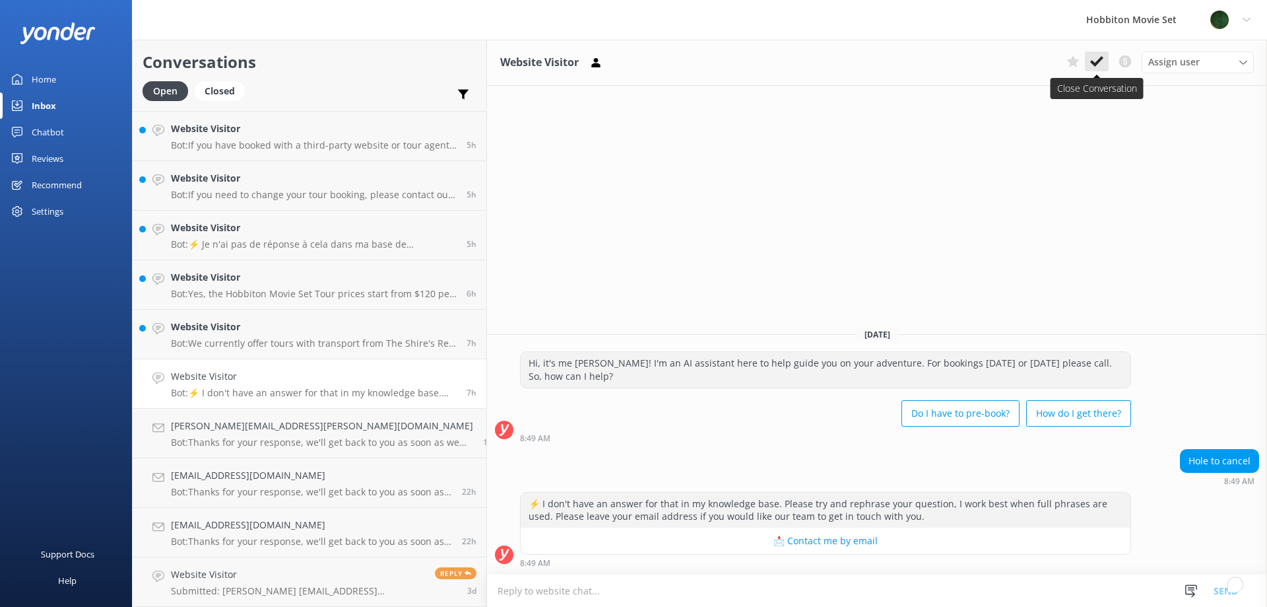
click at [1099, 58] on icon at bounding box center [1097, 61] width 13 height 13
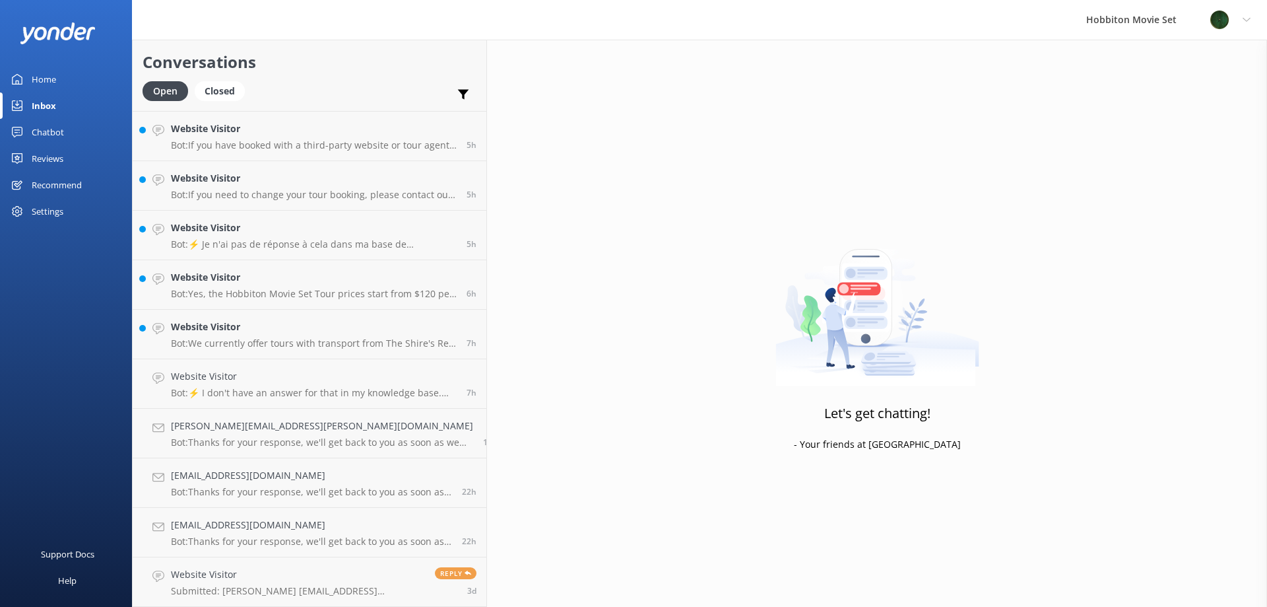
scroll to position [591, 0]
click at [265, 373] on h4 "Website Visitor" at bounding box center [314, 376] width 286 height 15
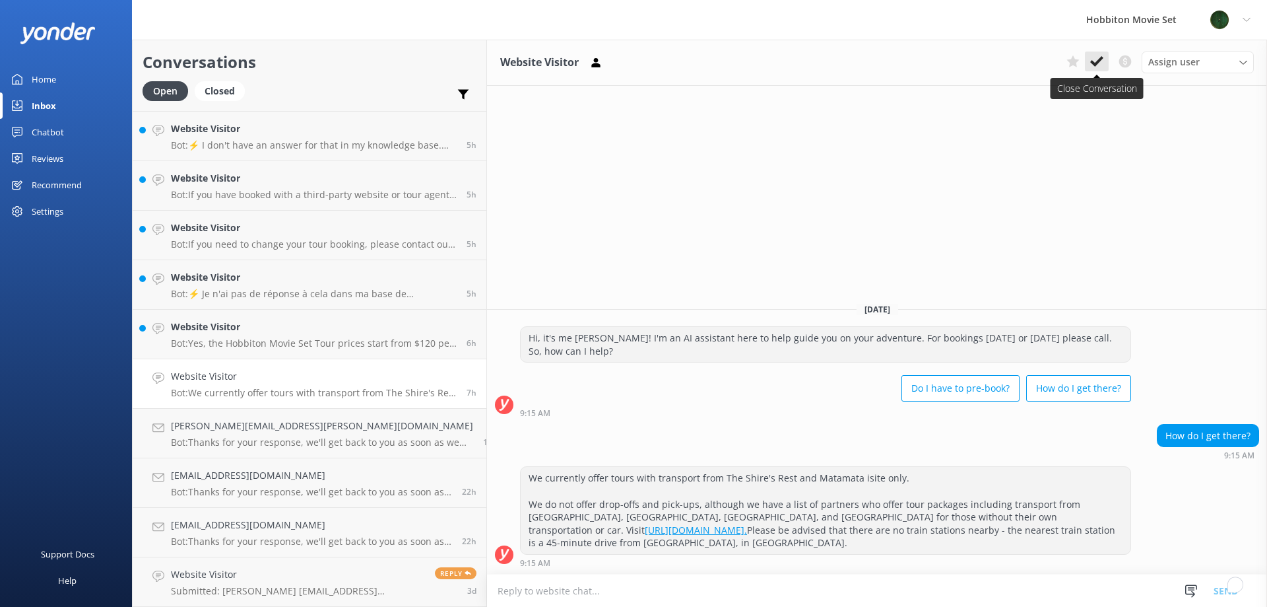
click at [1100, 63] on icon at bounding box center [1097, 61] width 13 height 13
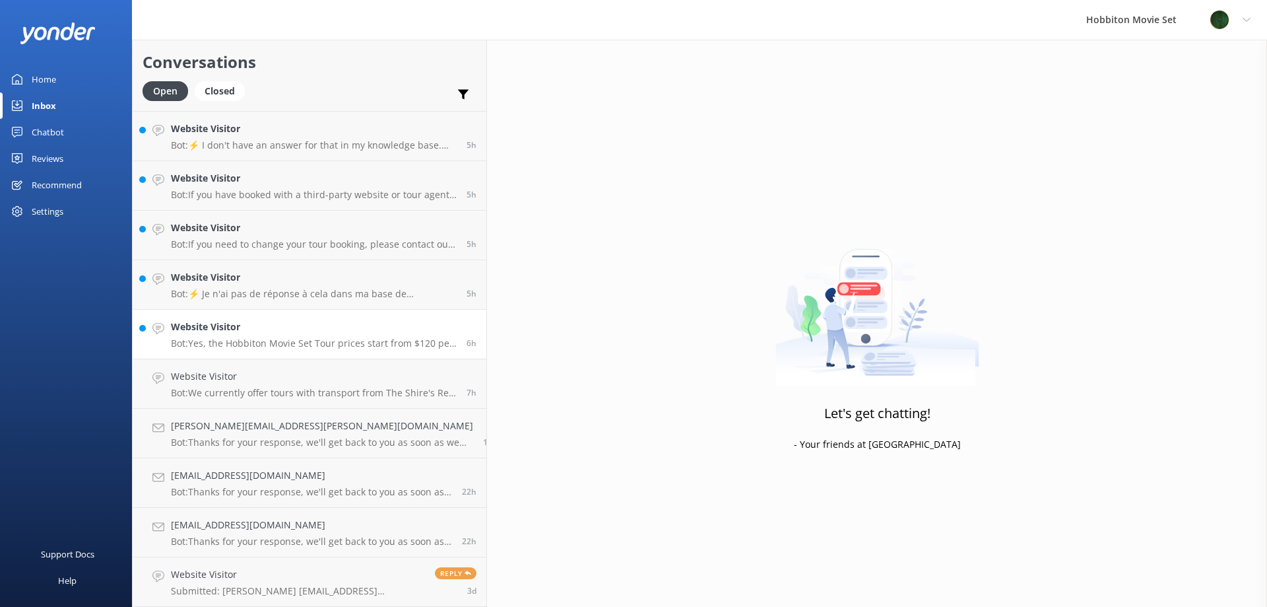
scroll to position [542, 0]
click at [296, 377] on h4 "Website Visitor" at bounding box center [314, 376] width 286 height 15
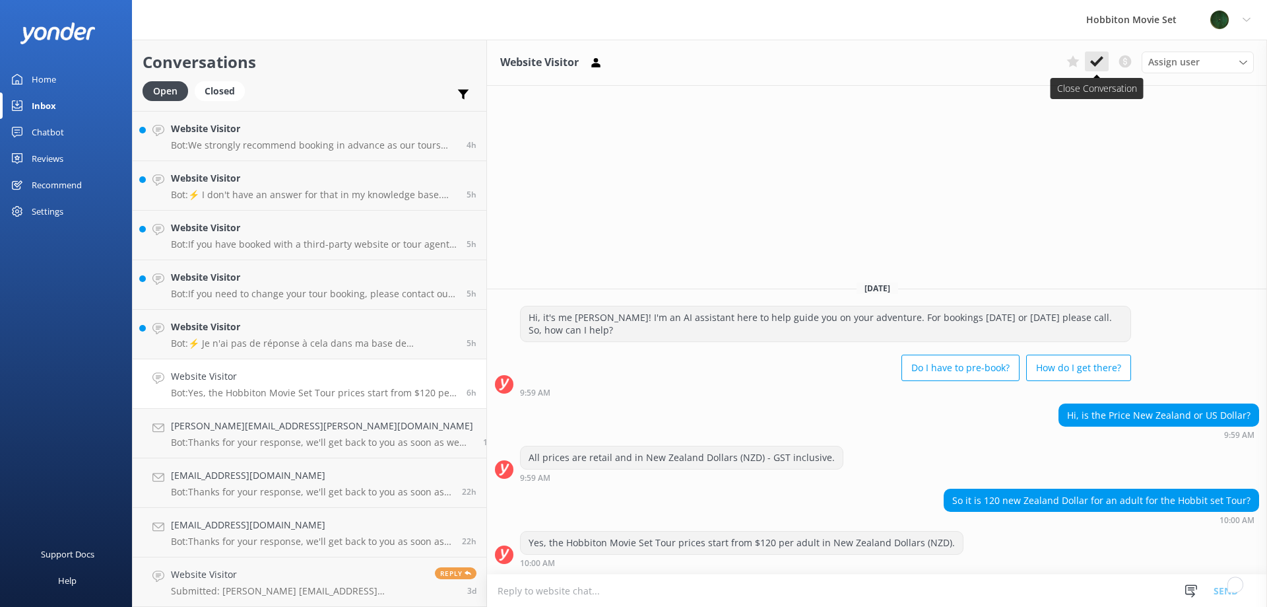
click at [1104, 63] on button at bounding box center [1097, 61] width 24 height 20
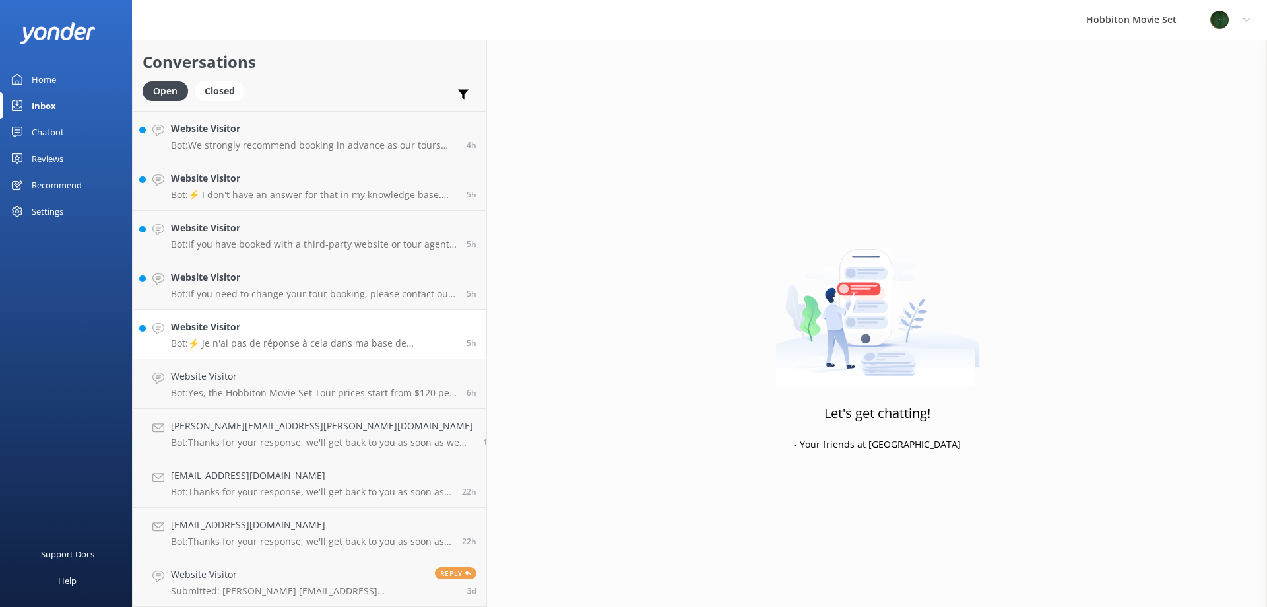
scroll to position [492, 0]
click at [267, 400] on link "Website Visitor Bot: ⚡ Je n'ai pas de réponse à cela dans ma base de connaissan…" at bounding box center [310, 384] width 354 height 50
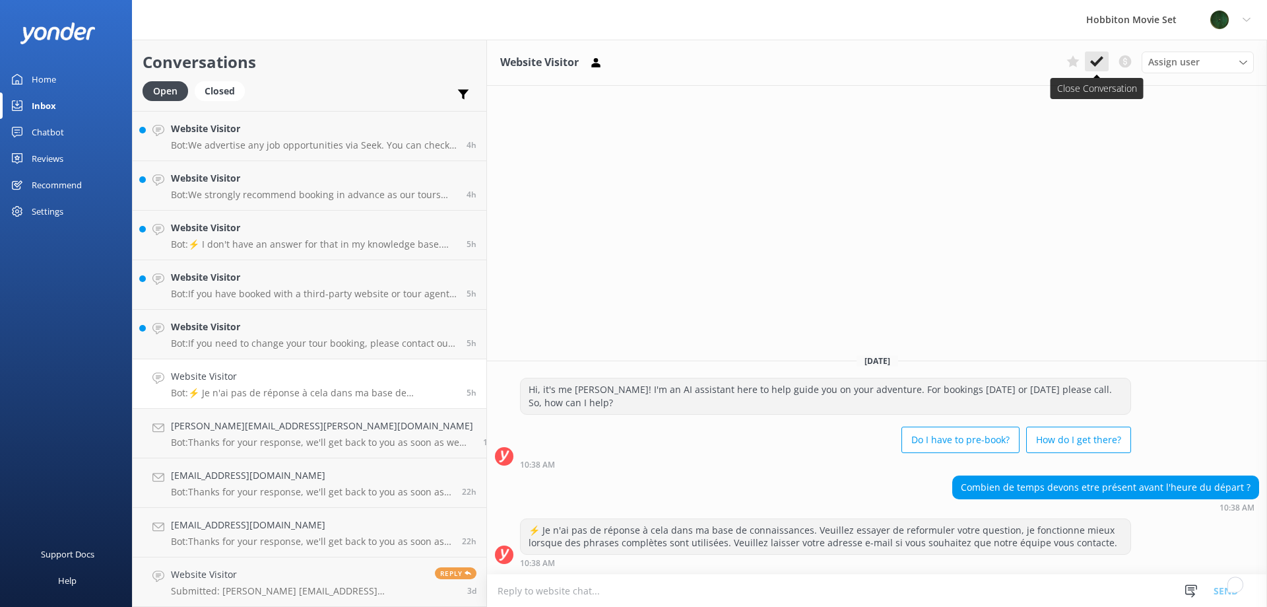
click at [1100, 65] on icon at bounding box center [1097, 61] width 13 height 13
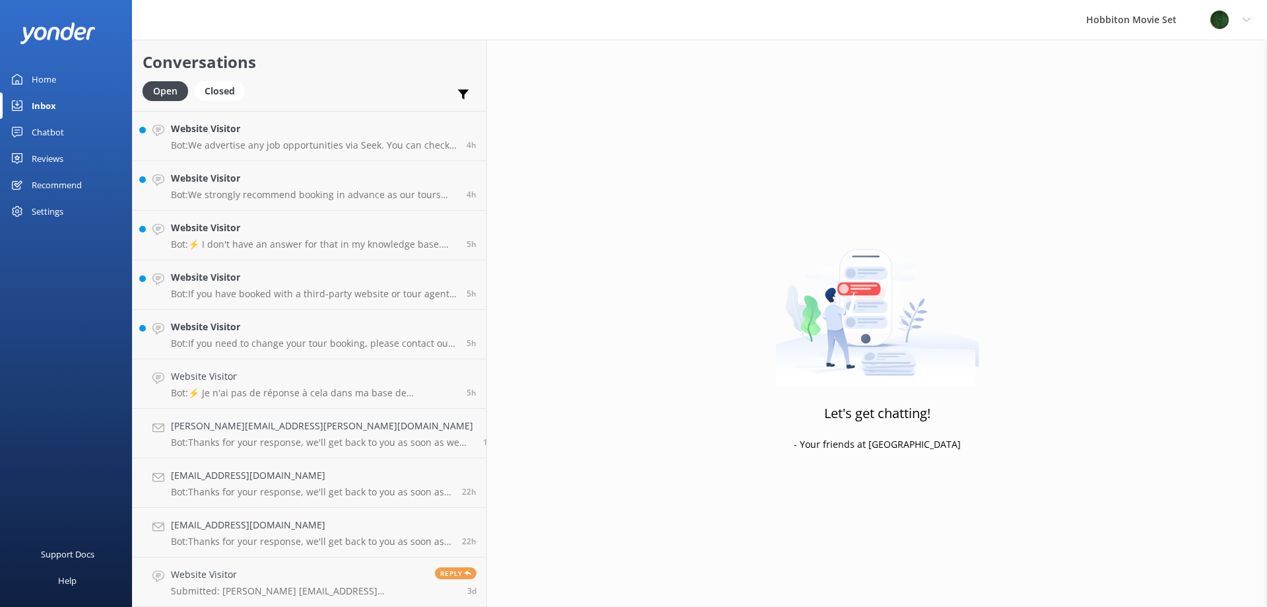
scroll to position [443, 0]
click at [248, 386] on div "Website Visitor Bot: If you need to change your tour booking, please contact ou…" at bounding box center [314, 383] width 286 height 29
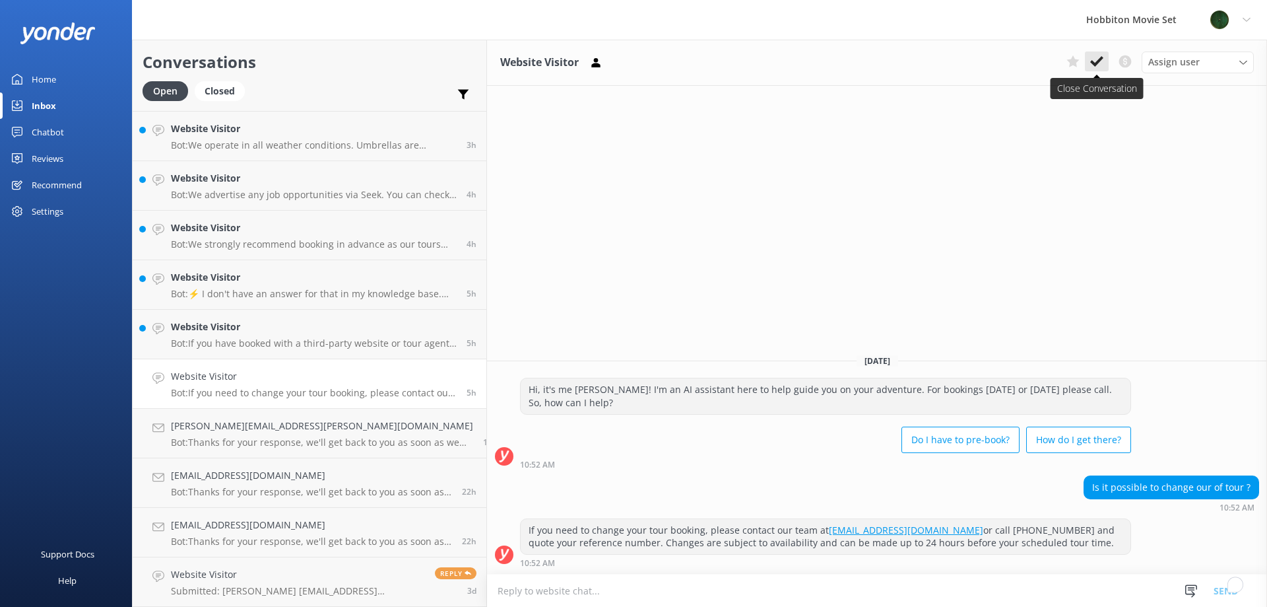
click at [1102, 61] on icon at bounding box center [1097, 61] width 13 height 13
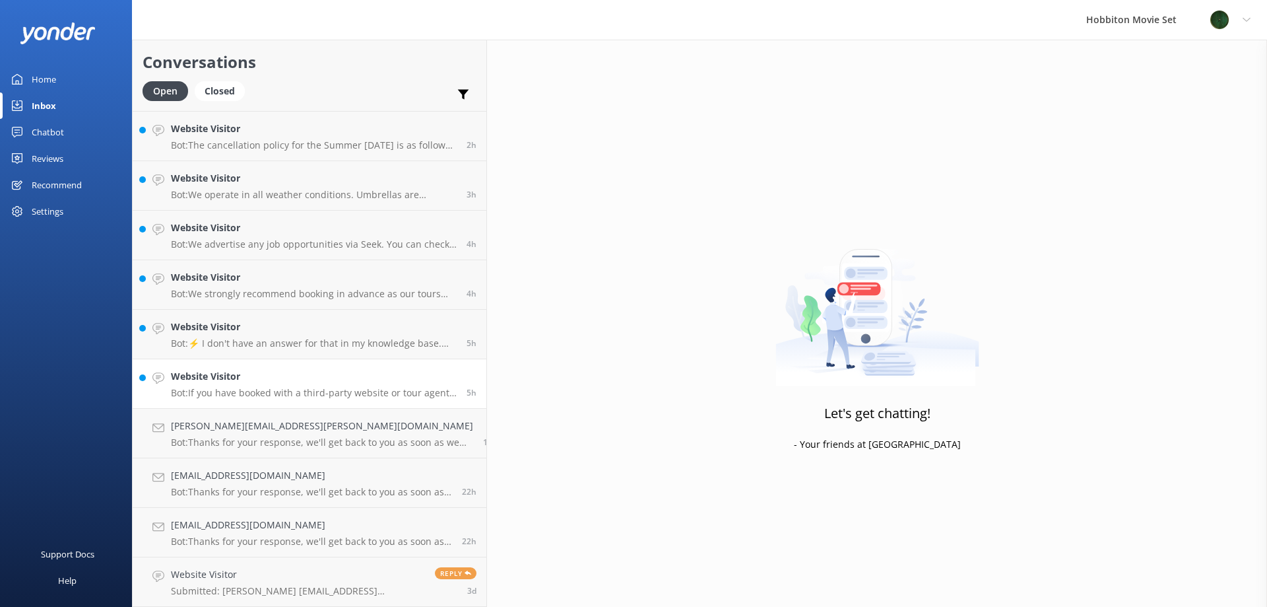
scroll to position [393, 0]
click at [279, 381] on h4 "Website Visitor" at bounding box center [314, 376] width 286 height 15
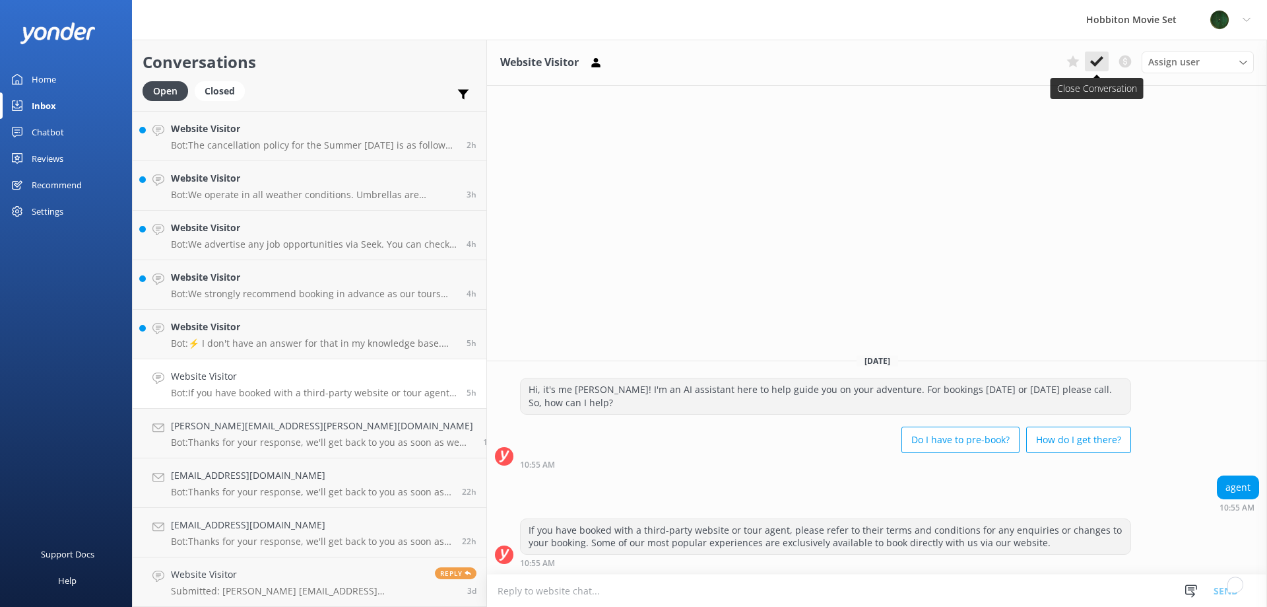
click at [1097, 66] on icon at bounding box center [1097, 61] width 13 height 13
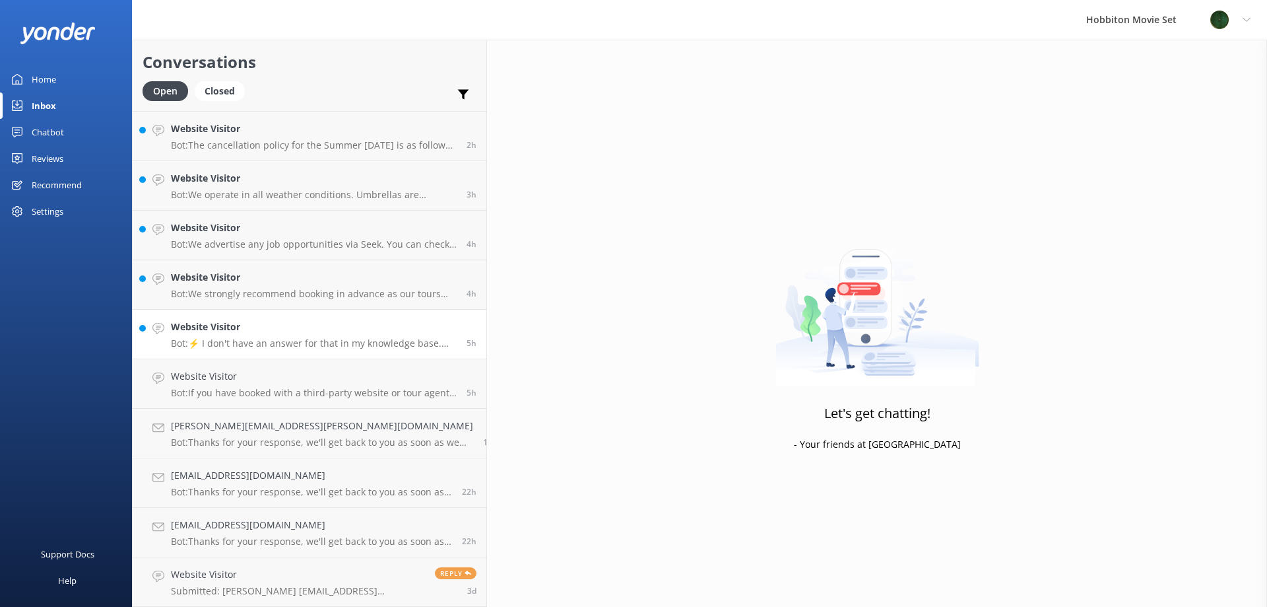
scroll to position [344, 0]
click at [183, 387] on p "Bot: ⚡ I don't have an answer for that in my knowledge base. Please try and rep…" at bounding box center [314, 393] width 286 height 12
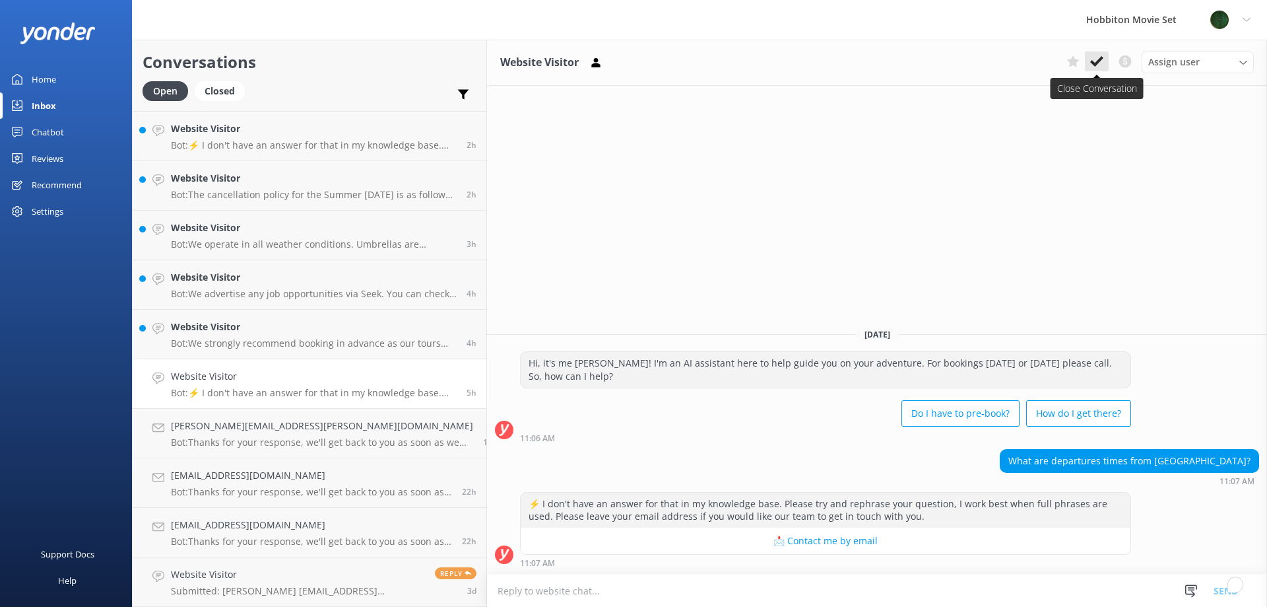
click at [1104, 63] on button at bounding box center [1097, 61] width 24 height 20
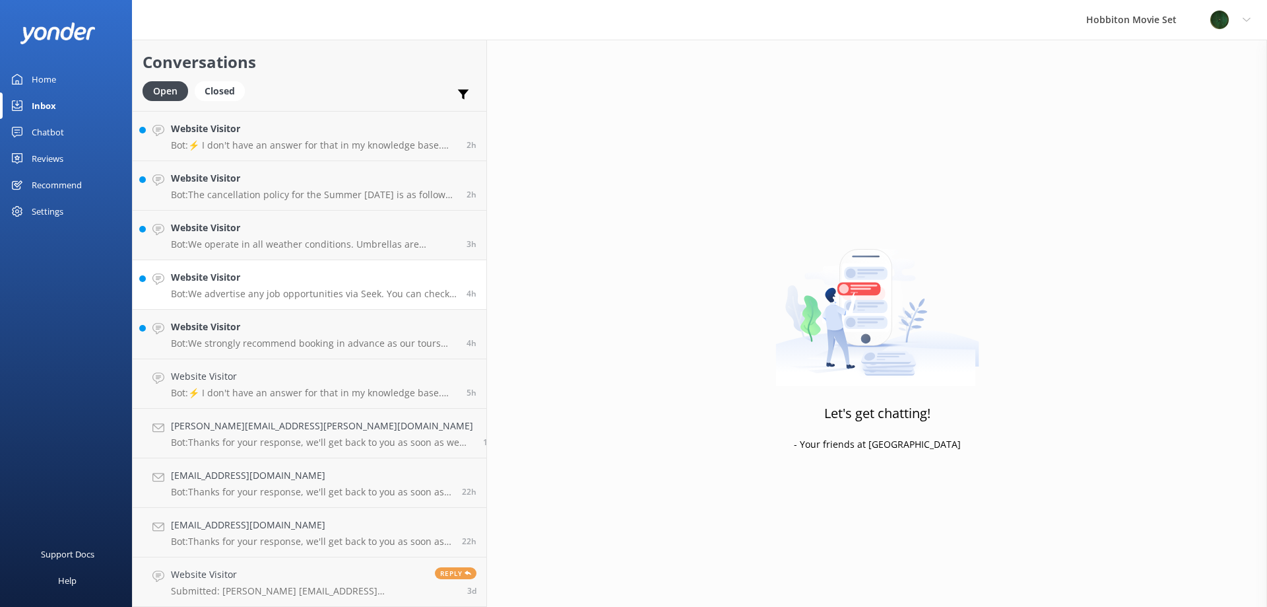
scroll to position [294, 0]
click at [301, 382] on h4 "Website Visitor" at bounding box center [314, 376] width 286 height 15
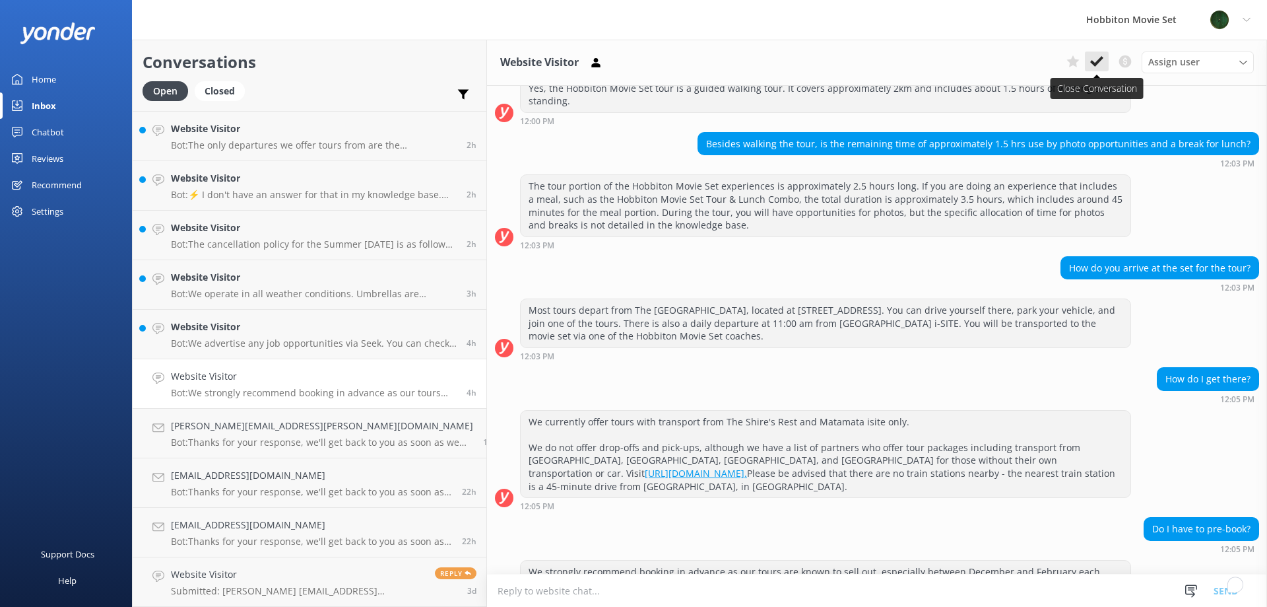
scroll to position [298, 0]
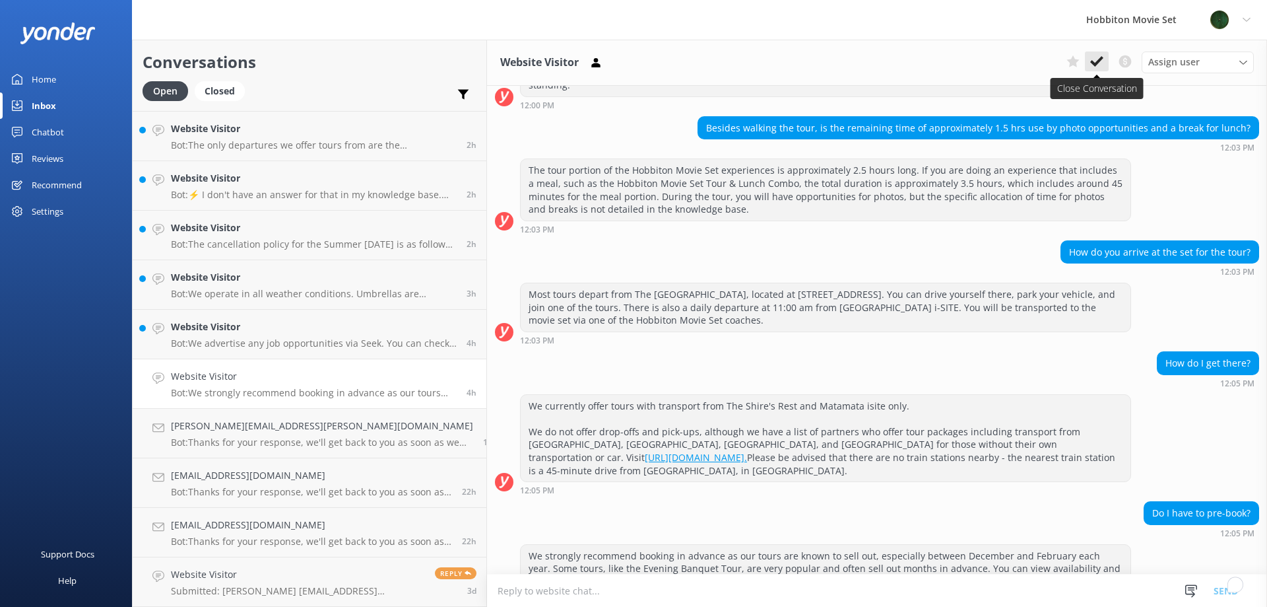
click at [1103, 61] on icon at bounding box center [1097, 61] width 13 height 13
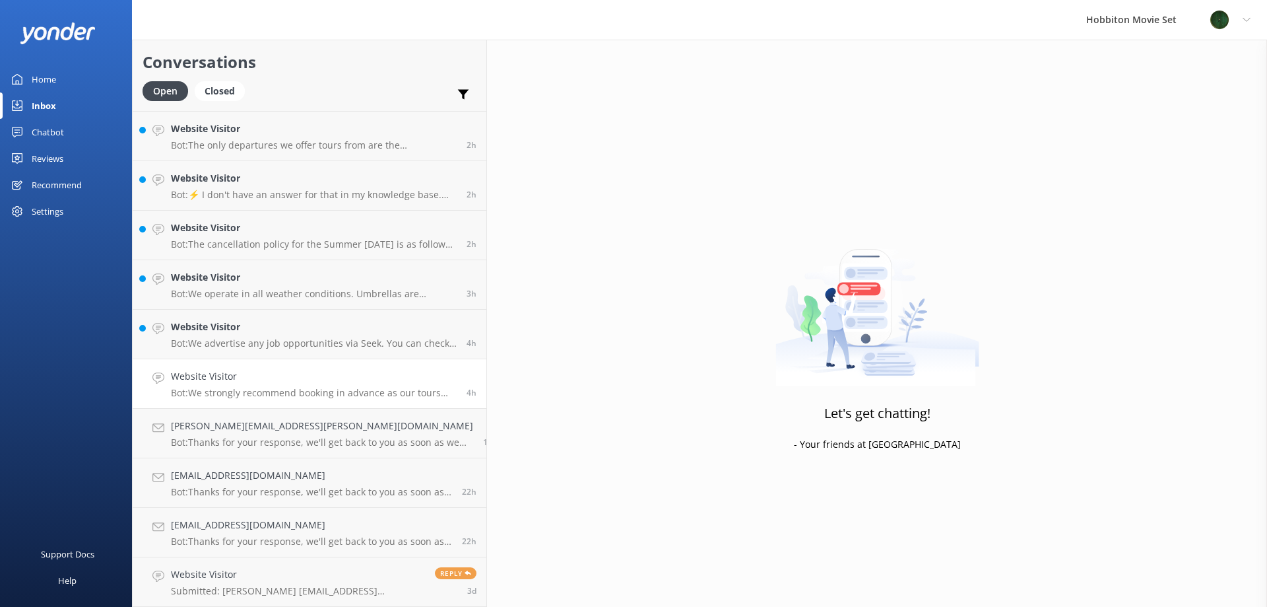
scroll to position [245, 0]
click at [266, 380] on h4 "Website Visitor" at bounding box center [314, 376] width 286 height 15
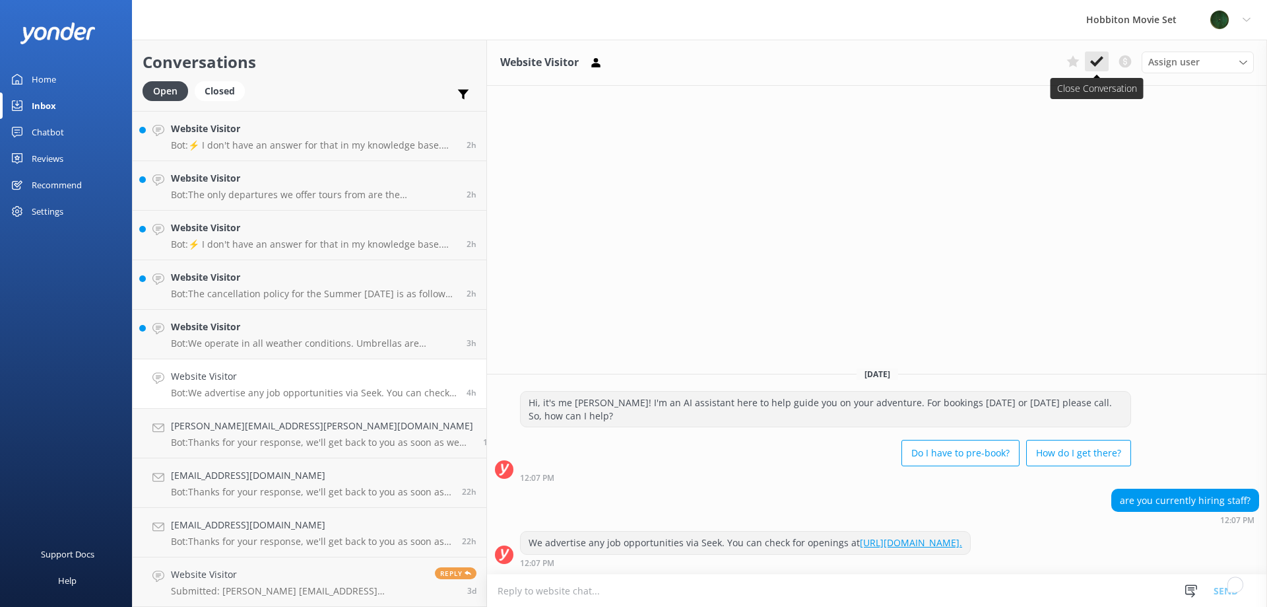
click at [1093, 60] on icon at bounding box center [1097, 61] width 13 height 13
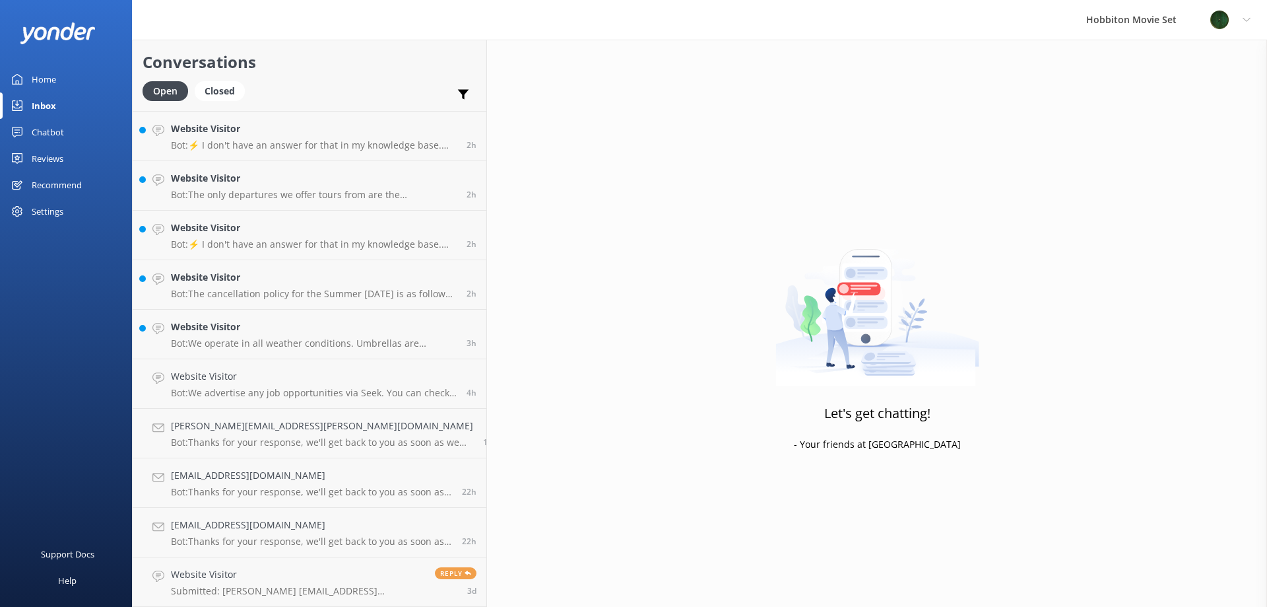
scroll to position [195, 0]
click at [265, 383] on h4 "Website Visitor" at bounding box center [314, 376] width 286 height 15
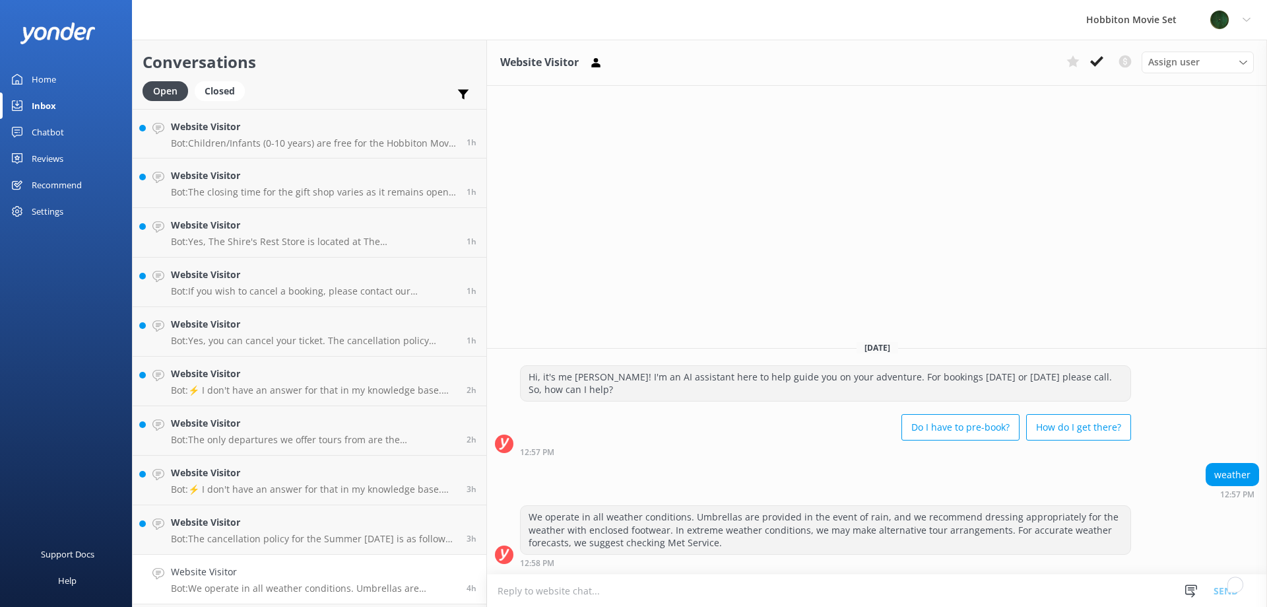
scroll to position [195, 0]
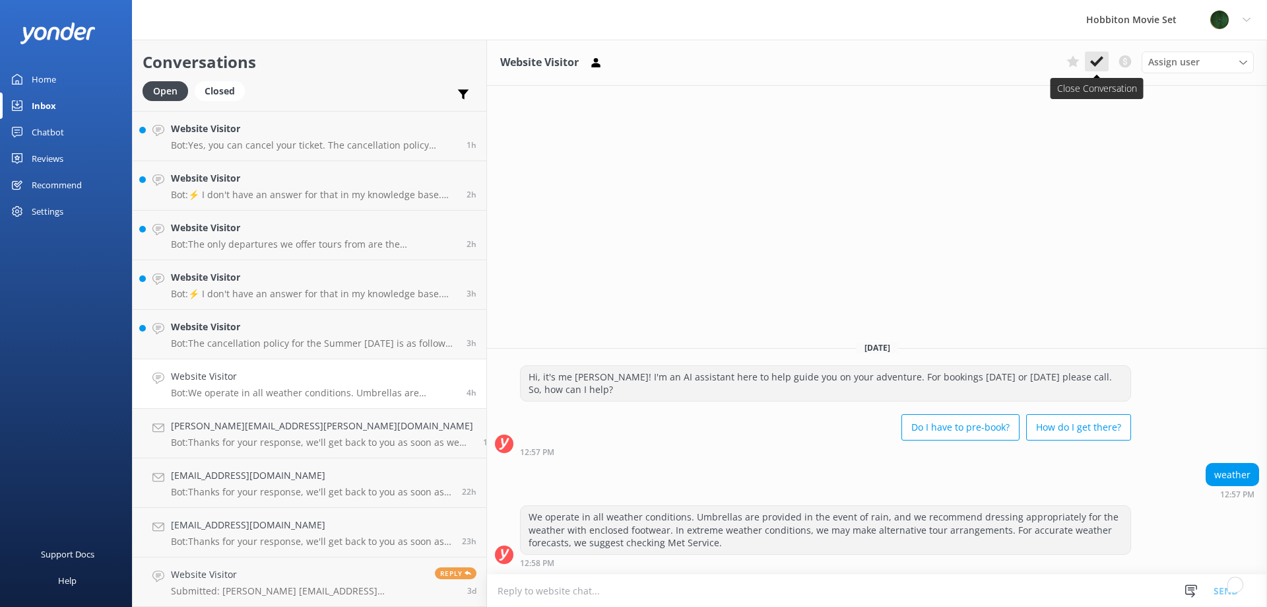
click at [1098, 58] on icon at bounding box center [1097, 61] width 13 height 13
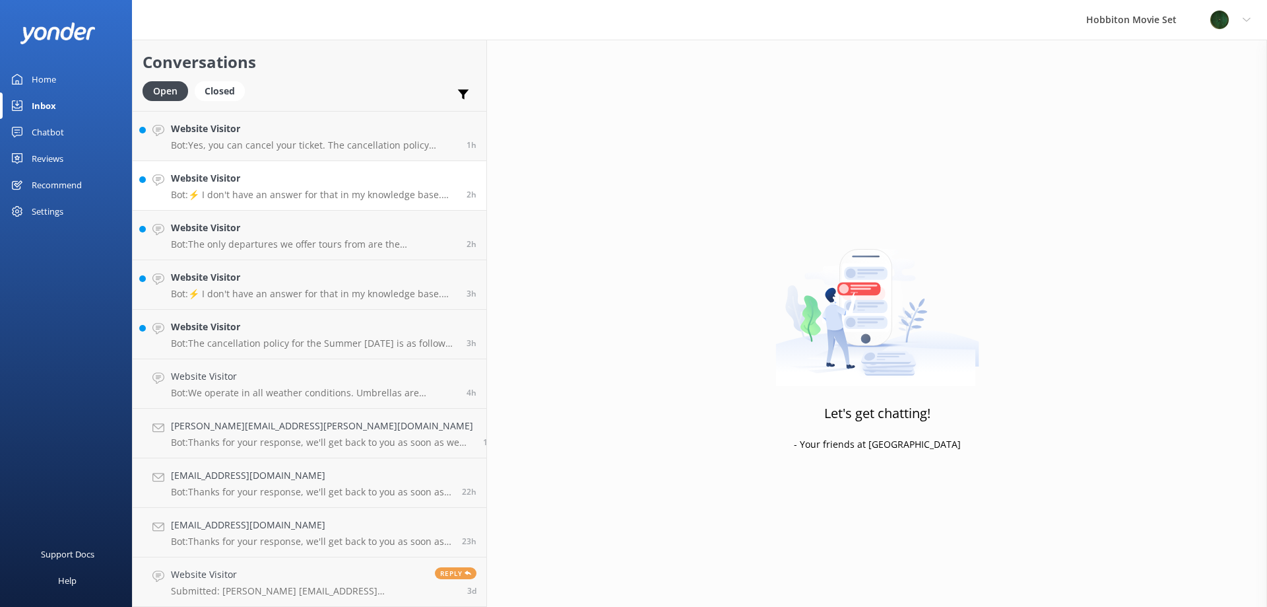
scroll to position [146, 0]
click at [263, 373] on h4 "Website Visitor" at bounding box center [314, 376] width 286 height 15
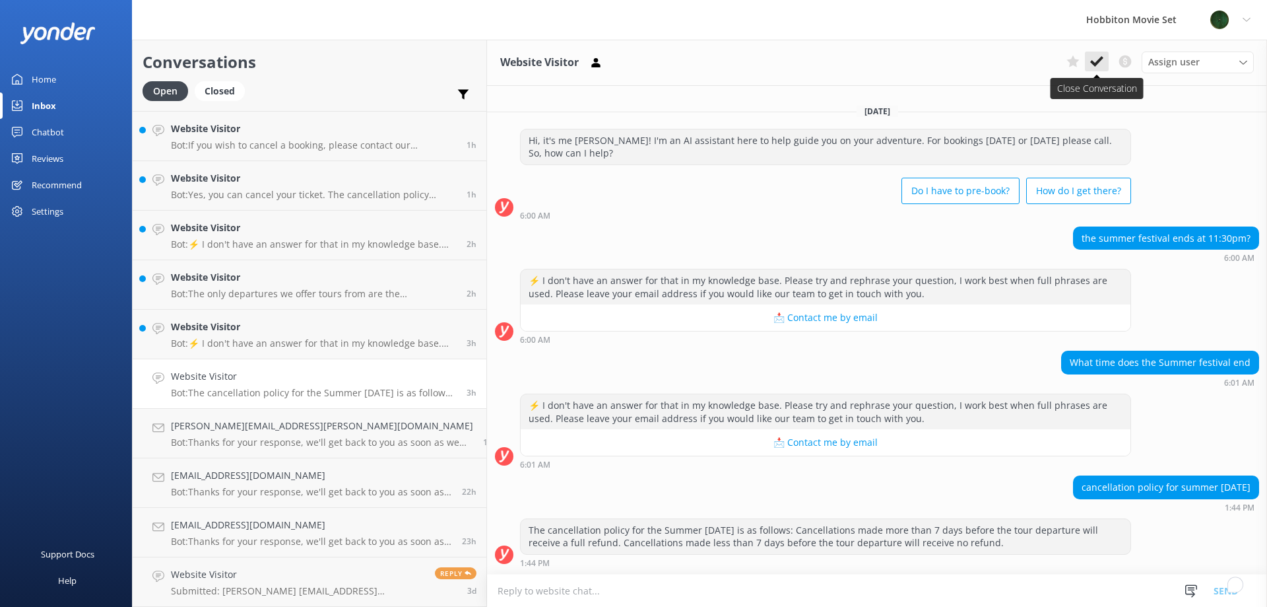
click at [1100, 57] on icon at bounding box center [1097, 61] width 13 height 13
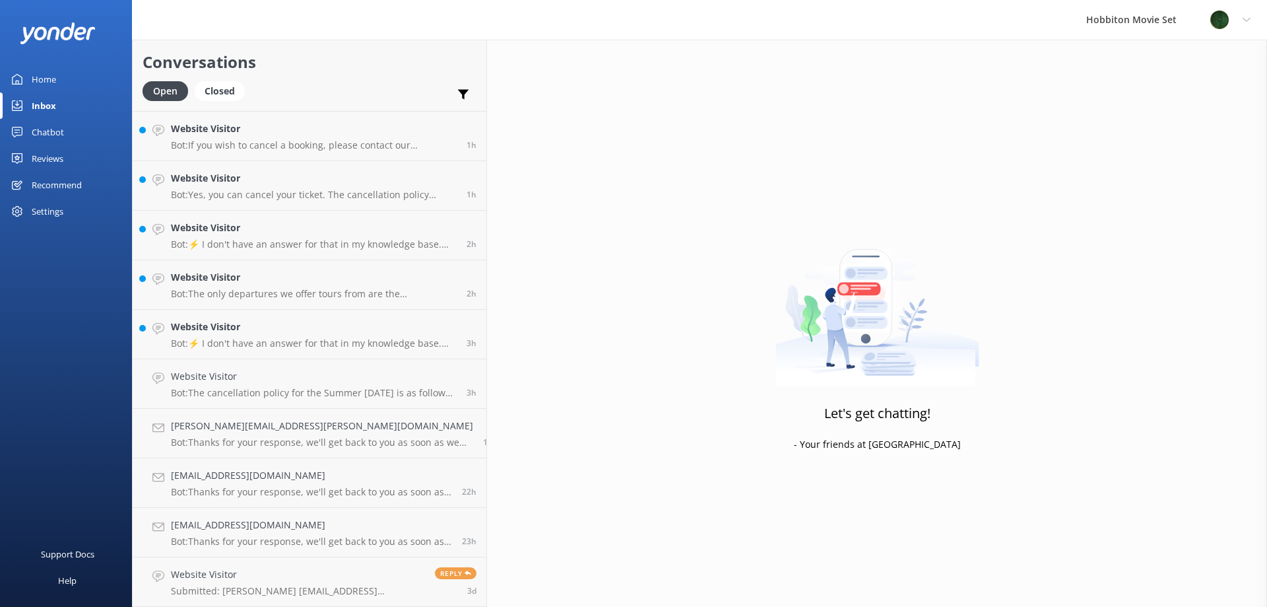
scroll to position [96, 0]
click at [228, 350] on link "Website Visitor Bot: The only departures we offer tours from are the [GEOGRAPHI…" at bounding box center [310, 335] width 354 height 50
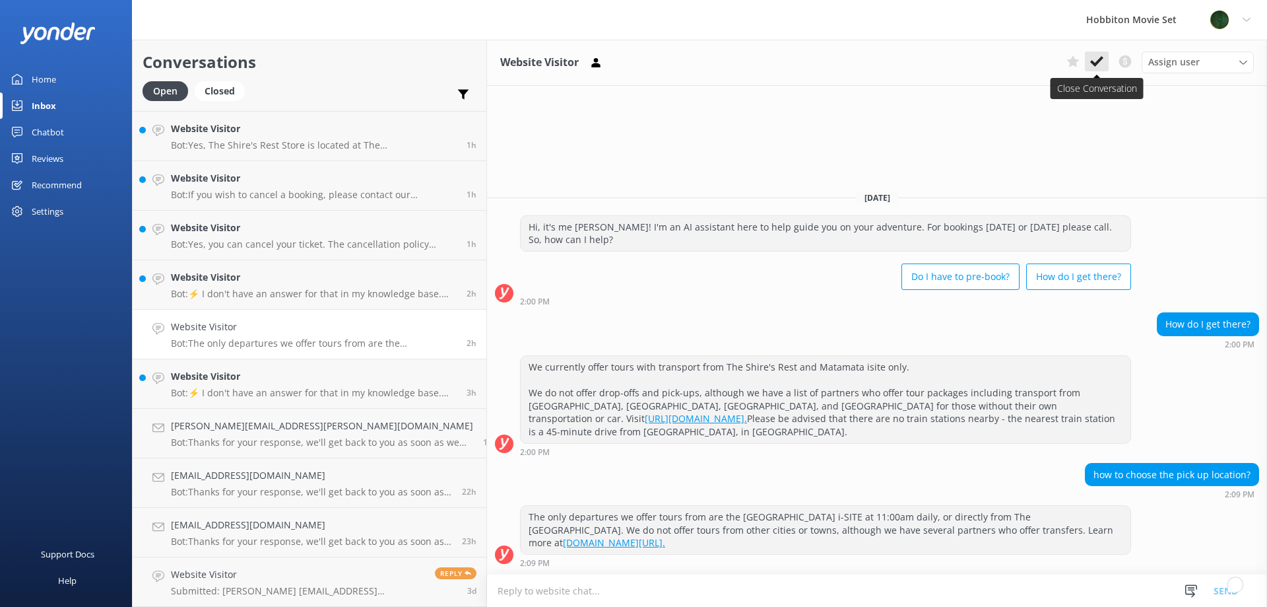
click at [1100, 62] on icon at bounding box center [1097, 61] width 13 height 13
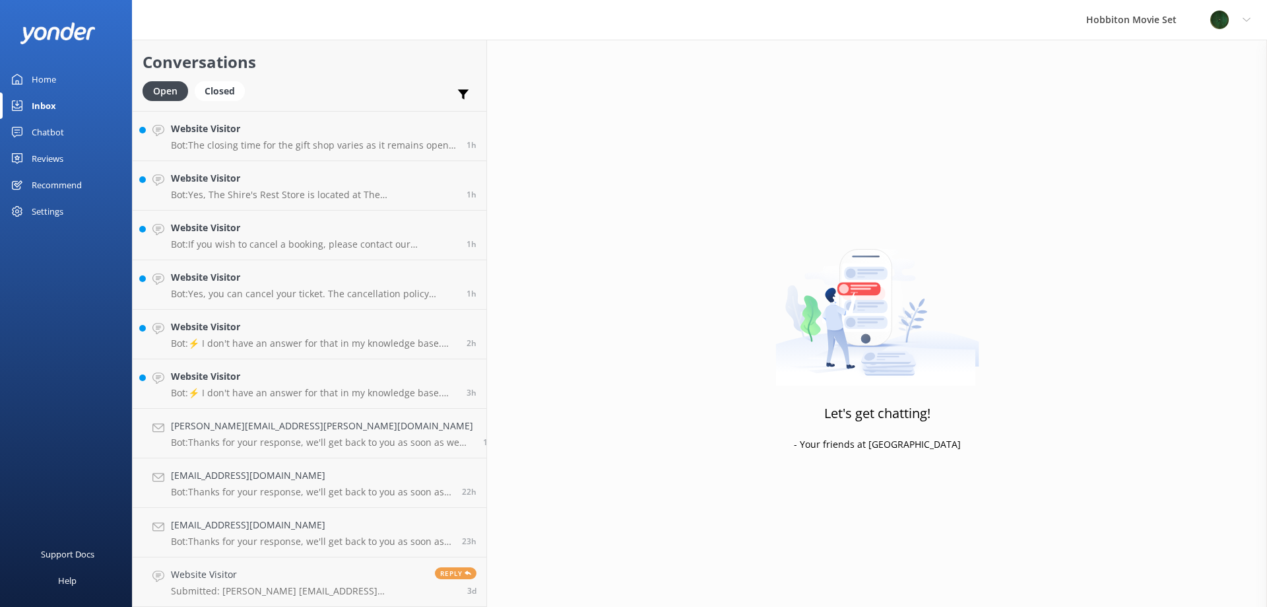
scroll to position [47, 0]
click at [261, 395] on p "Bot: ⚡ I don't have an answer for that in my knowledge base. Please try and rep…" at bounding box center [314, 393] width 286 height 12
